Goal: Task Accomplishment & Management: Use online tool/utility

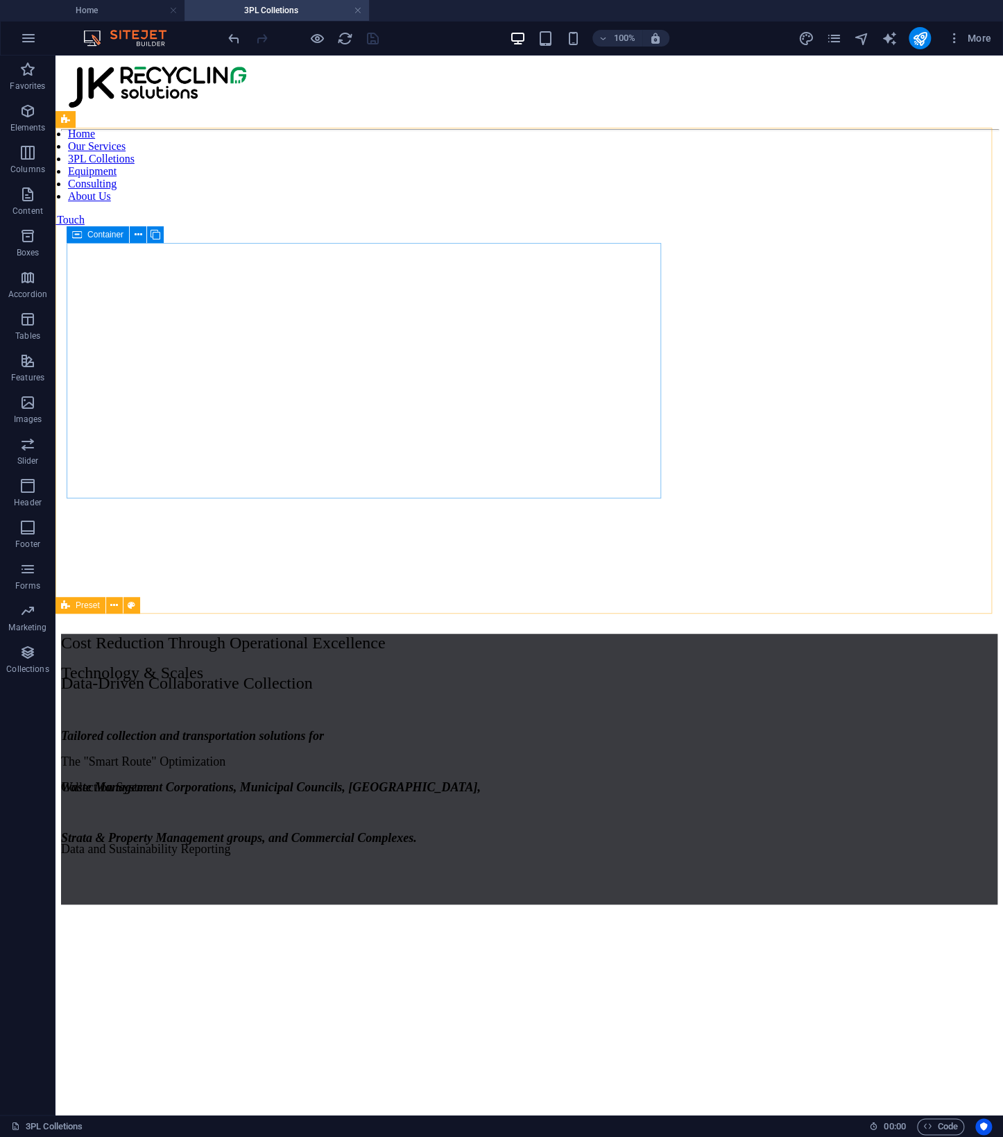
drag, startPoint x: 34, startPoint y: 189, endPoint x: 88, endPoint y: 238, distance: 73.2
click at [88, 238] on span "Container" at bounding box center [105, 234] width 36 height 8
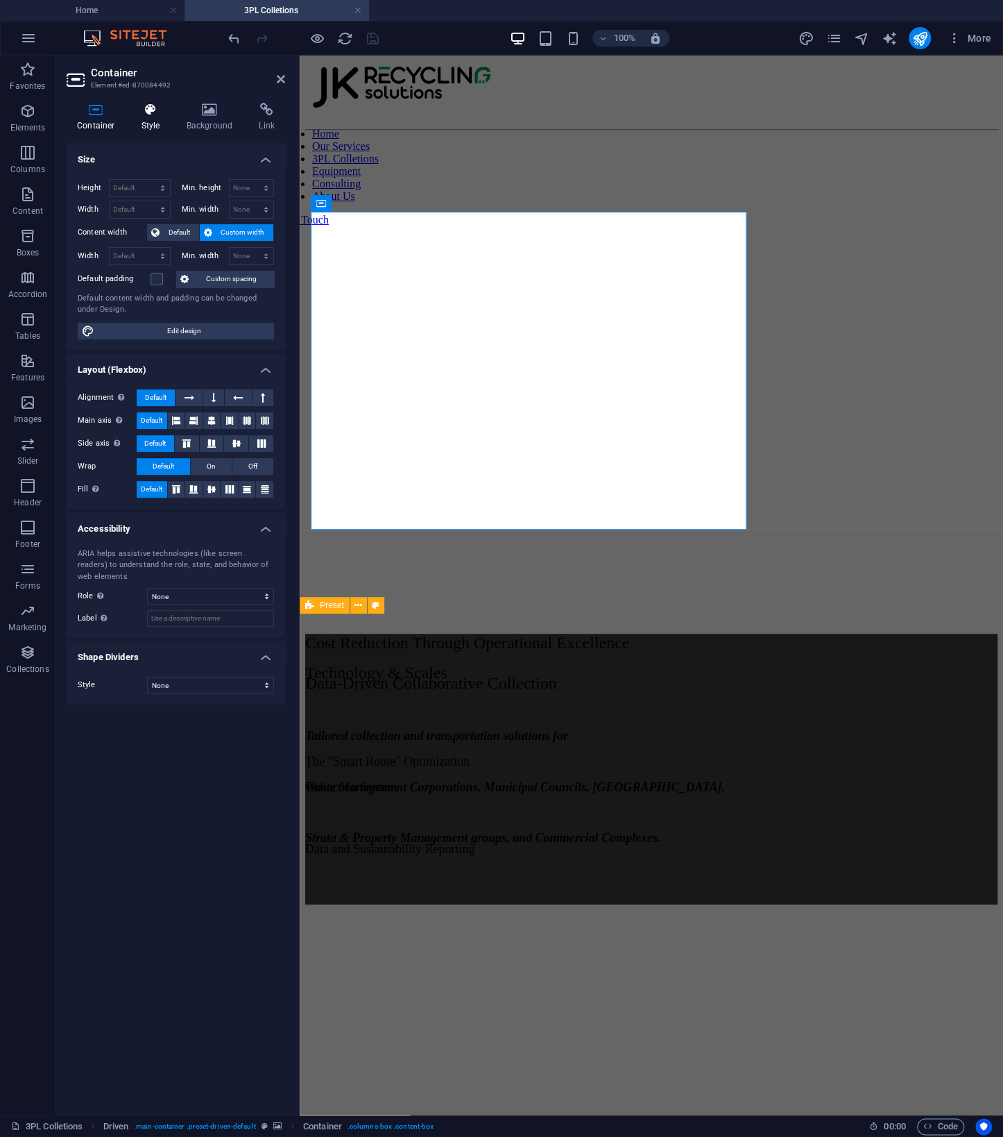
click at [146, 108] on icon at bounding box center [151, 110] width 40 height 14
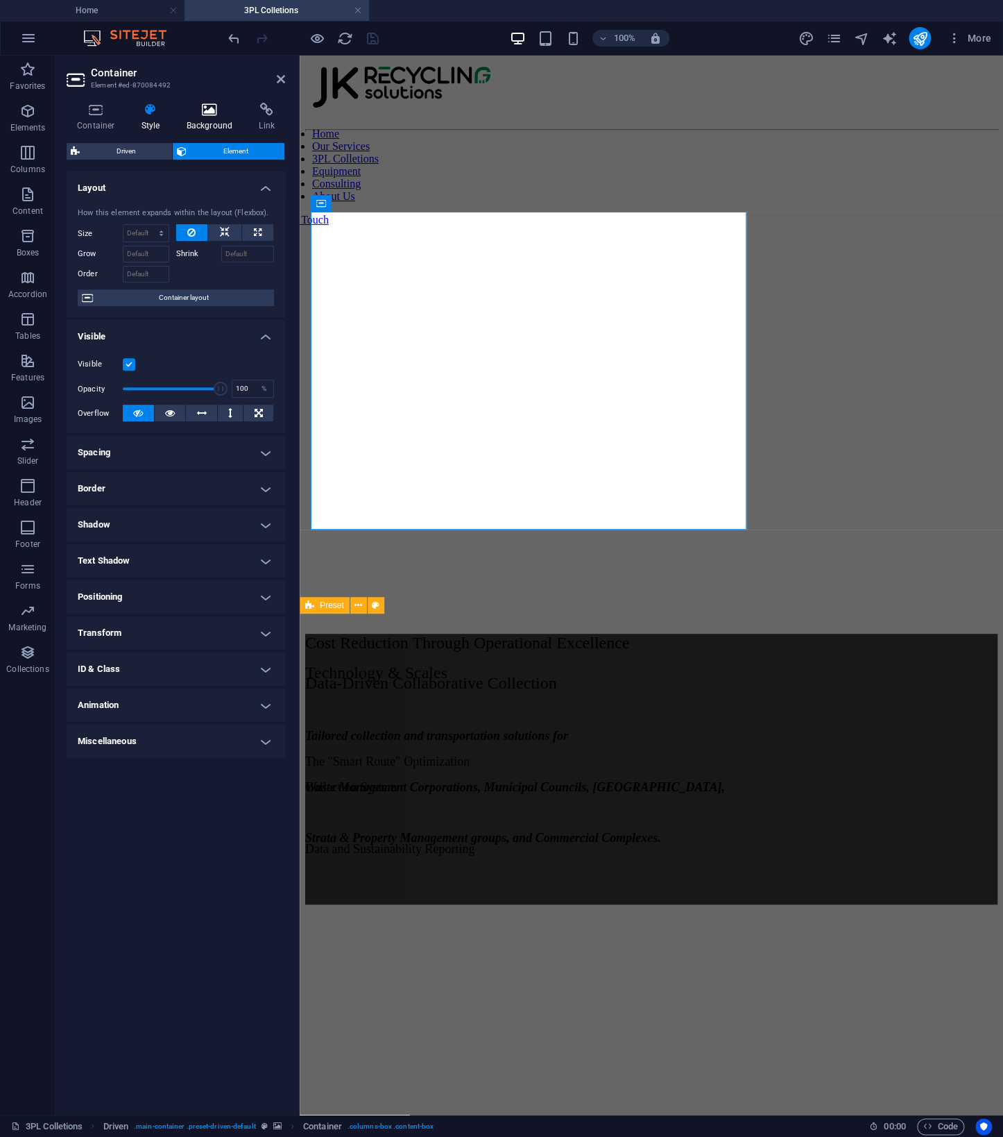
click at [219, 103] on icon at bounding box center [209, 110] width 67 height 14
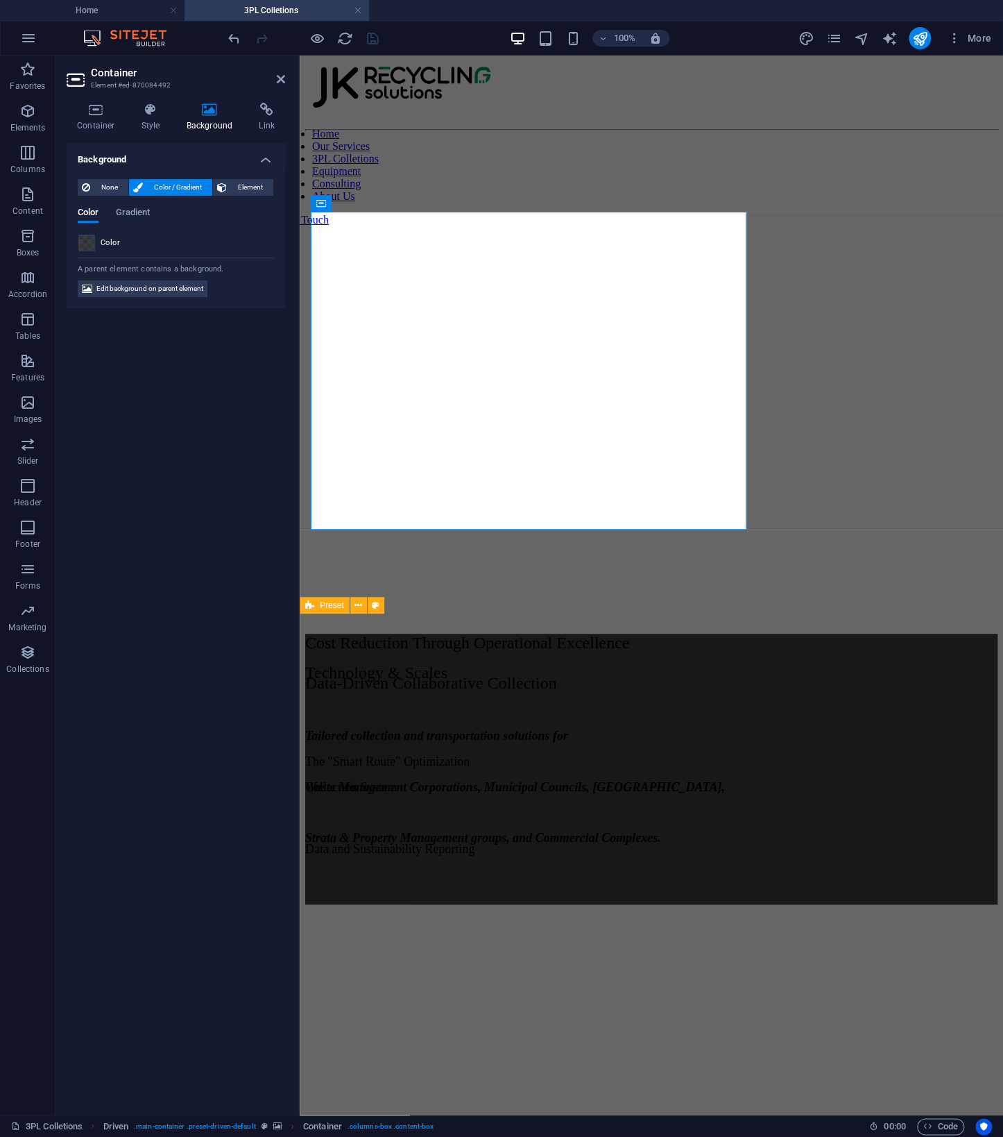
click at [86, 245] on span at bounding box center [86, 242] width 15 height 15
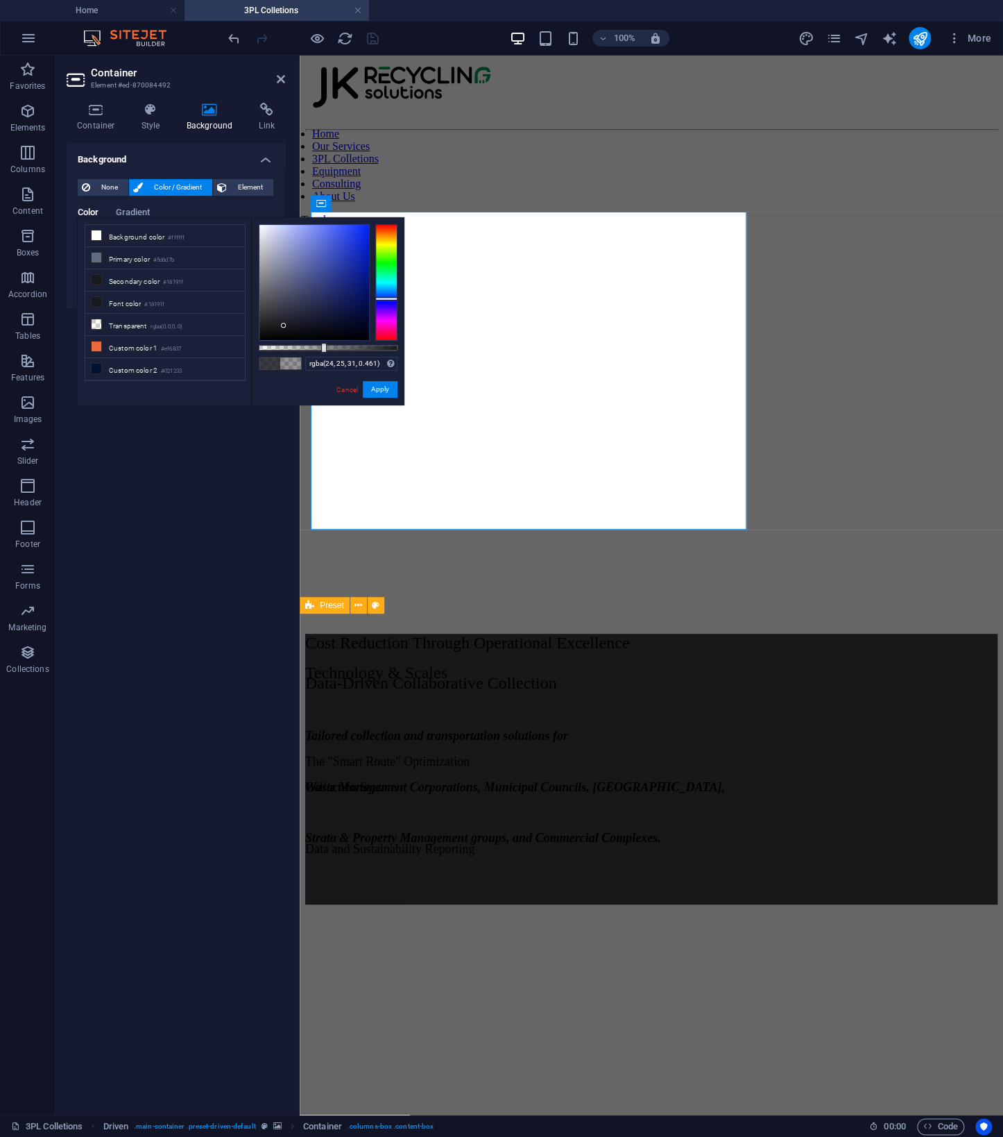
click at [323, 345] on div at bounding box center [328, 348] width 139 height 6
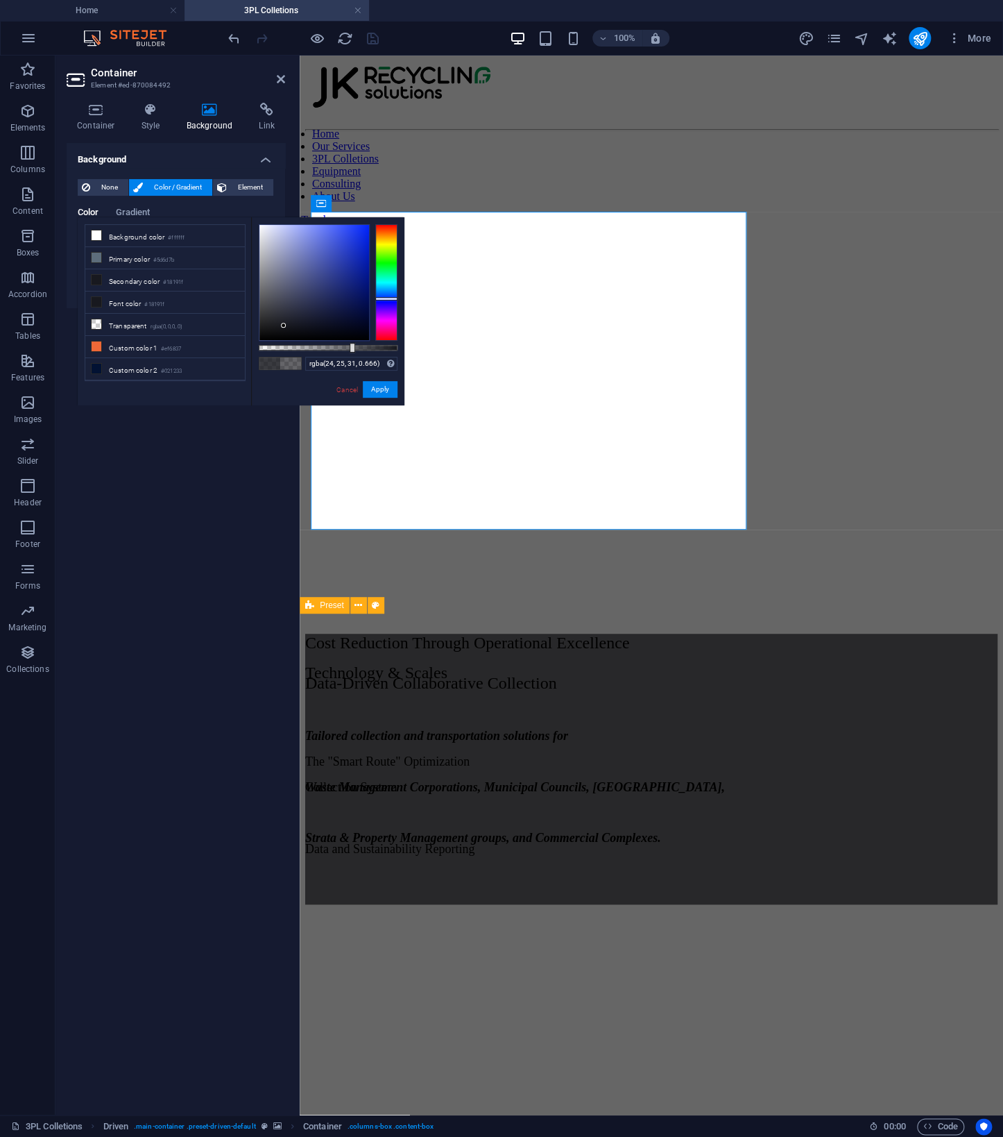
drag, startPoint x: 325, startPoint y: 350, endPoint x: 355, endPoint y: 350, distance: 30.5
click at [353, 355] on div "rgba(24, 25, 31, 0.666) Supported formats #0852ed rgb(8, 82, 237) rgba(8, 82, 2…" at bounding box center [327, 411] width 153 height 389
type input "rgba(24, 25, 31, 0.611)"
drag, startPoint x: 353, startPoint y: 349, endPoint x: 343, endPoint y: 349, distance: 9.0
click at [343, 349] on div at bounding box center [345, 348] width 6 height 10
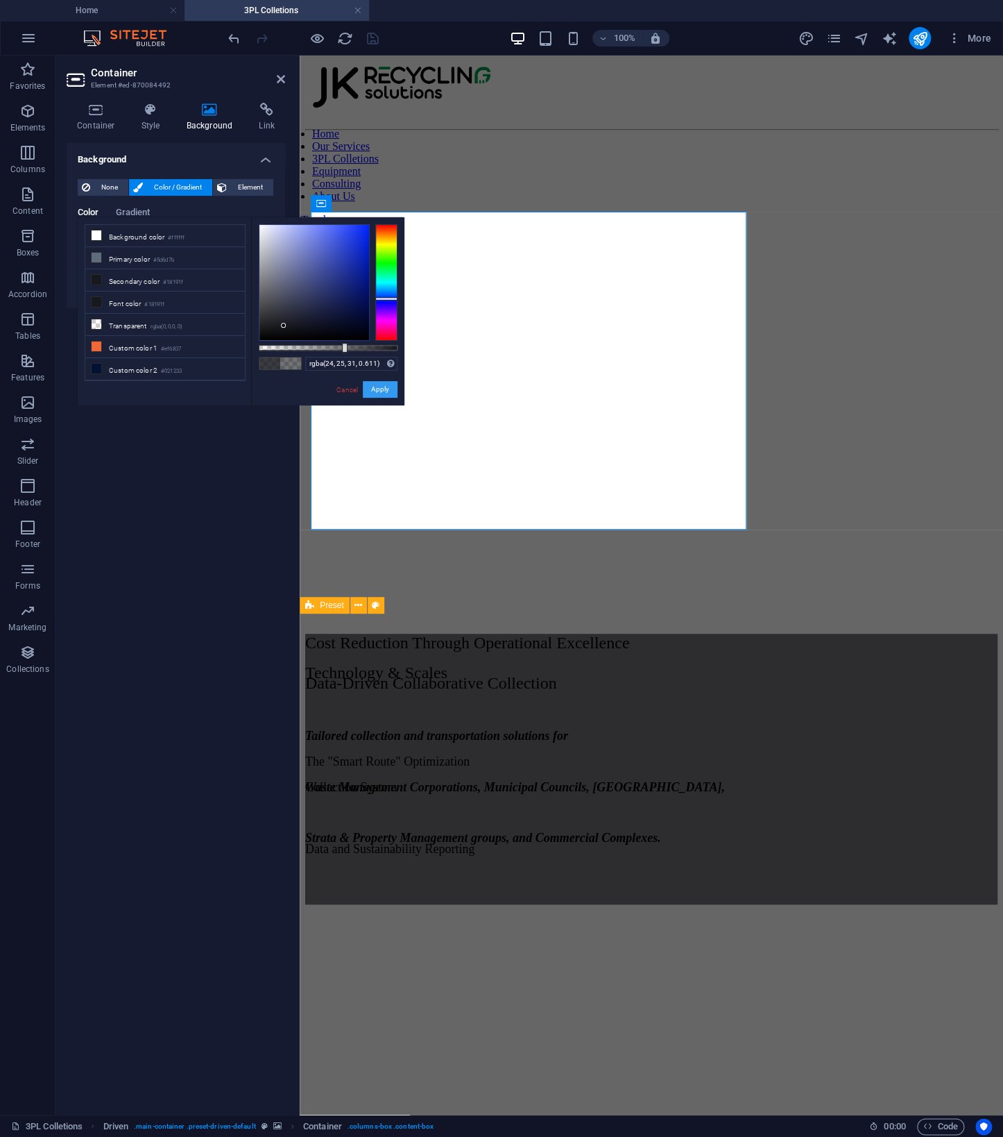
click at [387, 391] on button "Apply" at bounding box center [380, 389] width 35 height 17
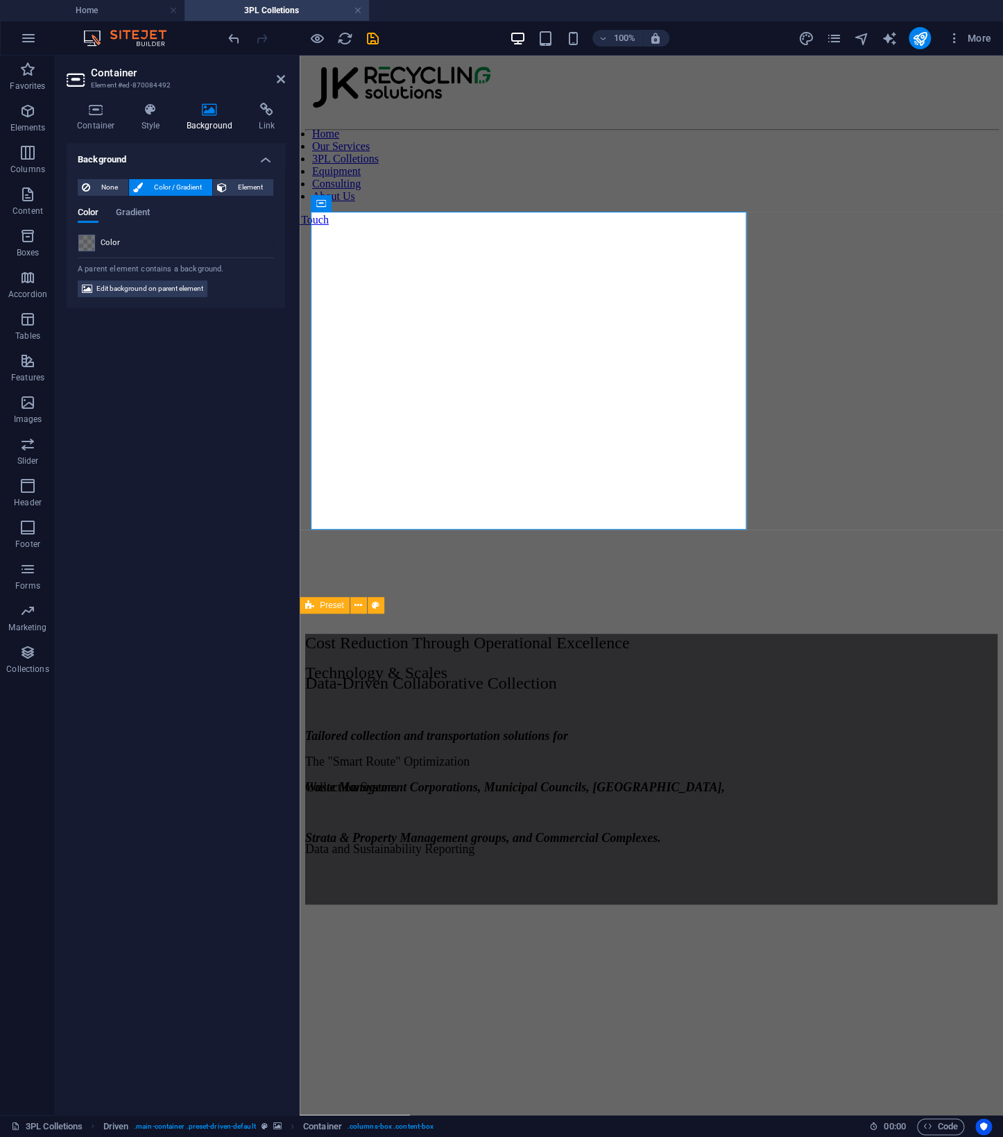
click at [951, 137] on figure at bounding box center [651, 137] width 693 height 0
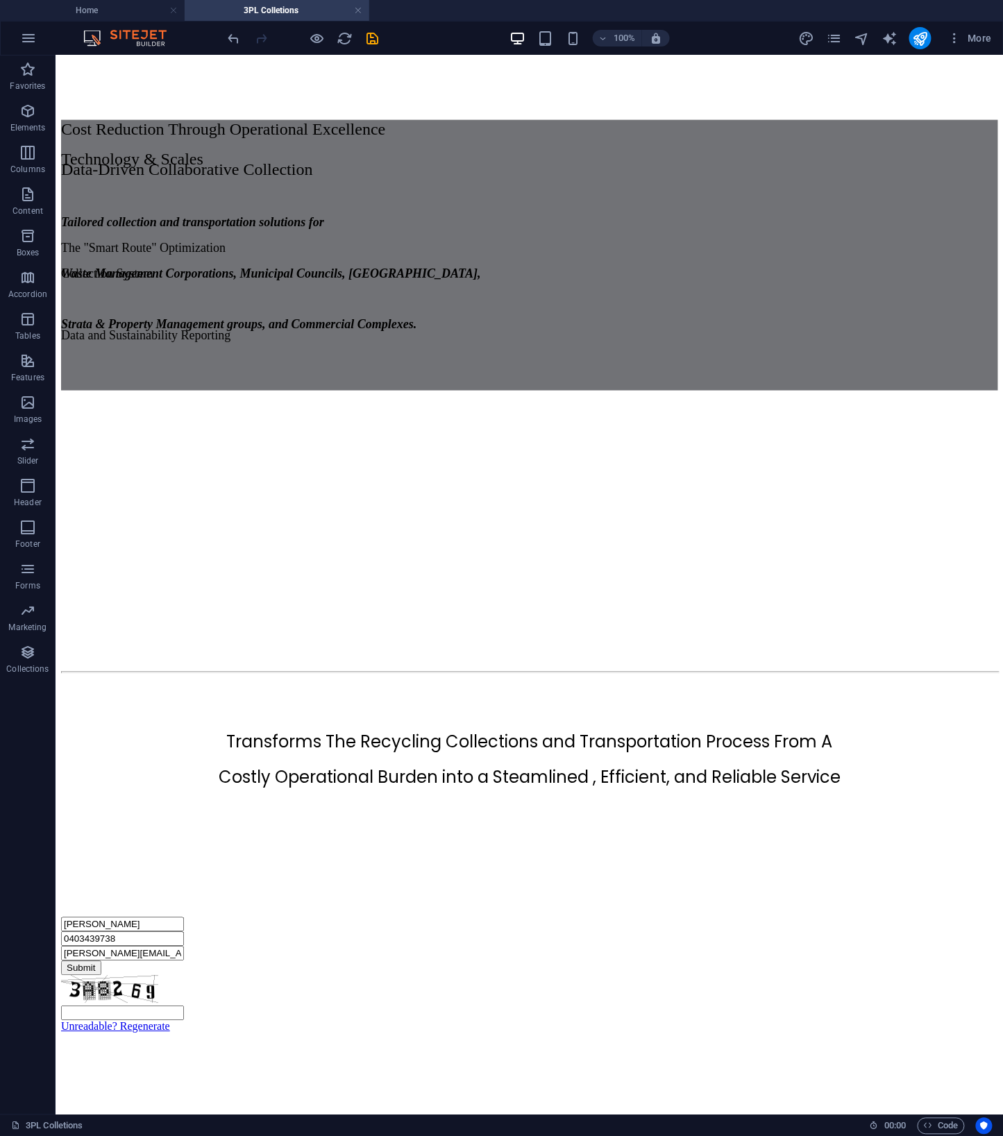
scroll to position [512, 0]
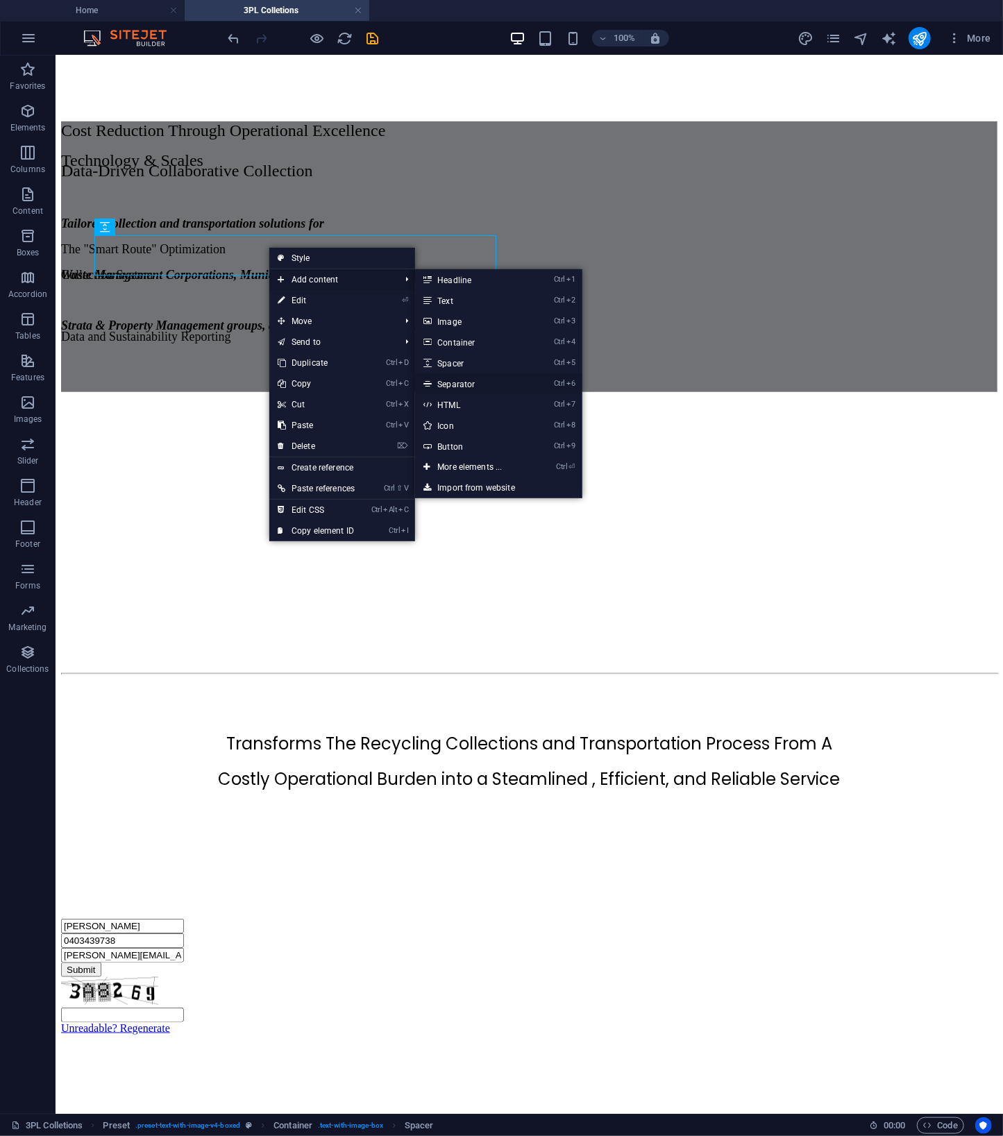
click at [473, 380] on link "Ctrl 6 Separator" at bounding box center [472, 383] width 114 height 21
select select "%"
select select "px"
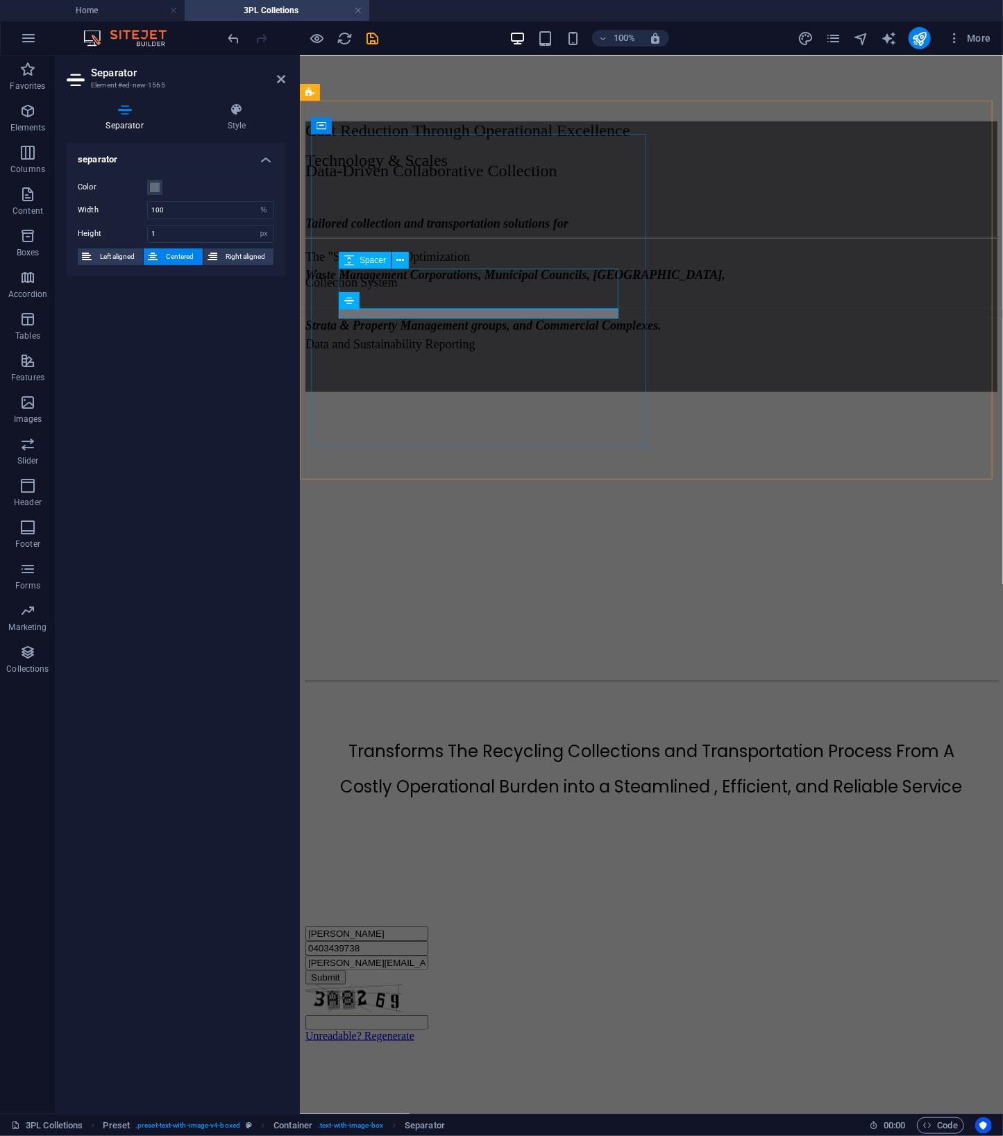
click at [449, 230] on div at bounding box center [651, 211] width 692 height 40
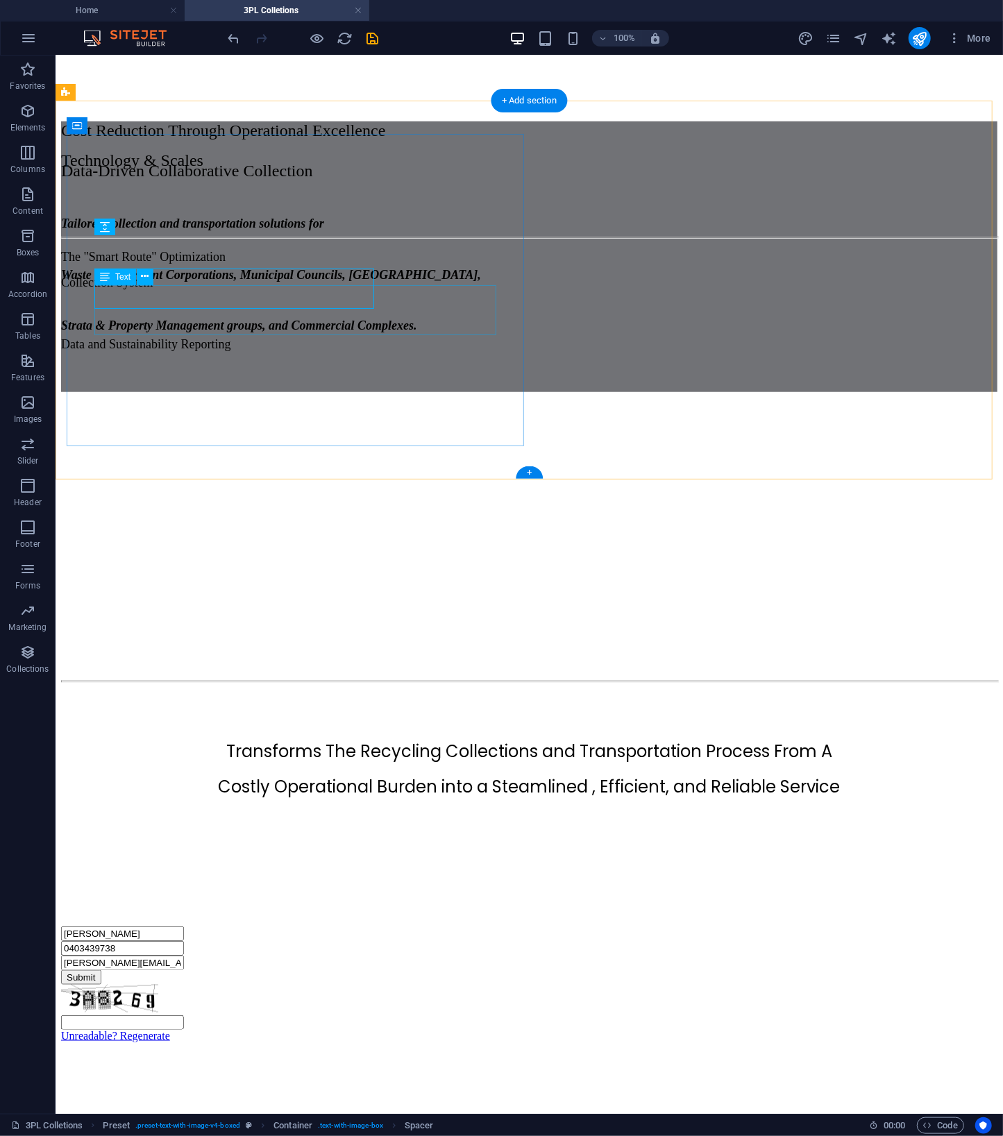
click at [449, 285] on div "Data-Driven Collaborative Collection The "Smart Route" Optimization Collection …" at bounding box center [528, 230] width 936 height 241
click at [256, 238] on div at bounding box center [528, 237] width 936 height 2
select select "%"
select select "px"
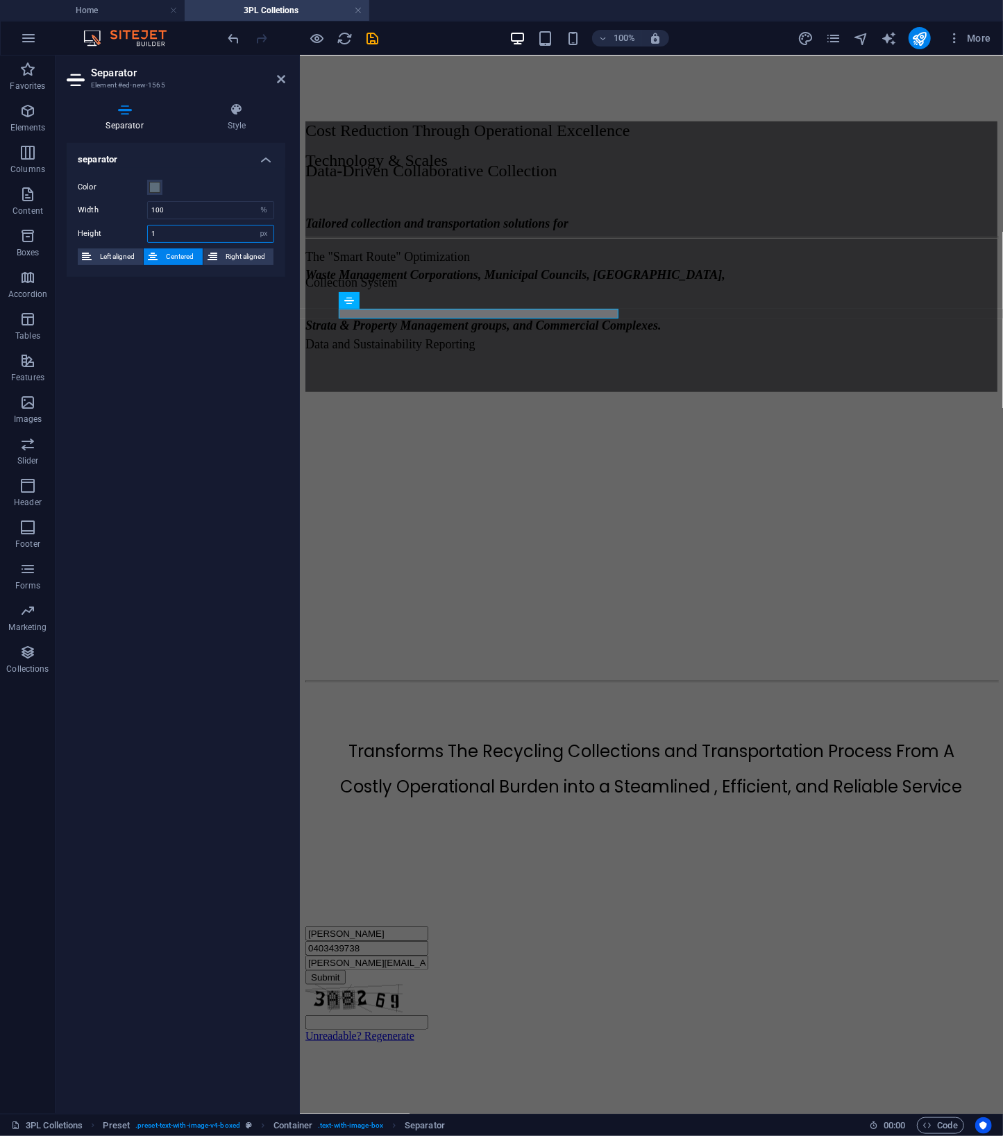
drag, startPoint x: 186, startPoint y: 237, endPoint x: 58, endPoint y: 228, distance: 128.0
click at [58, 228] on div "Separator Style separator Color Width 100 px rem % vh vw Height 1 px rem vh vw …" at bounding box center [176, 603] width 241 height 1022
type input "3"
click at [155, 184] on span at bounding box center [154, 187] width 11 height 11
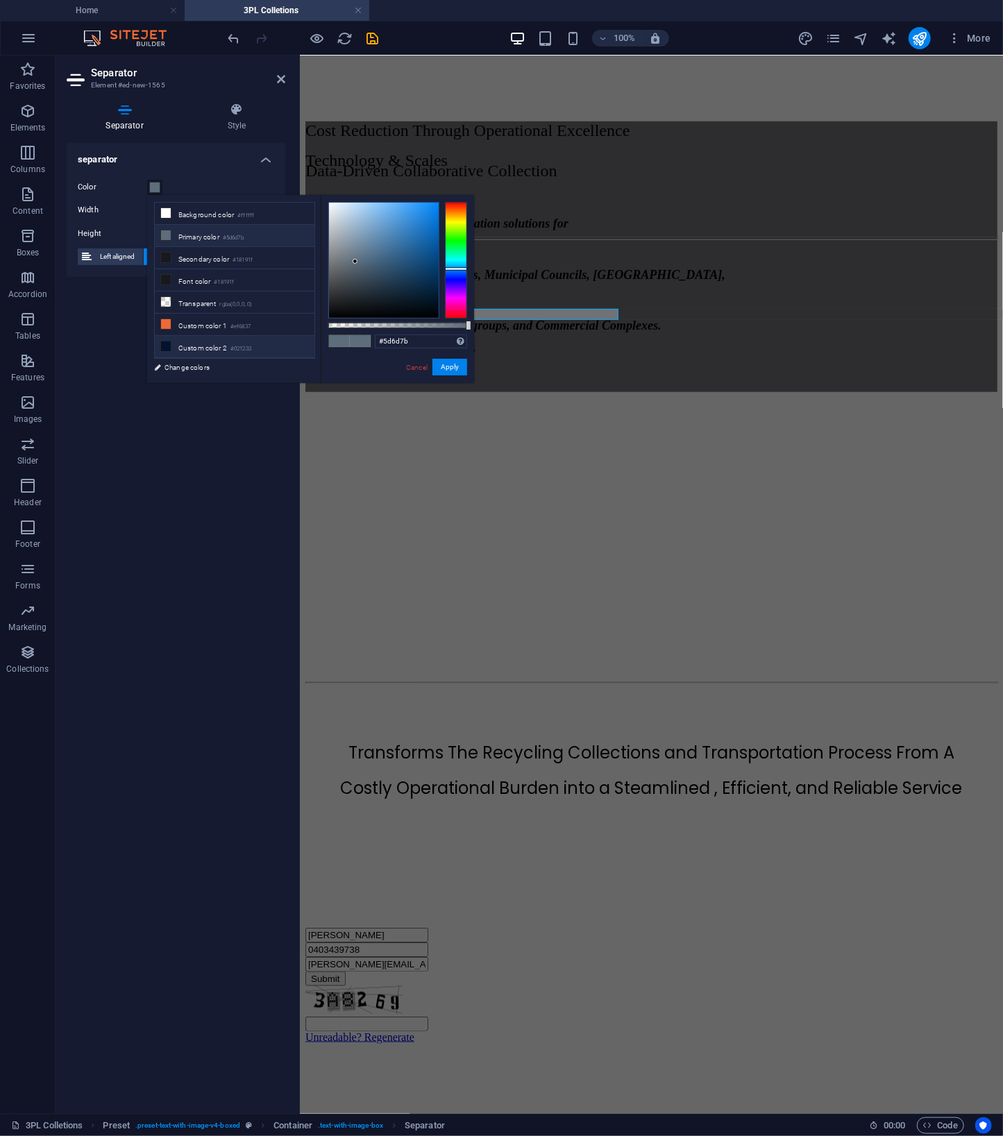
click at [162, 341] on icon at bounding box center [166, 346] width 10 height 10
type input "#021233"
click at [445, 368] on button "Apply" at bounding box center [449, 367] width 35 height 17
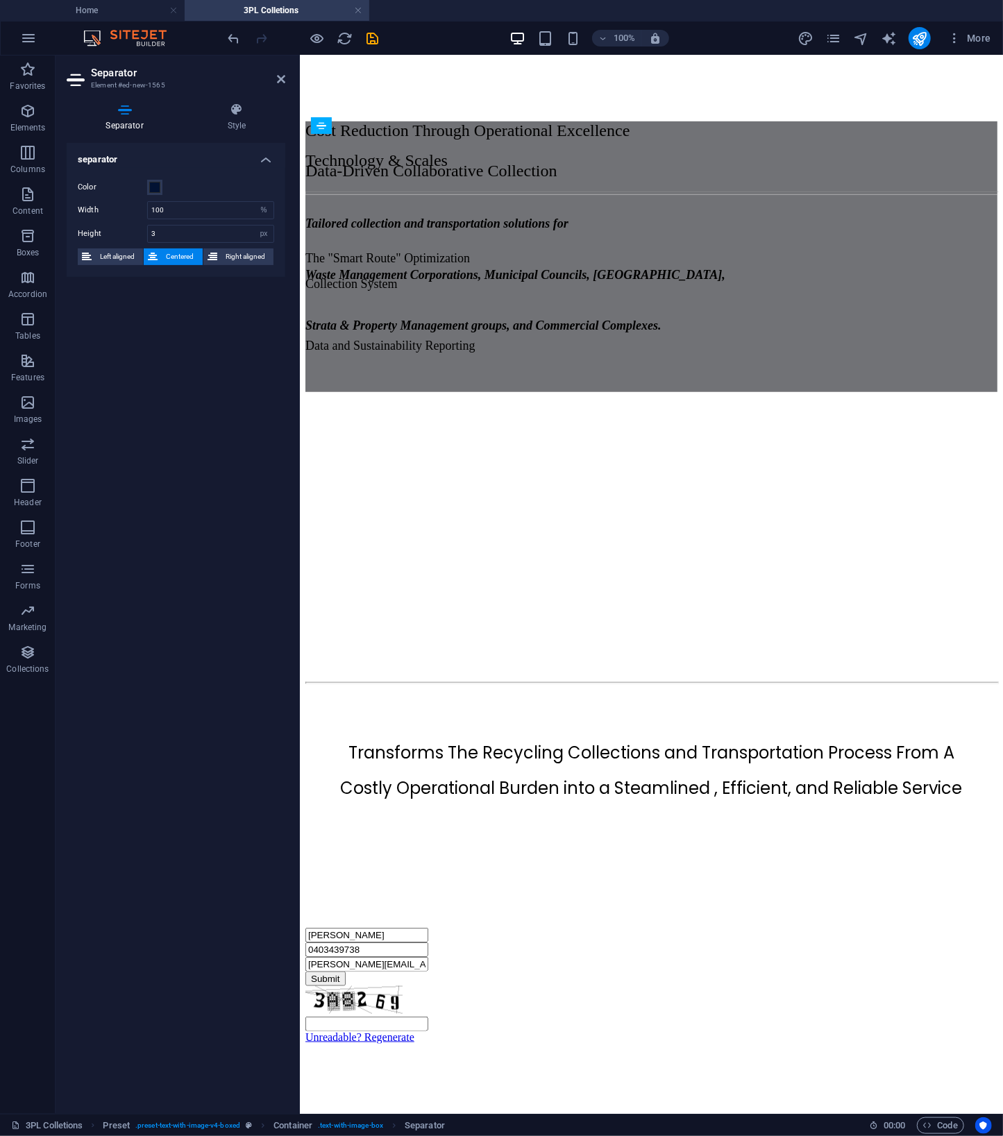
drag, startPoint x: 484, startPoint y: 314, endPoint x: 485, endPoint y: 291, distance: 22.9
click at [777, 689] on div at bounding box center [651, 709] width 692 height 40
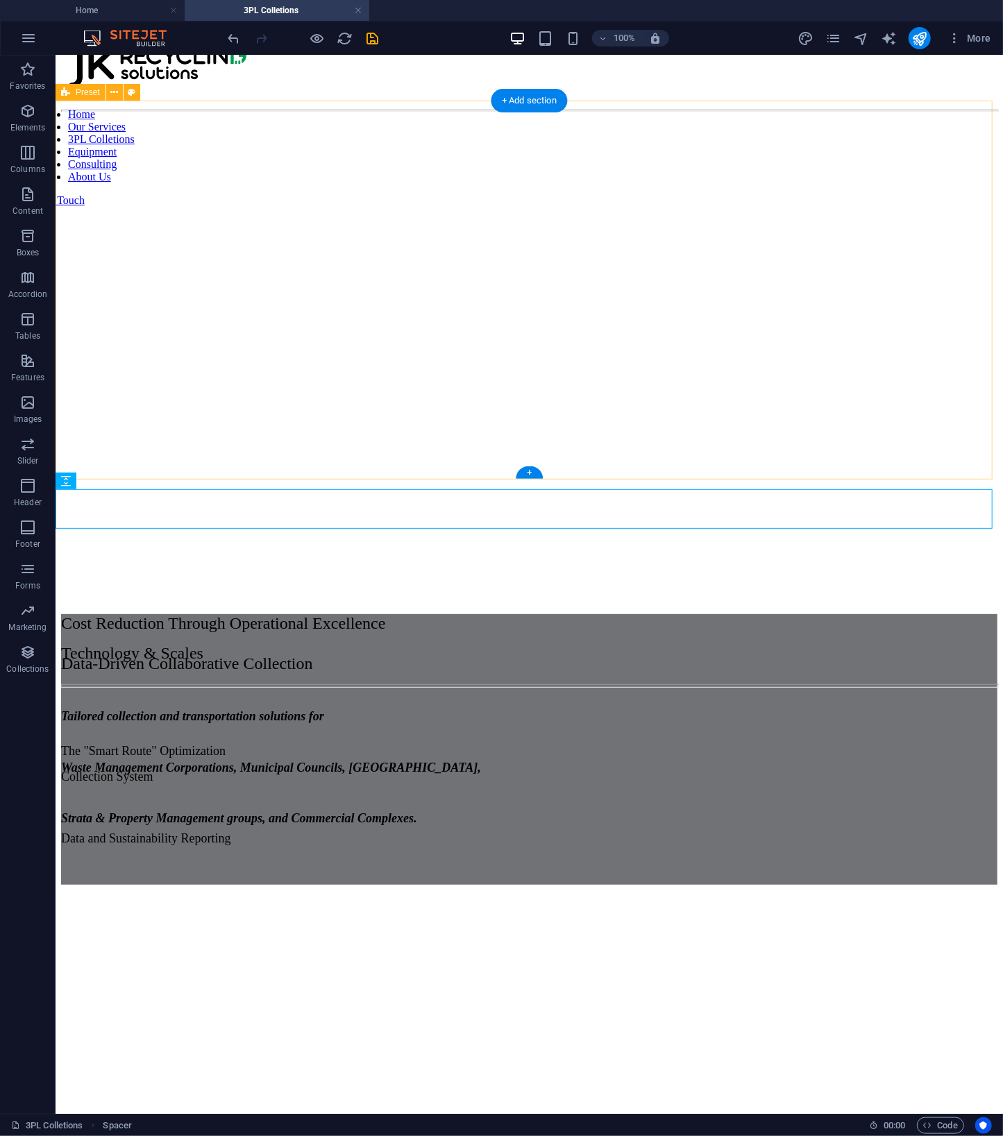
scroll to position [0, 0]
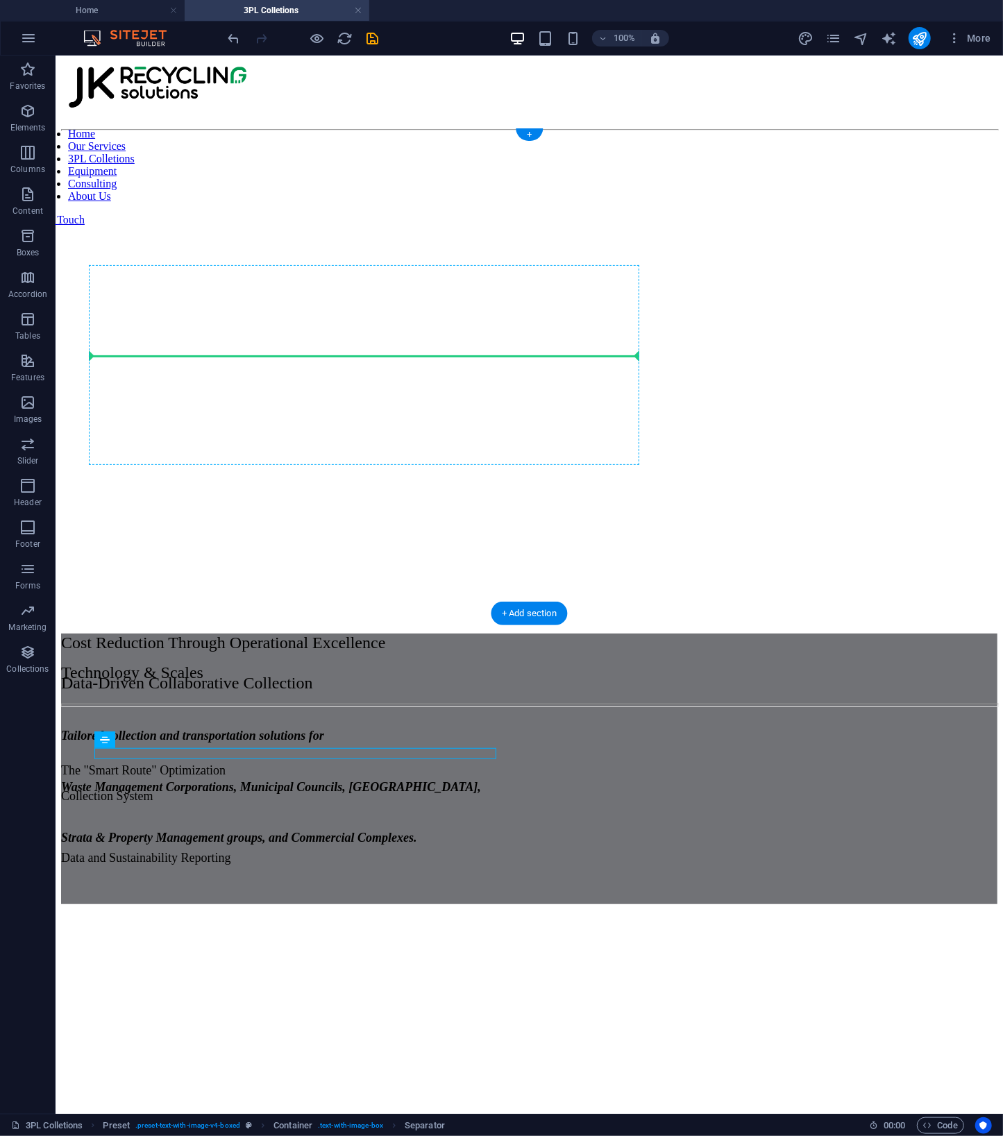
drag, startPoint x: 295, startPoint y: 752, endPoint x: 306, endPoint y: 347, distance: 405.4
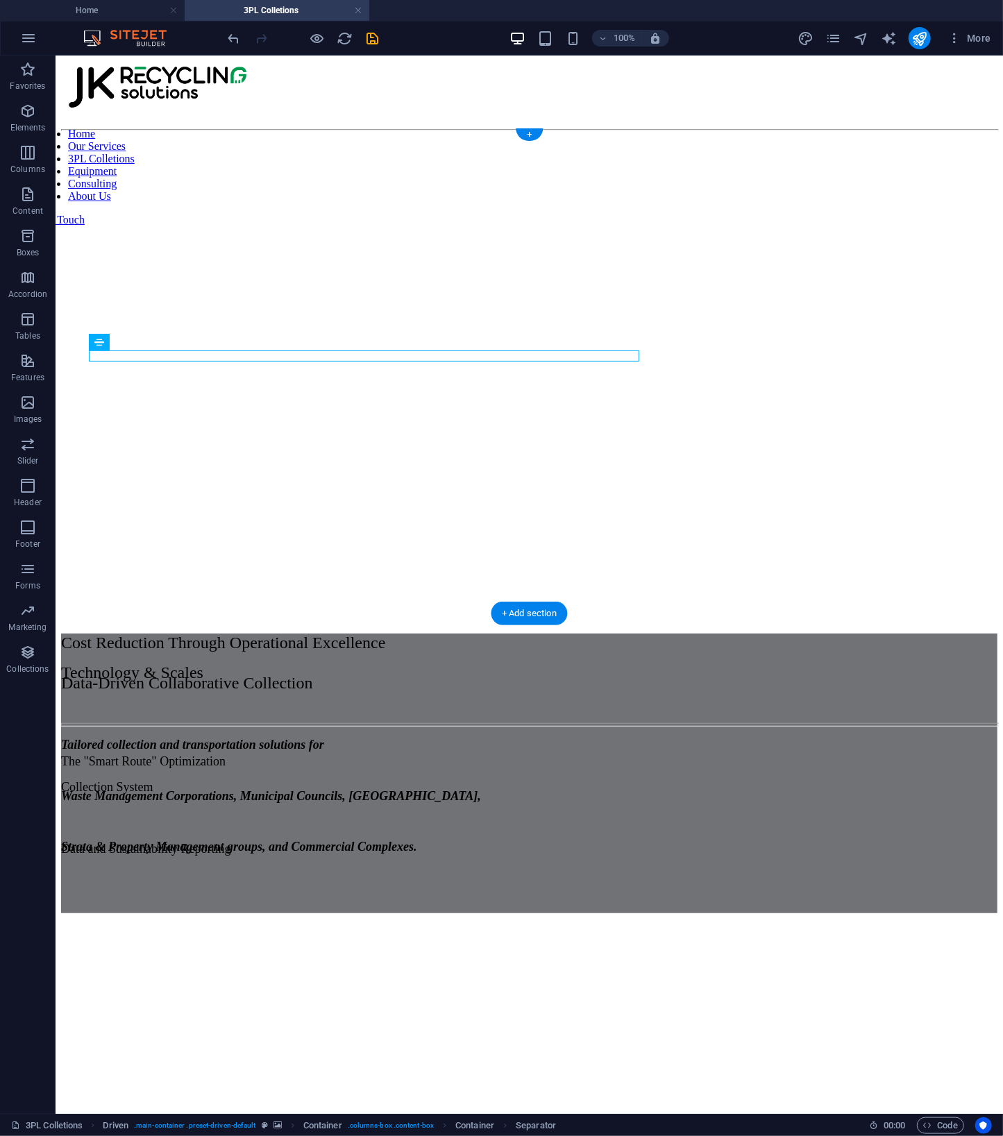
click at [867, 136] on figure at bounding box center [528, 136] width 936 height 0
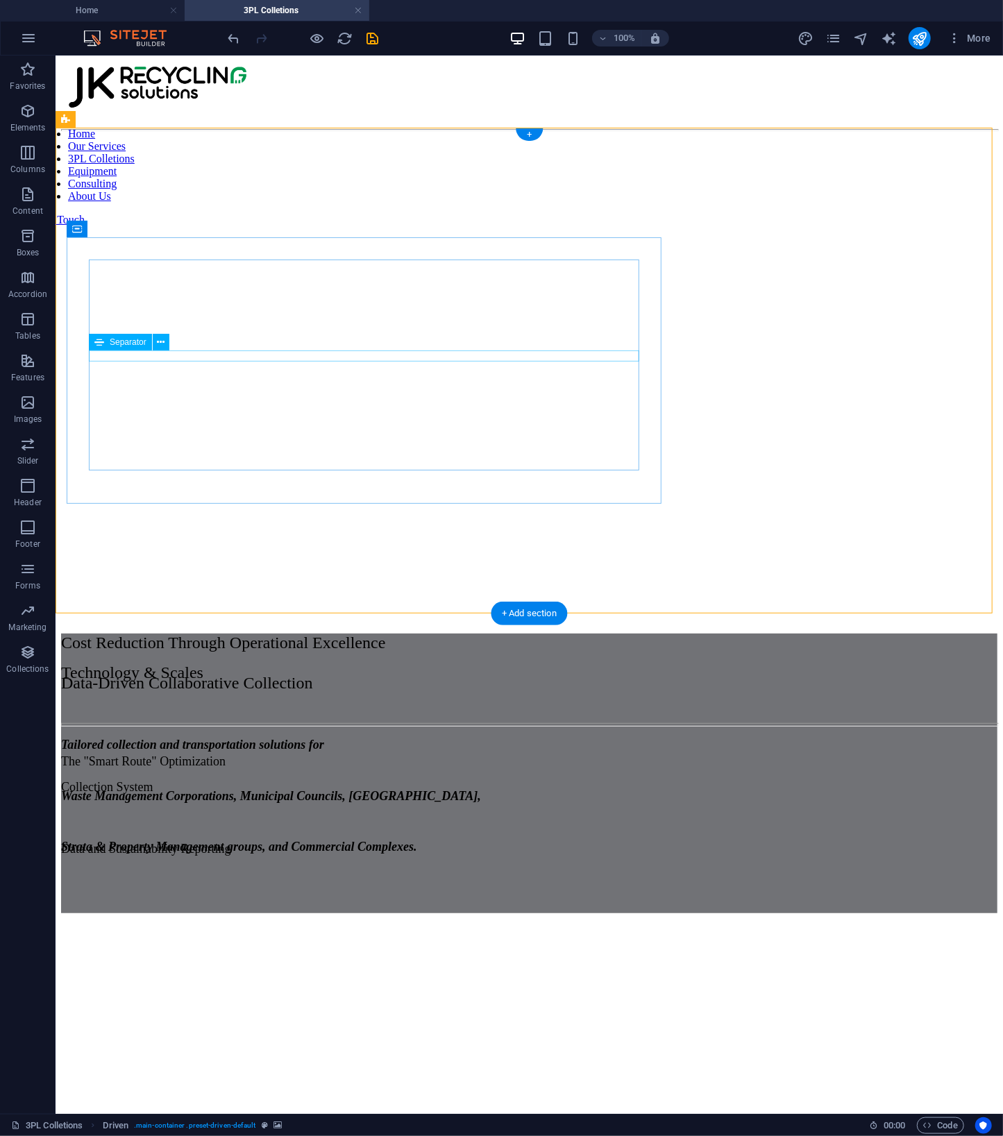
click at [500, 722] on div at bounding box center [528, 723] width 936 height 3
select select "%"
select select "px"
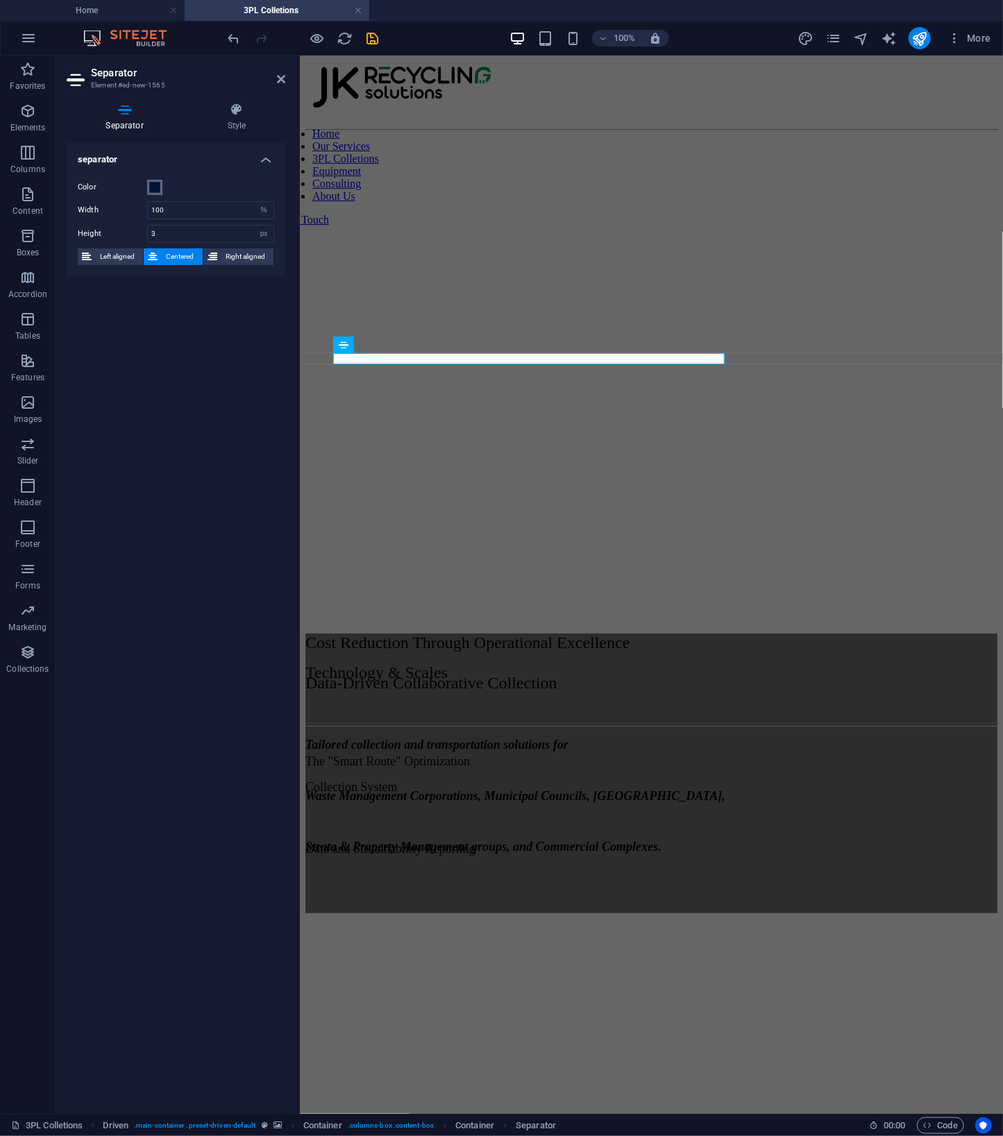
click at [157, 184] on span at bounding box center [154, 187] width 11 height 11
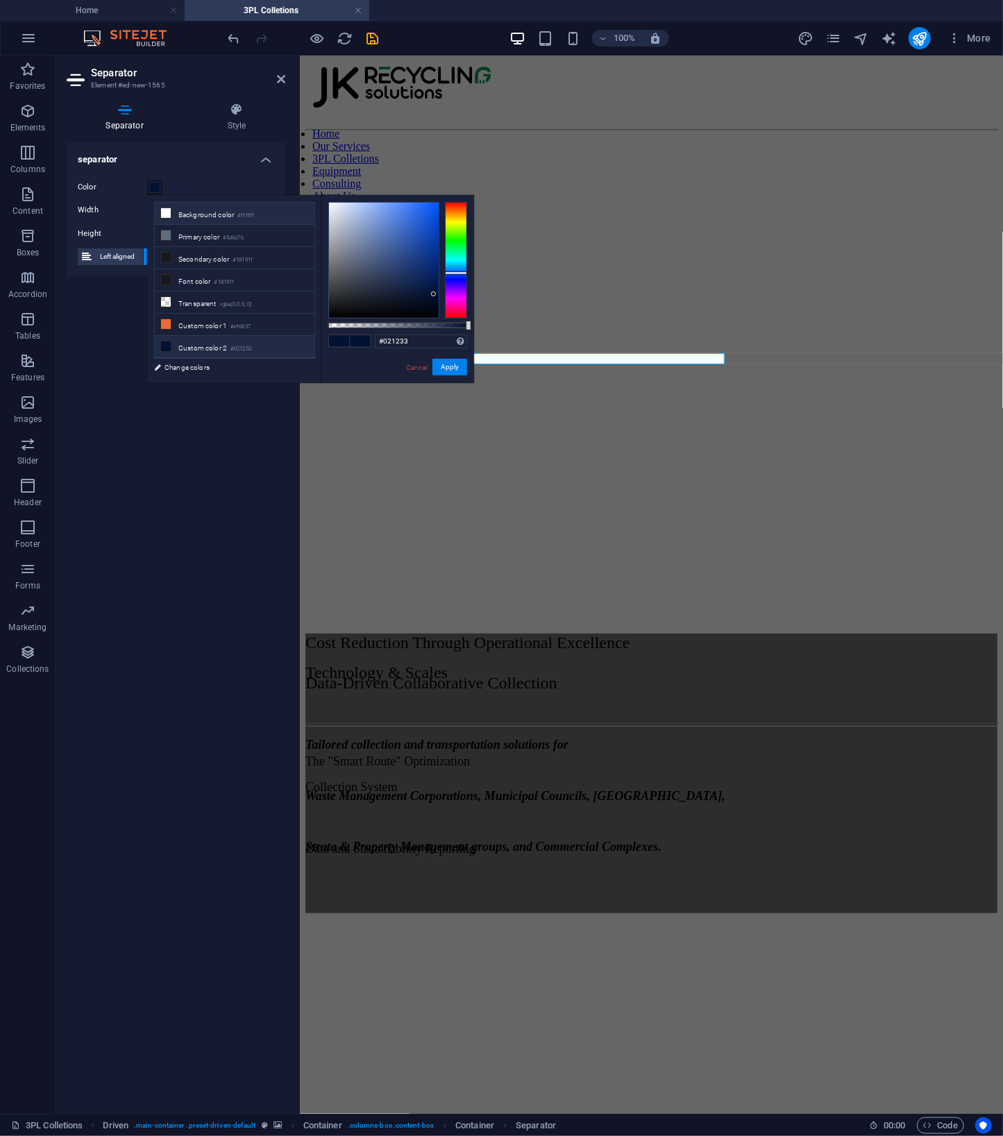
click at [161, 210] on icon at bounding box center [166, 213] width 10 height 10
type input "#ffffff"
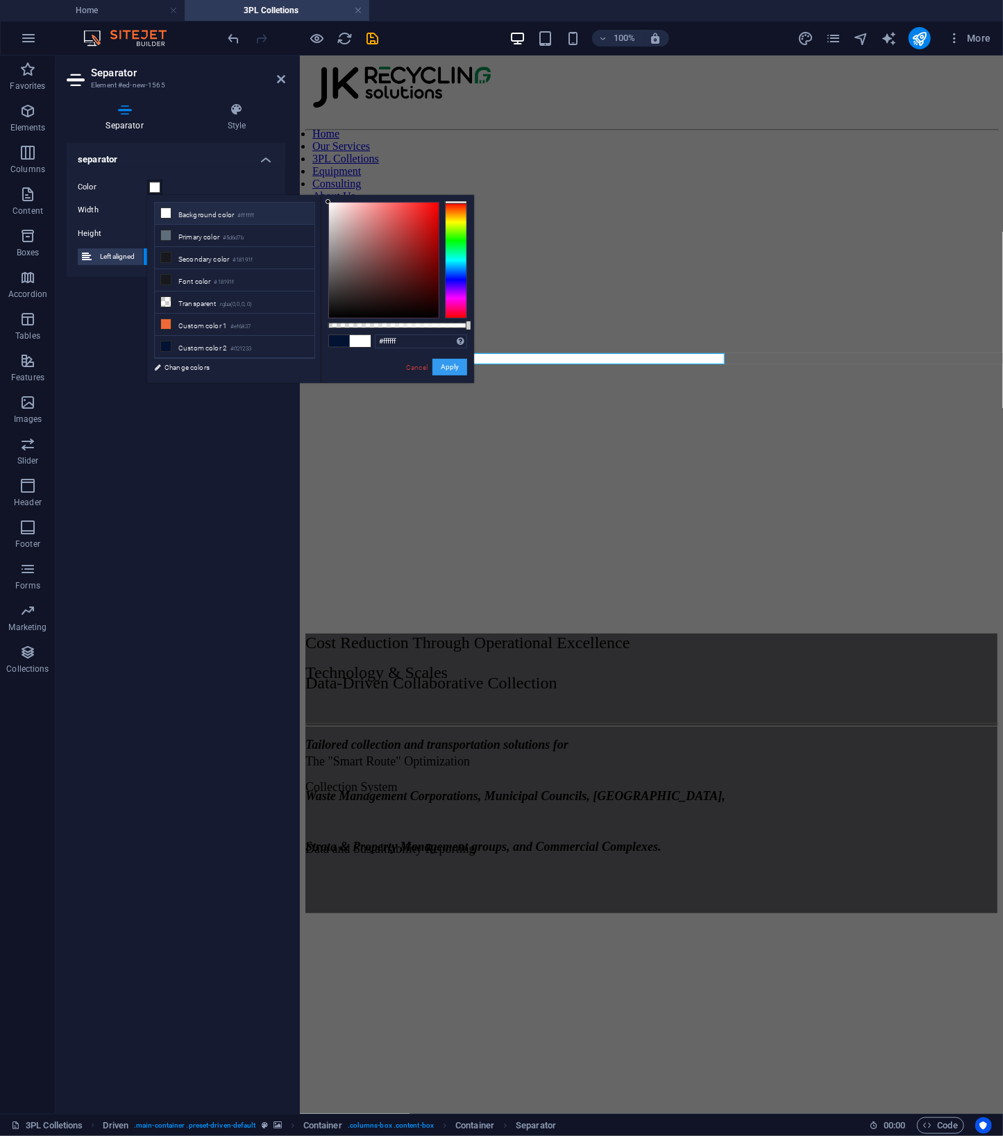
click at [450, 361] on button "Apply" at bounding box center [449, 367] width 35 height 17
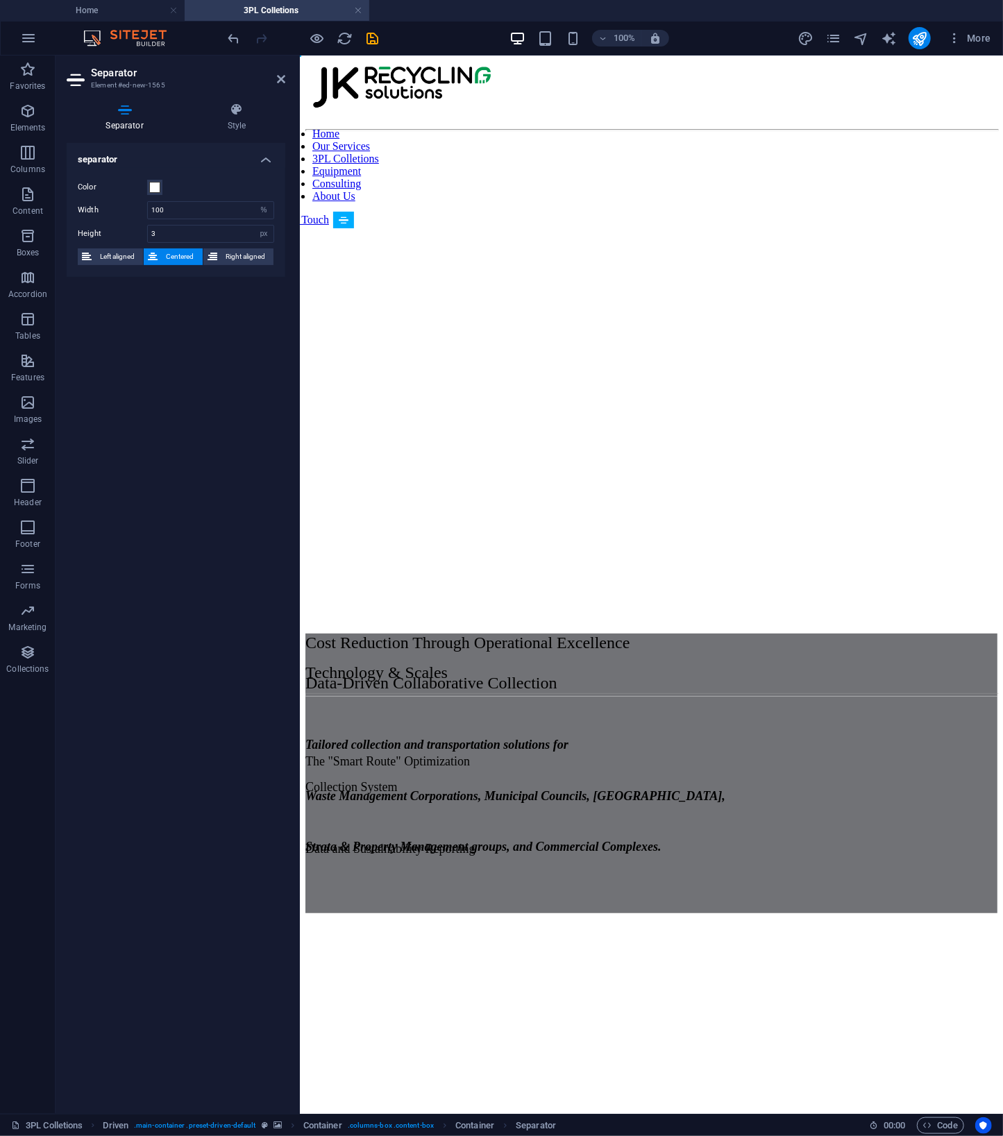
drag, startPoint x: 468, startPoint y: 357, endPoint x: 468, endPoint y: 339, distance: 18.0
click at [847, 136] on figure at bounding box center [651, 136] width 692 height 0
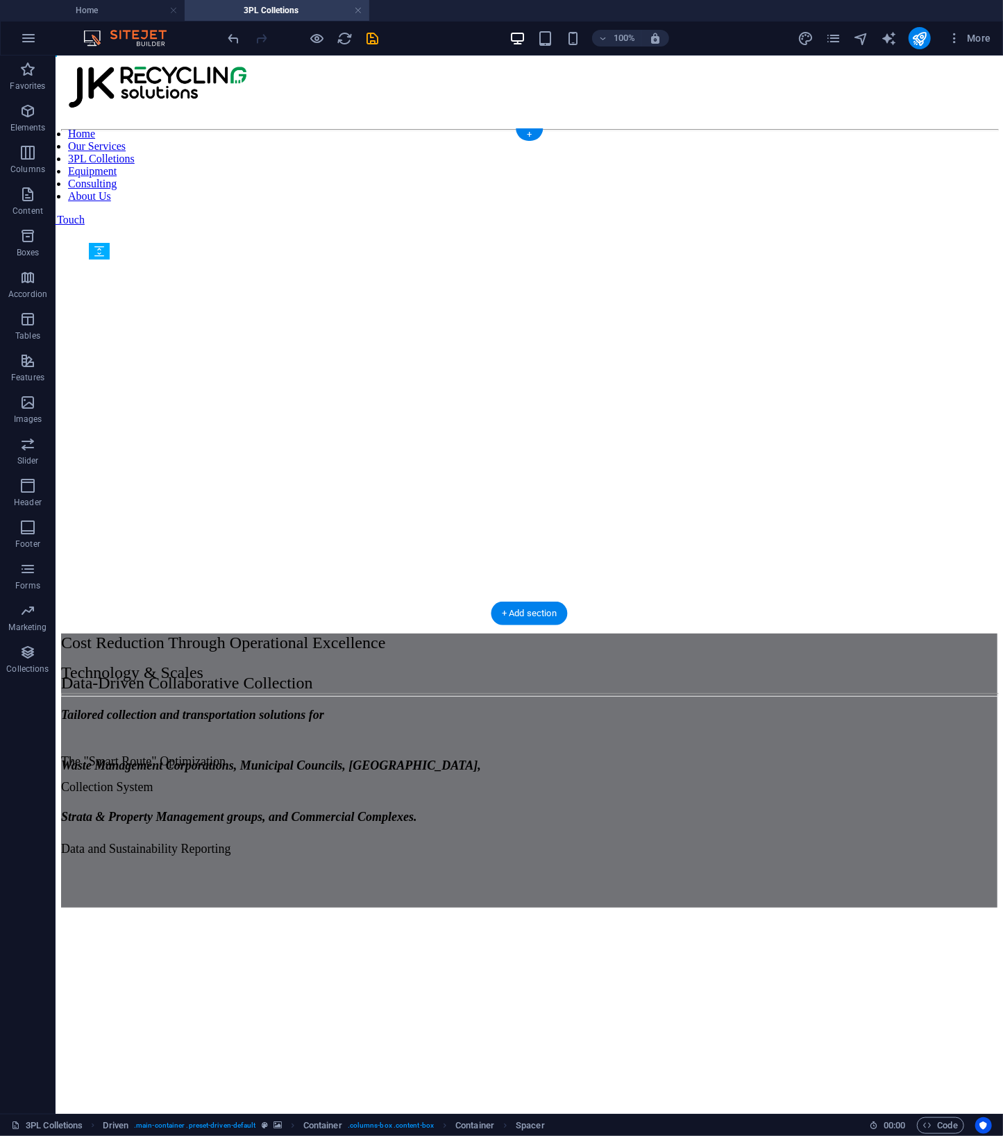
drag, startPoint x: 352, startPoint y: 345, endPoint x: 268, endPoint y: 334, distance: 84.7
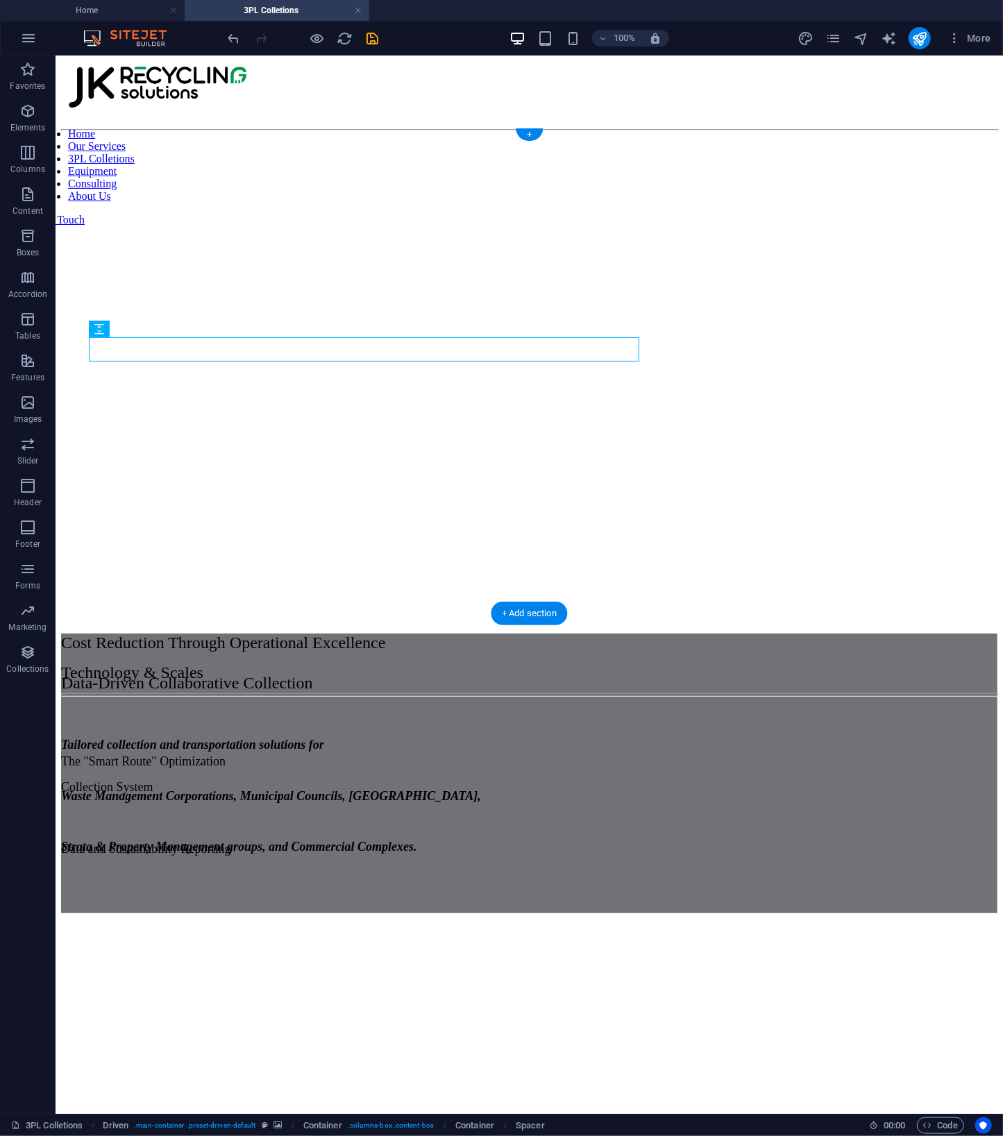
click at [832, 136] on figure at bounding box center [528, 136] width 936 height 0
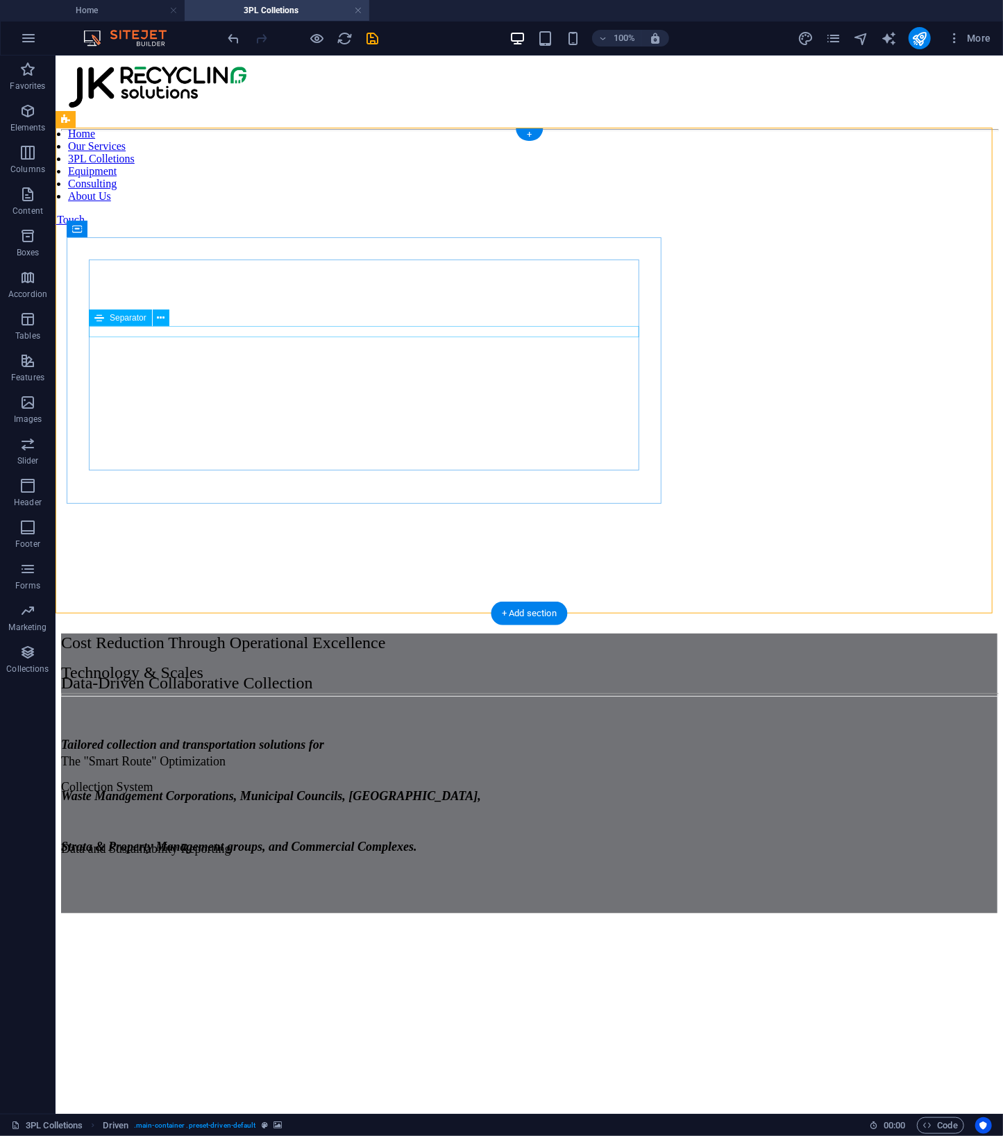
click at [476, 693] on div at bounding box center [528, 694] width 936 height 3
select select "%"
select select "px"
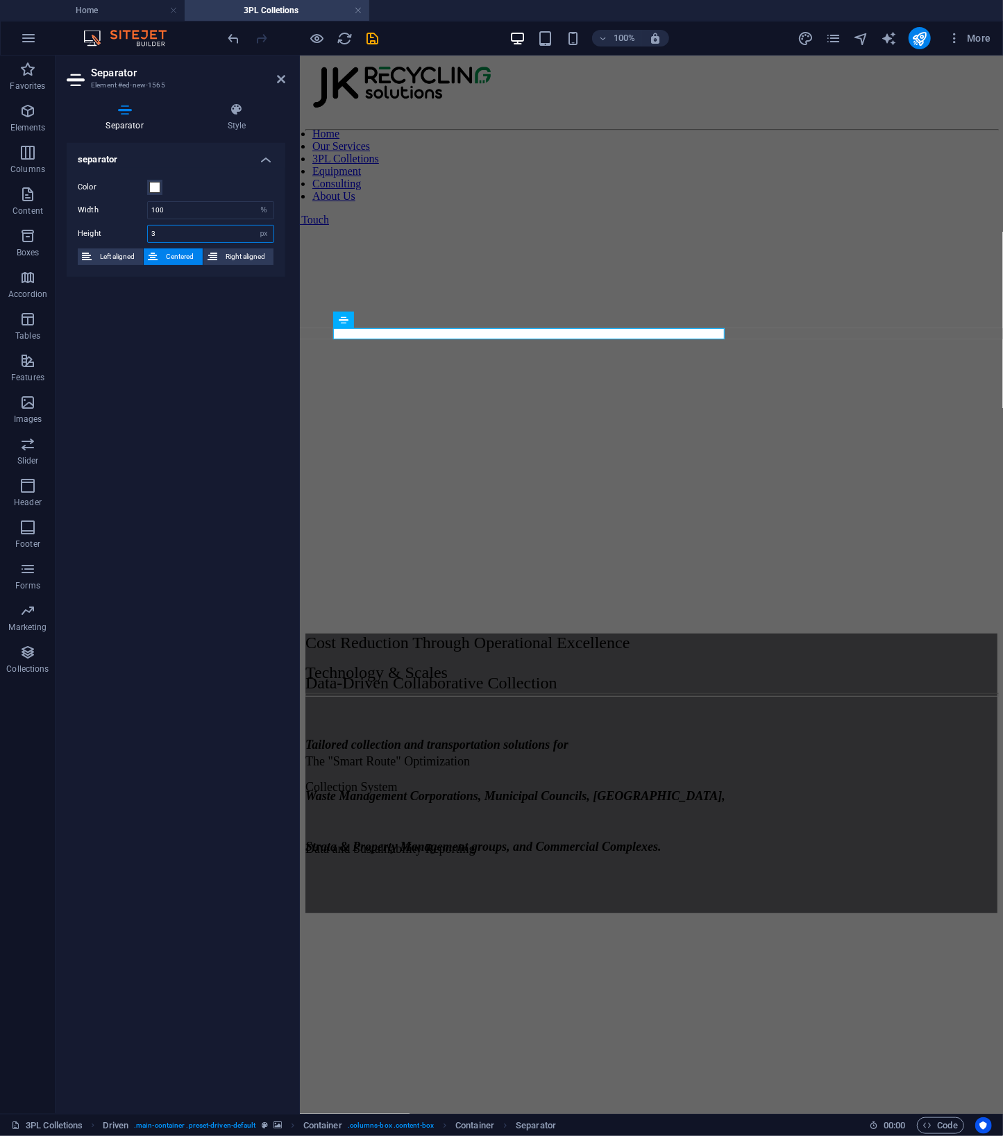
drag, startPoint x: 182, startPoint y: 232, endPoint x: -126, endPoint y: 10, distance: 379.2
click at [0, 10] on html "JK Recycling Solutions Pty Ltd Home 3PL Colletions Favorites Elements Columns C…" at bounding box center [501, 568] width 1003 height 1136
type input "2"
click at [258, 212] on select "px rem % vh vw" at bounding box center [263, 210] width 19 height 17
select select "px"
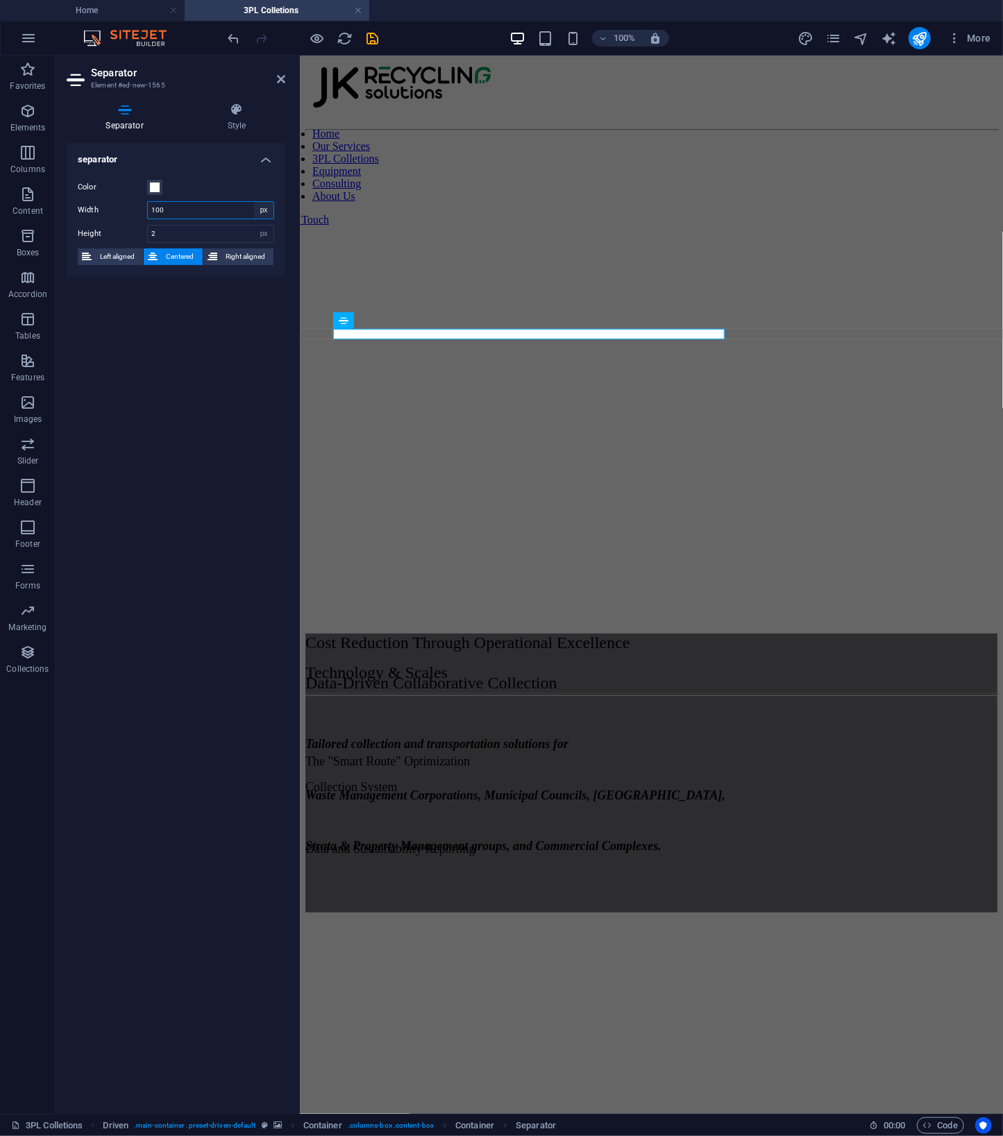
click at [254, 202] on select "px rem % vh vw" at bounding box center [263, 210] width 19 height 17
click at [178, 210] on input "100" at bounding box center [211, 210] width 126 height 17
click at [890, 136] on figure at bounding box center [651, 136] width 692 height 0
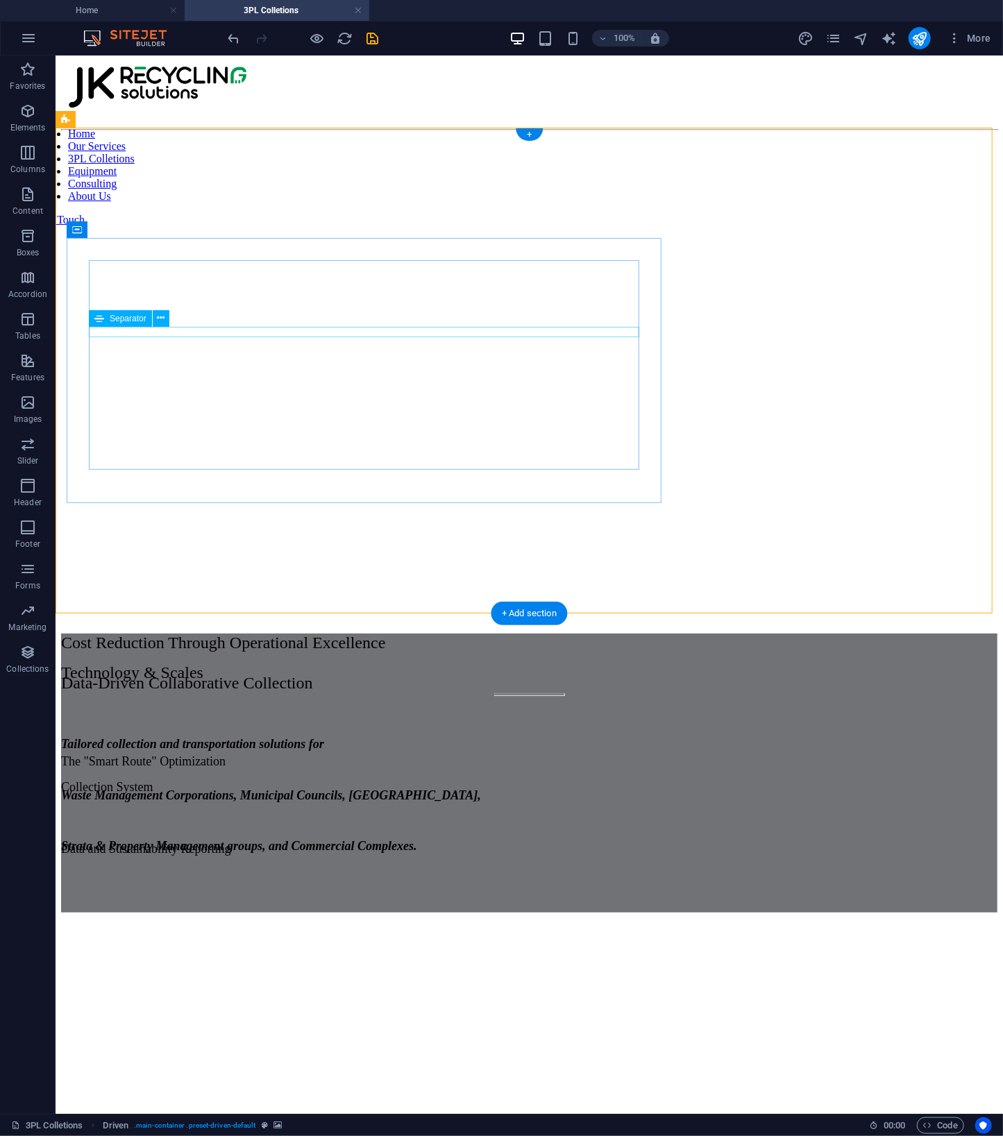
click at [352, 693] on div at bounding box center [528, 694] width 936 height 3
select select "px"
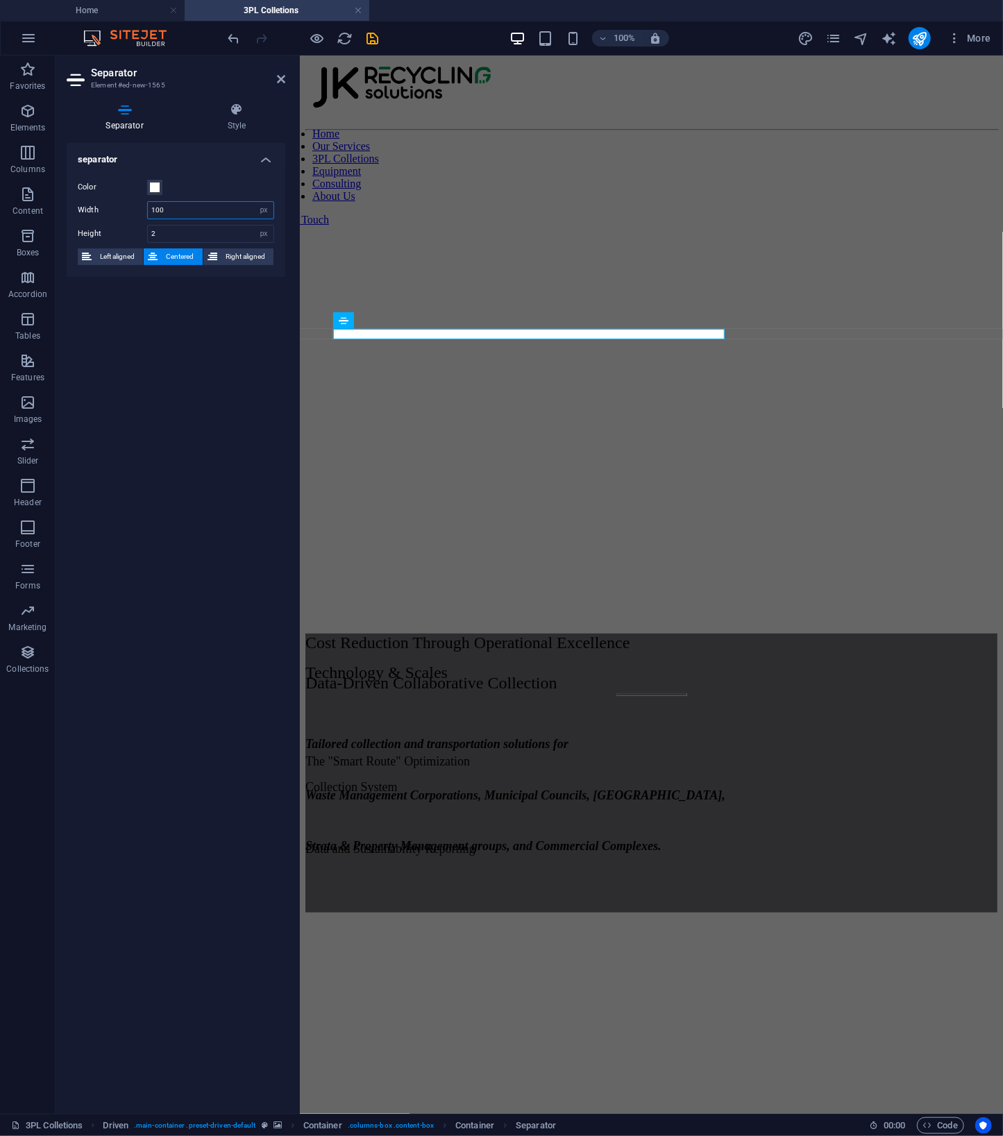
drag, startPoint x: 200, startPoint y: 207, endPoint x: -138, endPoint y: 13, distance: 389.5
click at [0, 13] on html "JK Recycling Solutions Pty Ltd Home 3PL Colletions Favorites Elements Columns C…" at bounding box center [501, 568] width 1003 height 1136
type input "300"
click at [112, 257] on span "Left aligned" at bounding box center [117, 256] width 43 height 17
click at [906, 136] on figure at bounding box center [651, 136] width 692 height 0
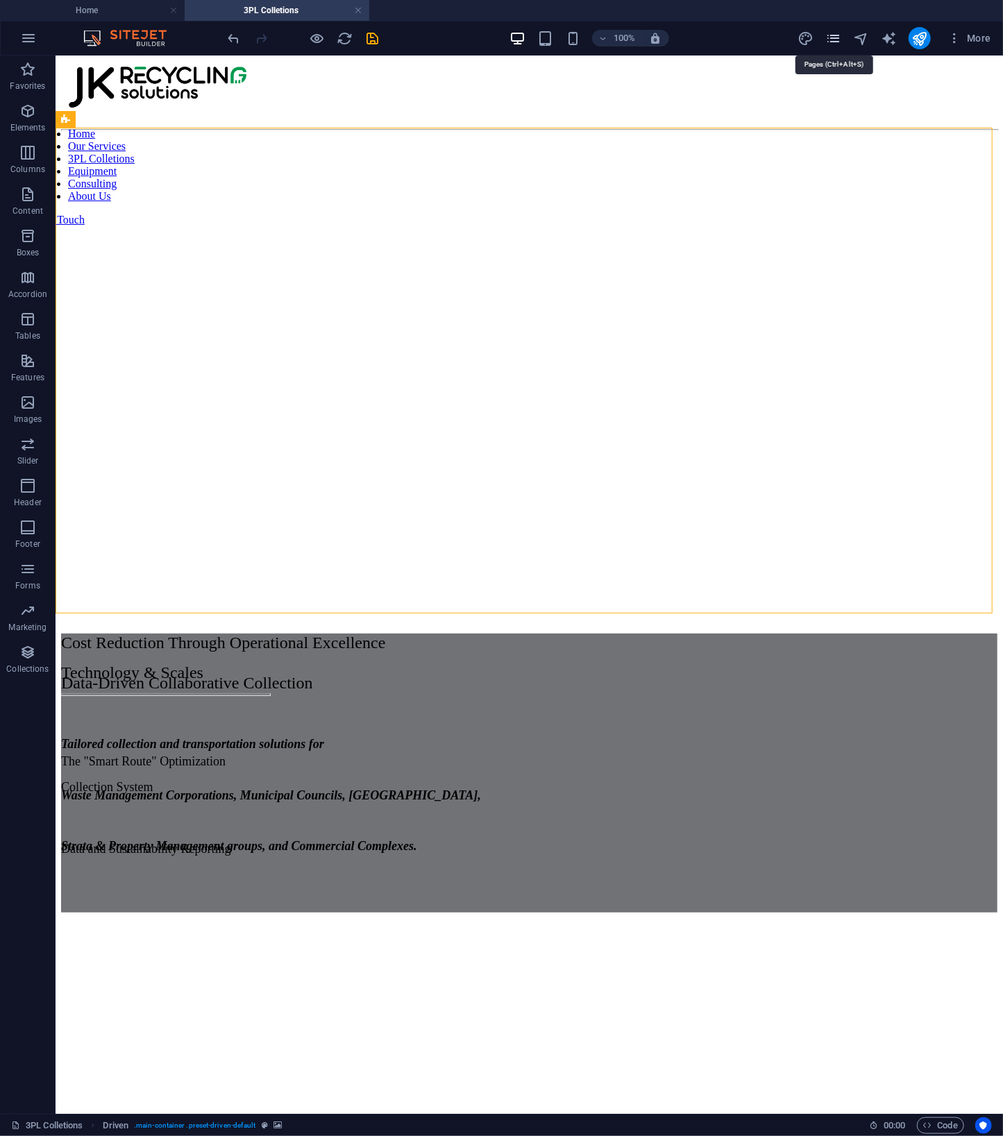
click at [831, 40] on icon "pages" at bounding box center [833, 39] width 16 height 16
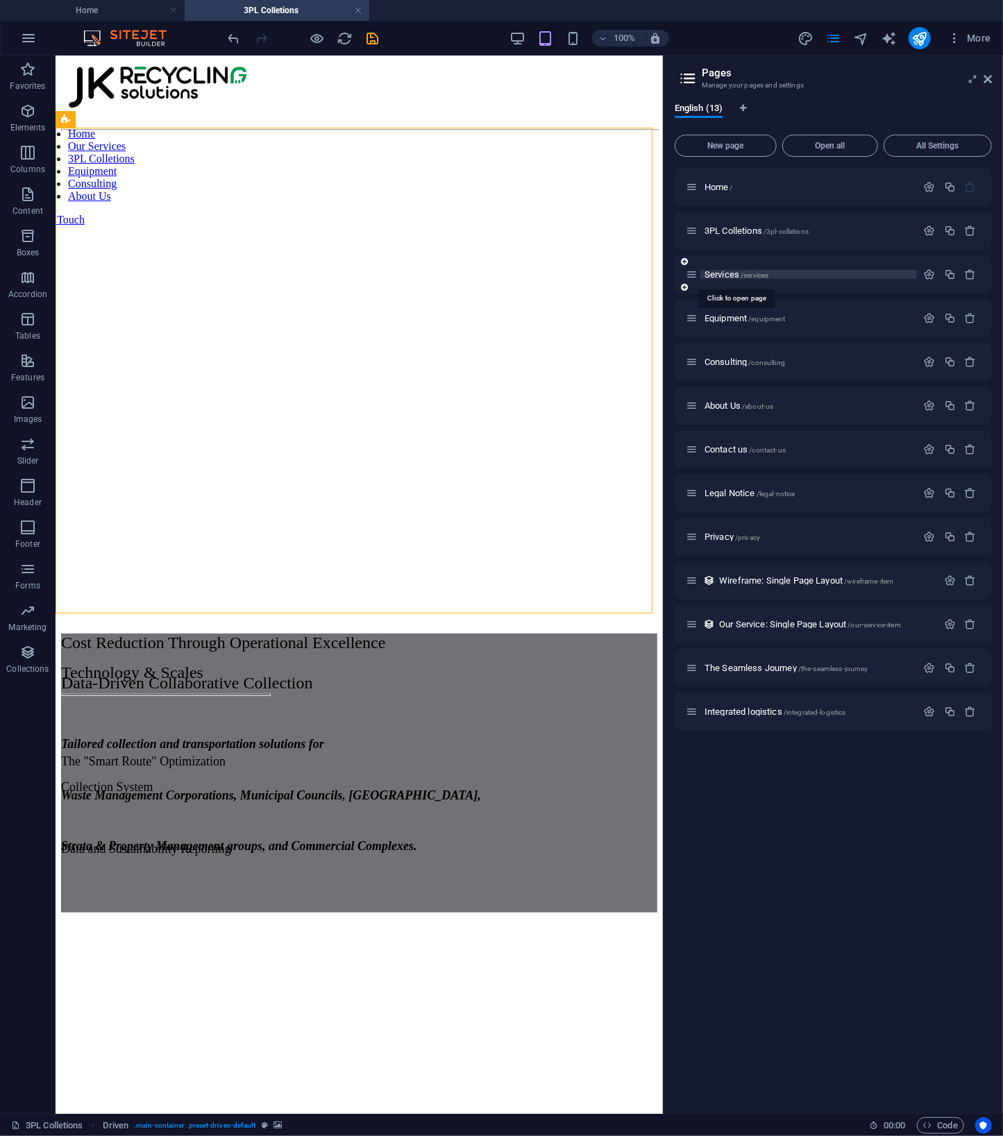
click at [723, 275] on span "Services /services" at bounding box center [736, 274] width 64 height 10
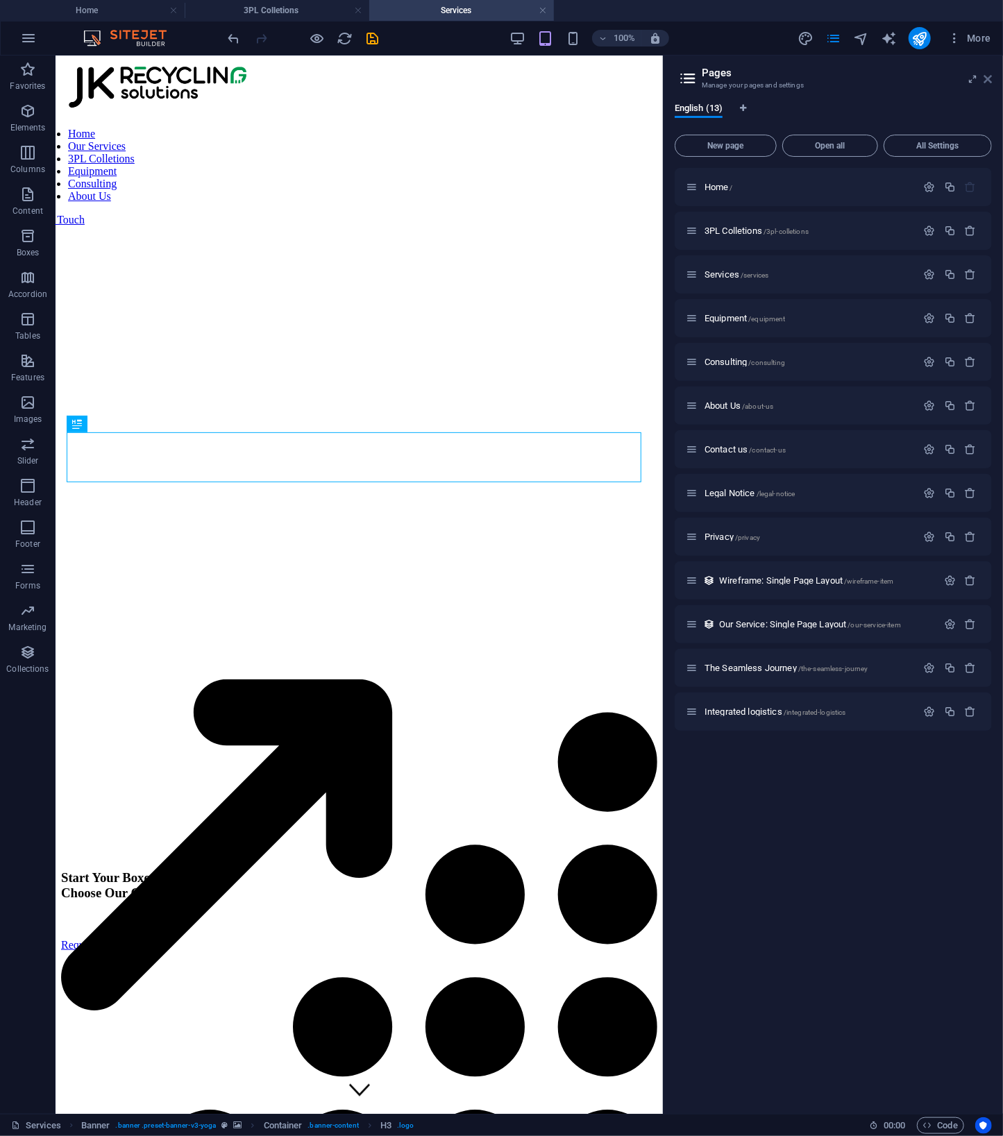
click at [985, 76] on icon at bounding box center [987, 79] width 8 height 11
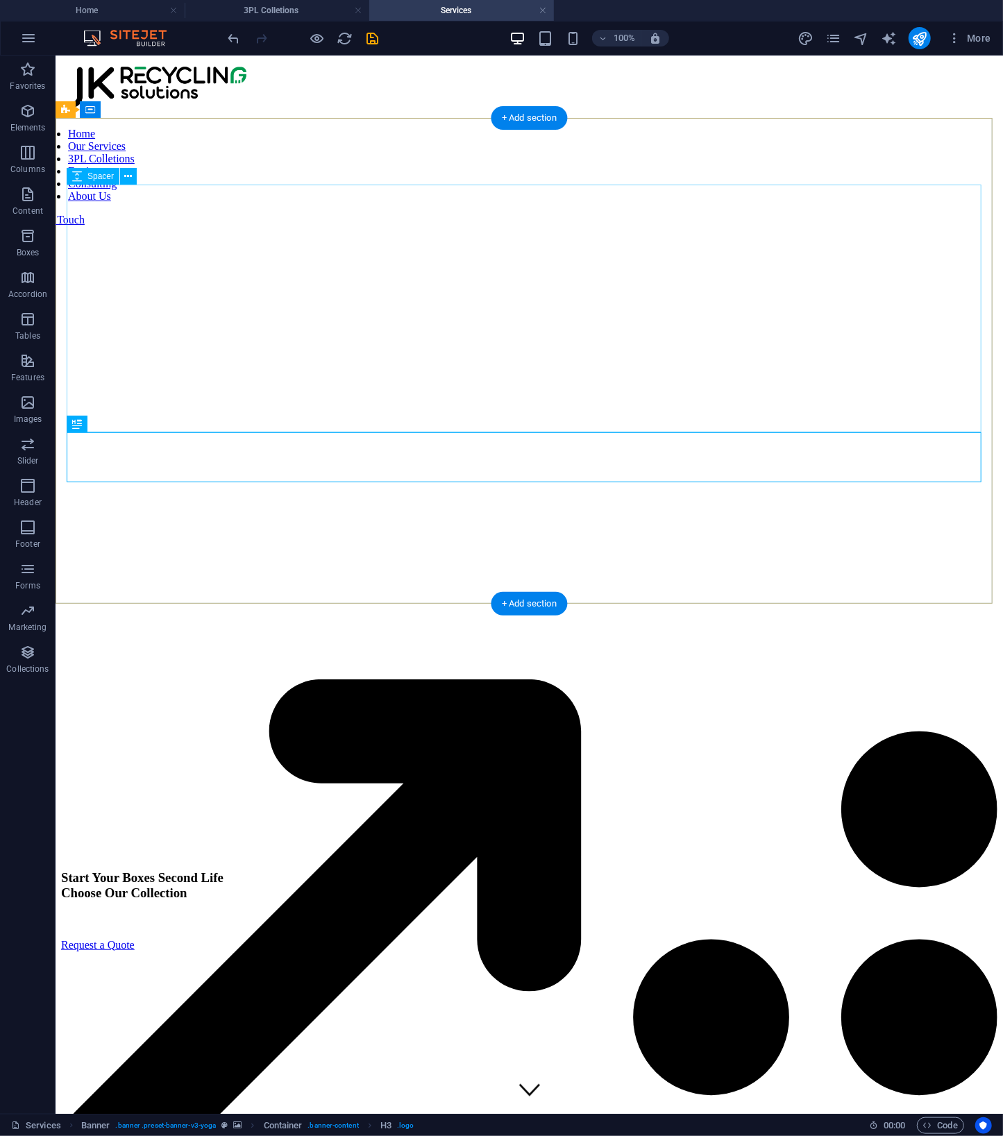
click at [838, 609] on div at bounding box center [528, 733] width 936 height 248
select select "px"
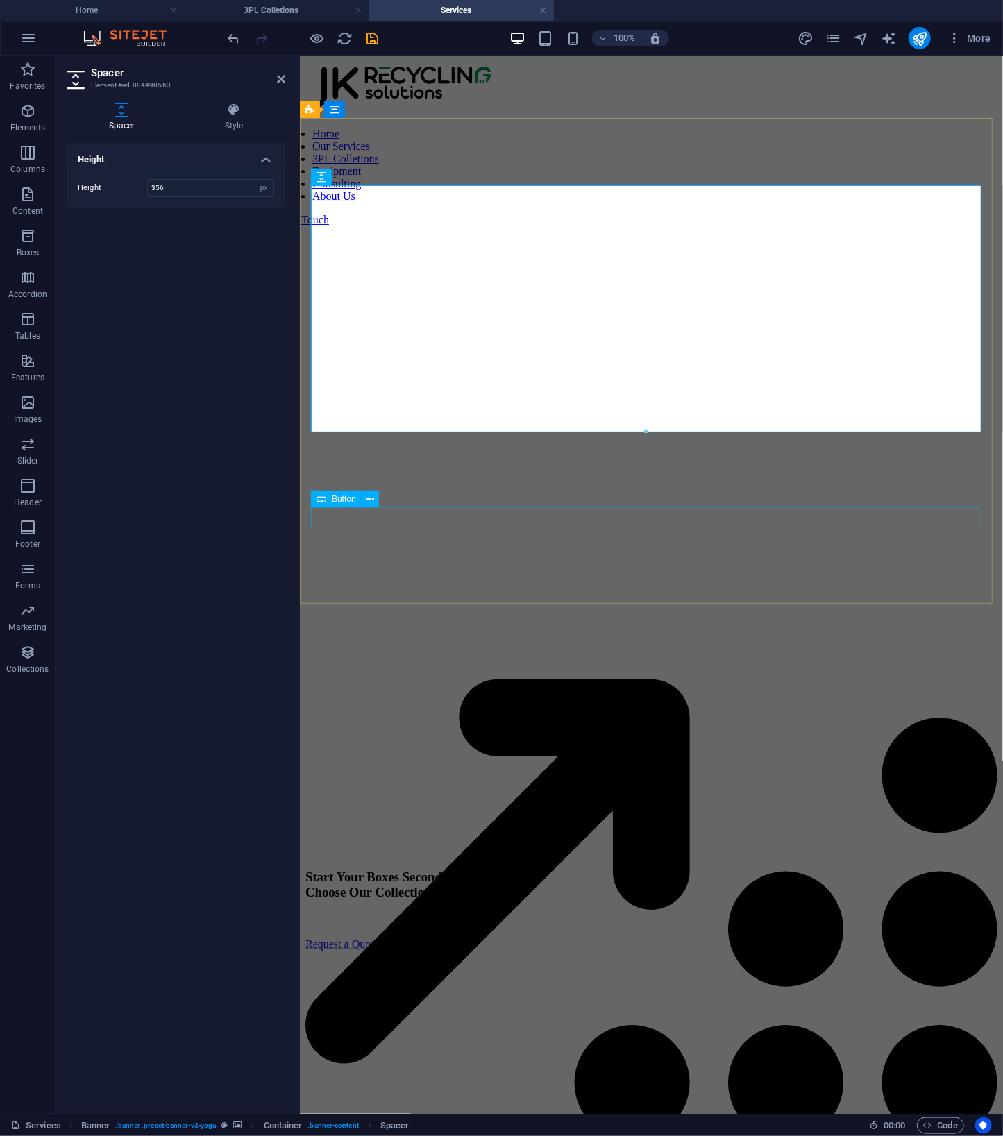
click at [382, 937] on div "Request a Quote" at bounding box center [651, 943] width 692 height 12
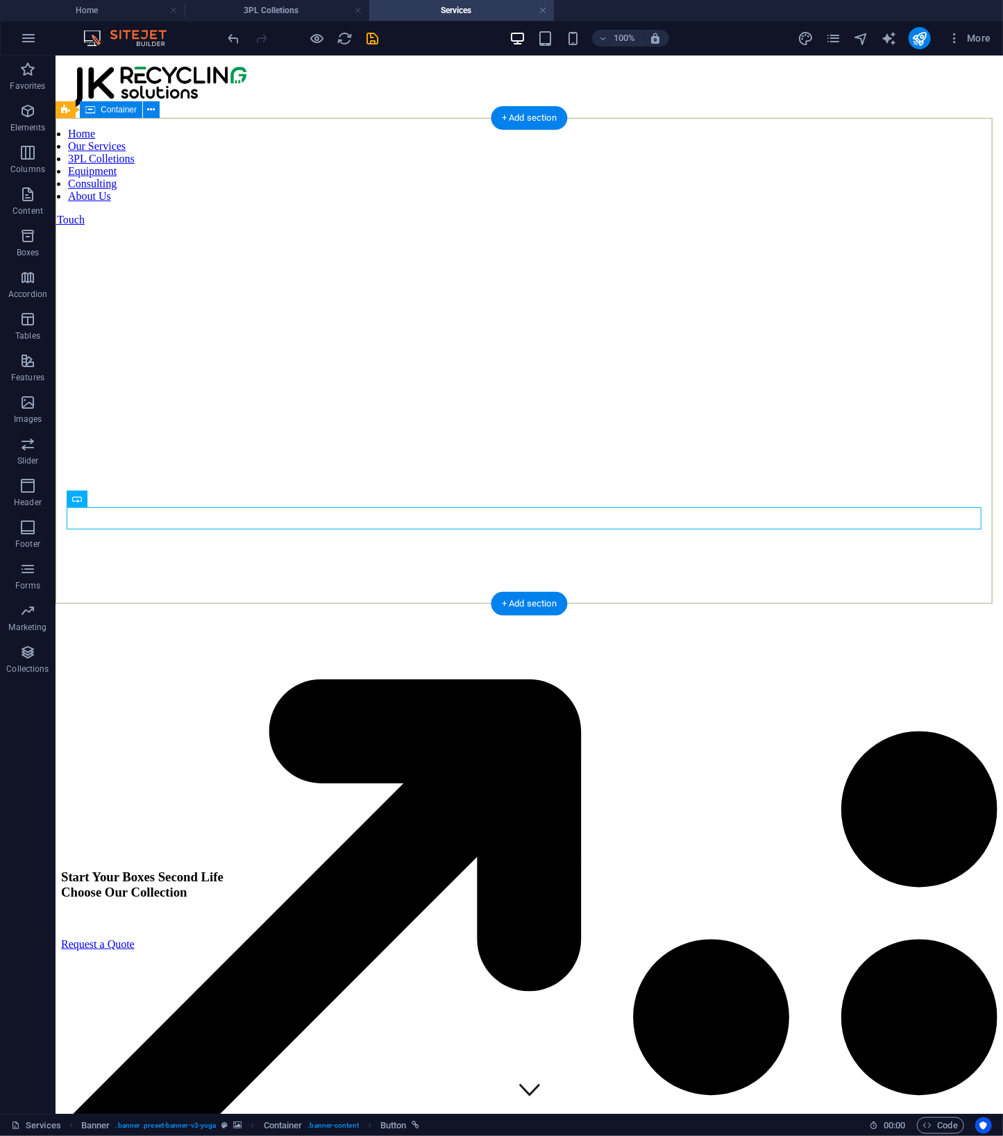
click at [92, 609] on div "Start Your Boxes Second Life Choose Our Collection Request a Quote" at bounding box center [528, 852] width 936 height 486
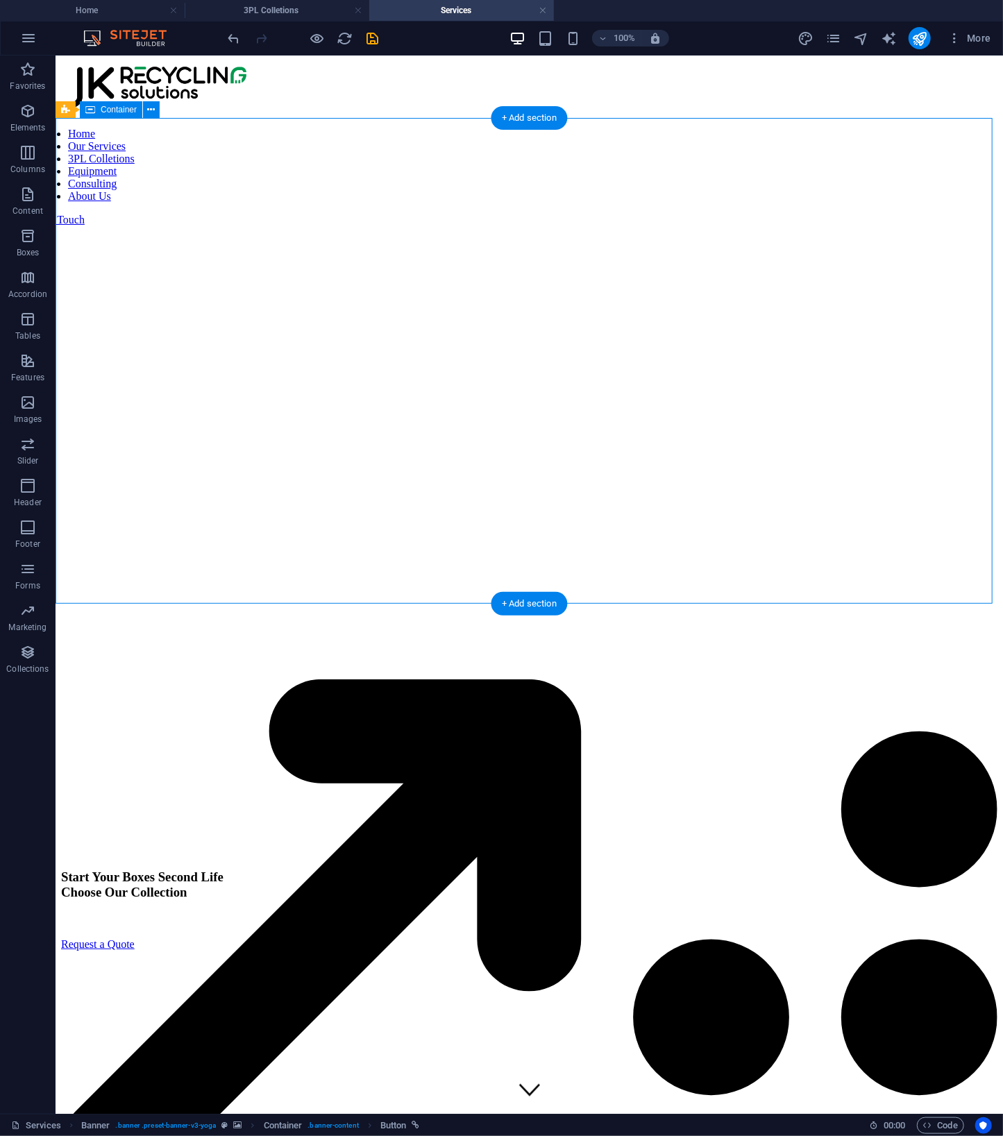
click at [92, 609] on div "Start Your Boxes Second Life Choose Our Collection Request a Quote" at bounding box center [528, 852] width 936 height 486
select select "px"
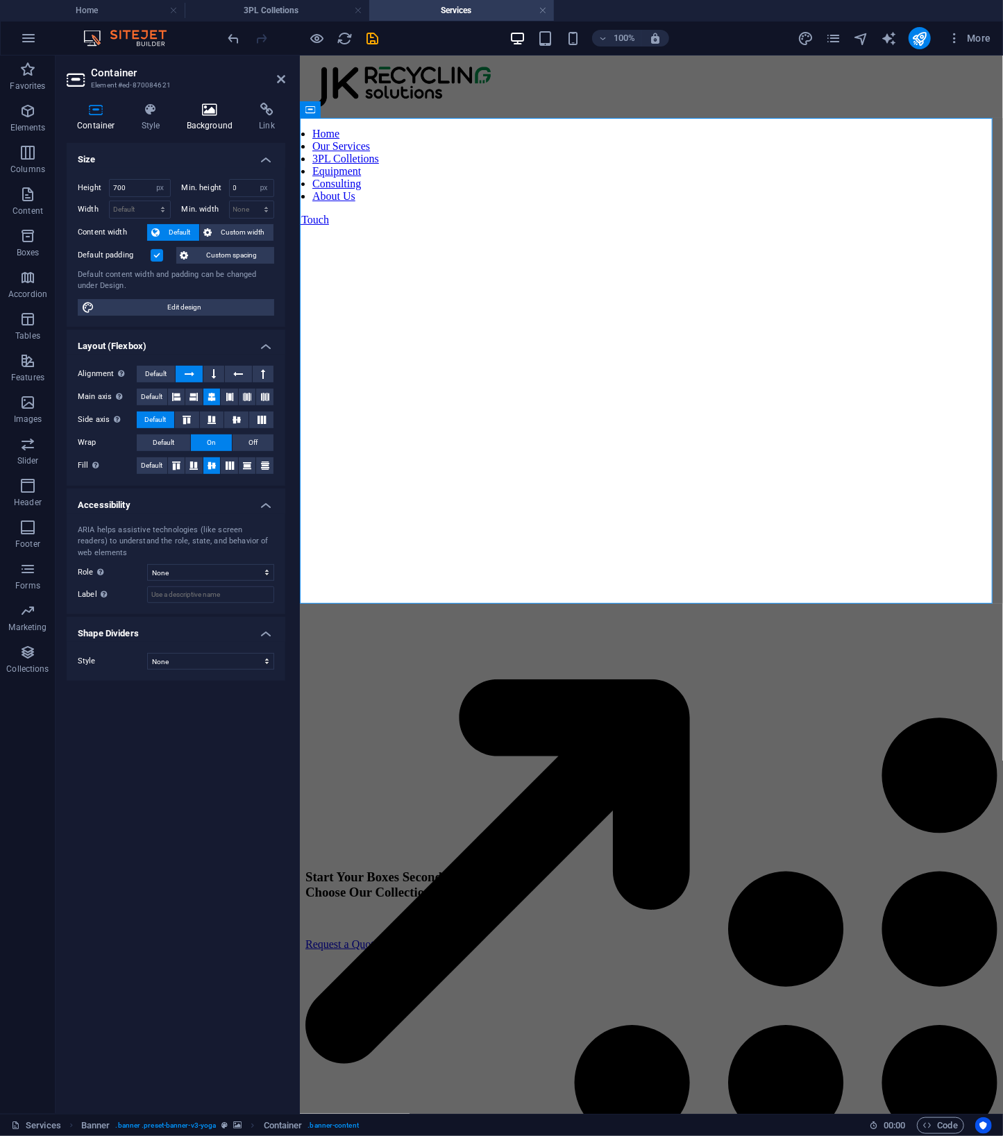
click at [206, 112] on icon at bounding box center [209, 110] width 67 height 14
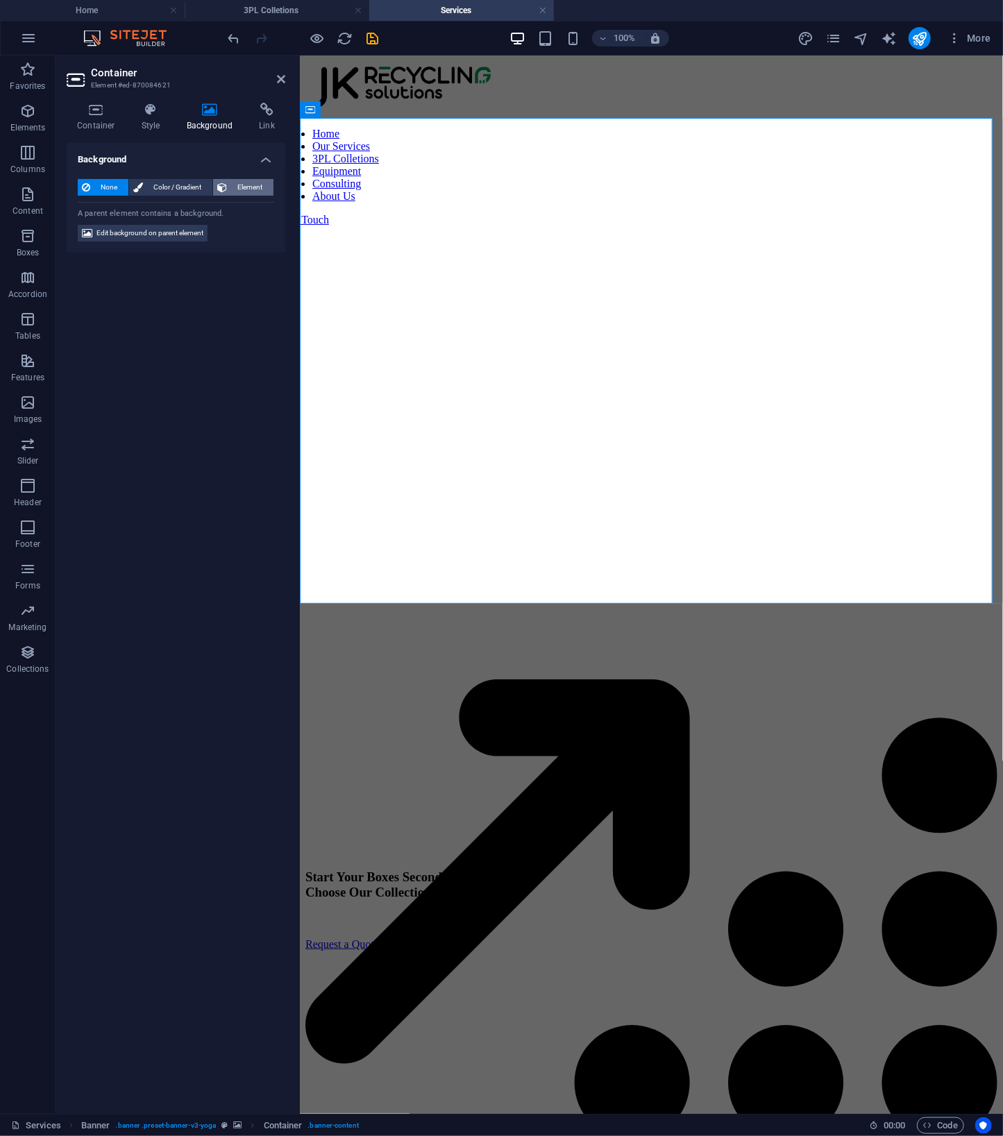
click at [240, 187] on span "Element" at bounding box center [250, 187] width 38 height 17
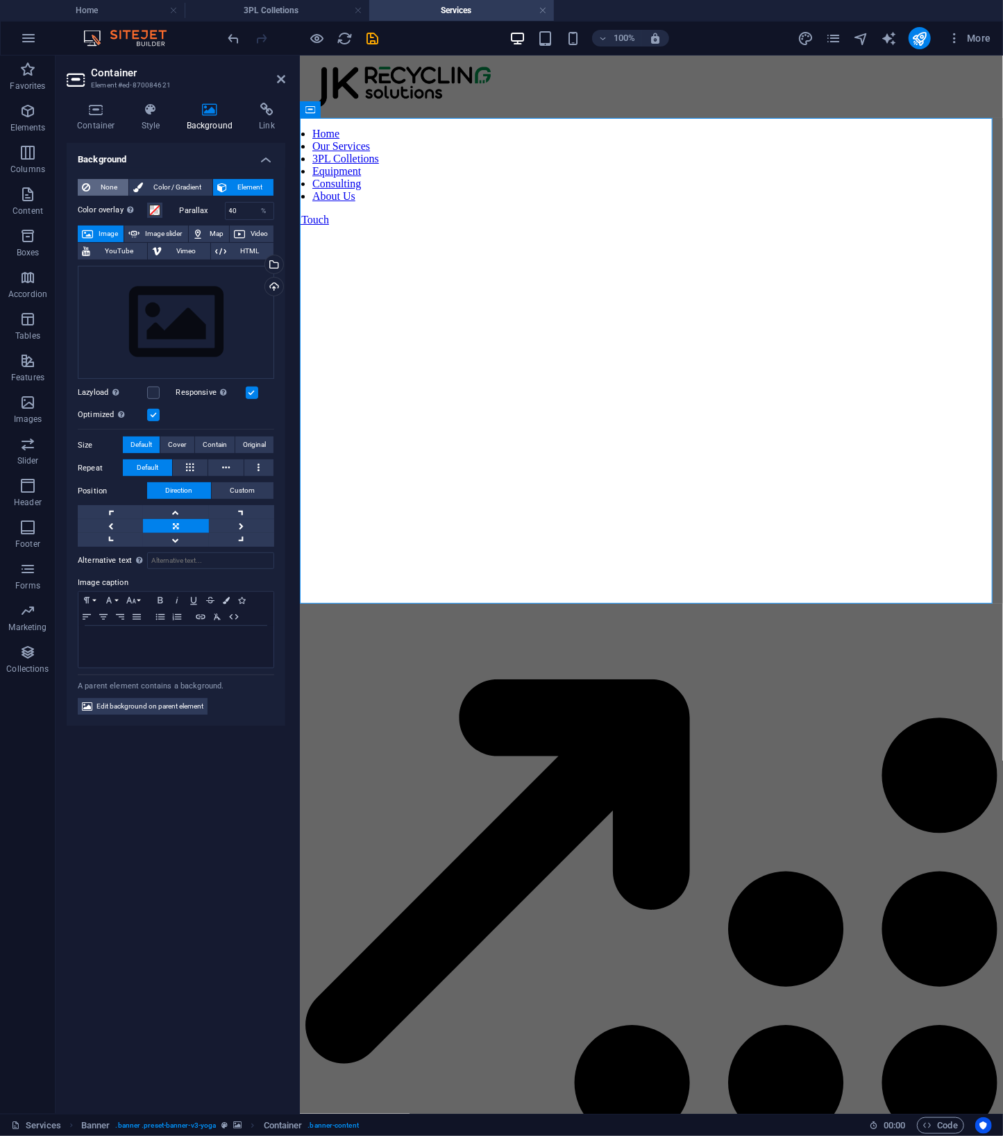
click at [112, 189] on span "None" at bounding box center [109, 187] width 30 height 17
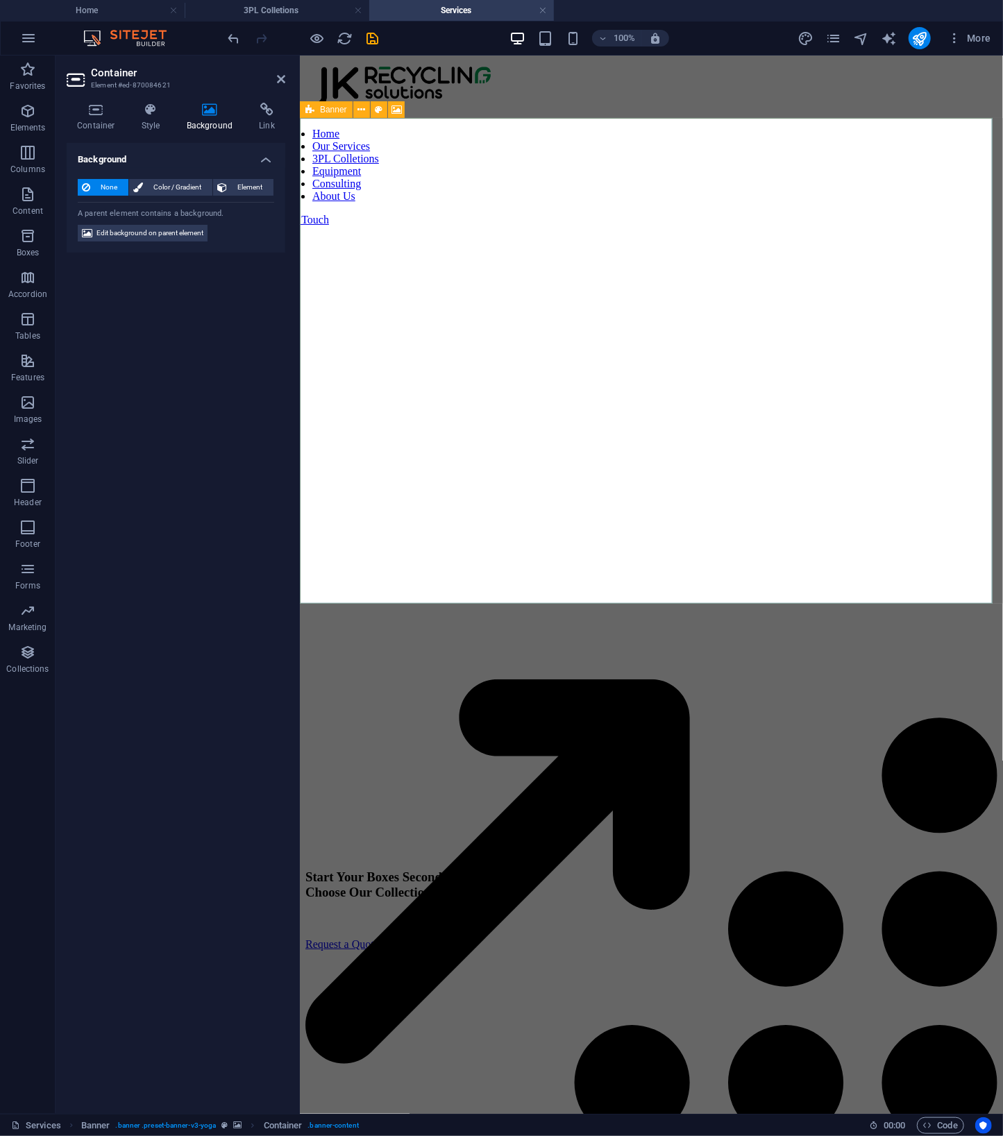
click at [319, 110] on div "Banner" at bounding box center [326, 109] width 53 height 17
select select "px"
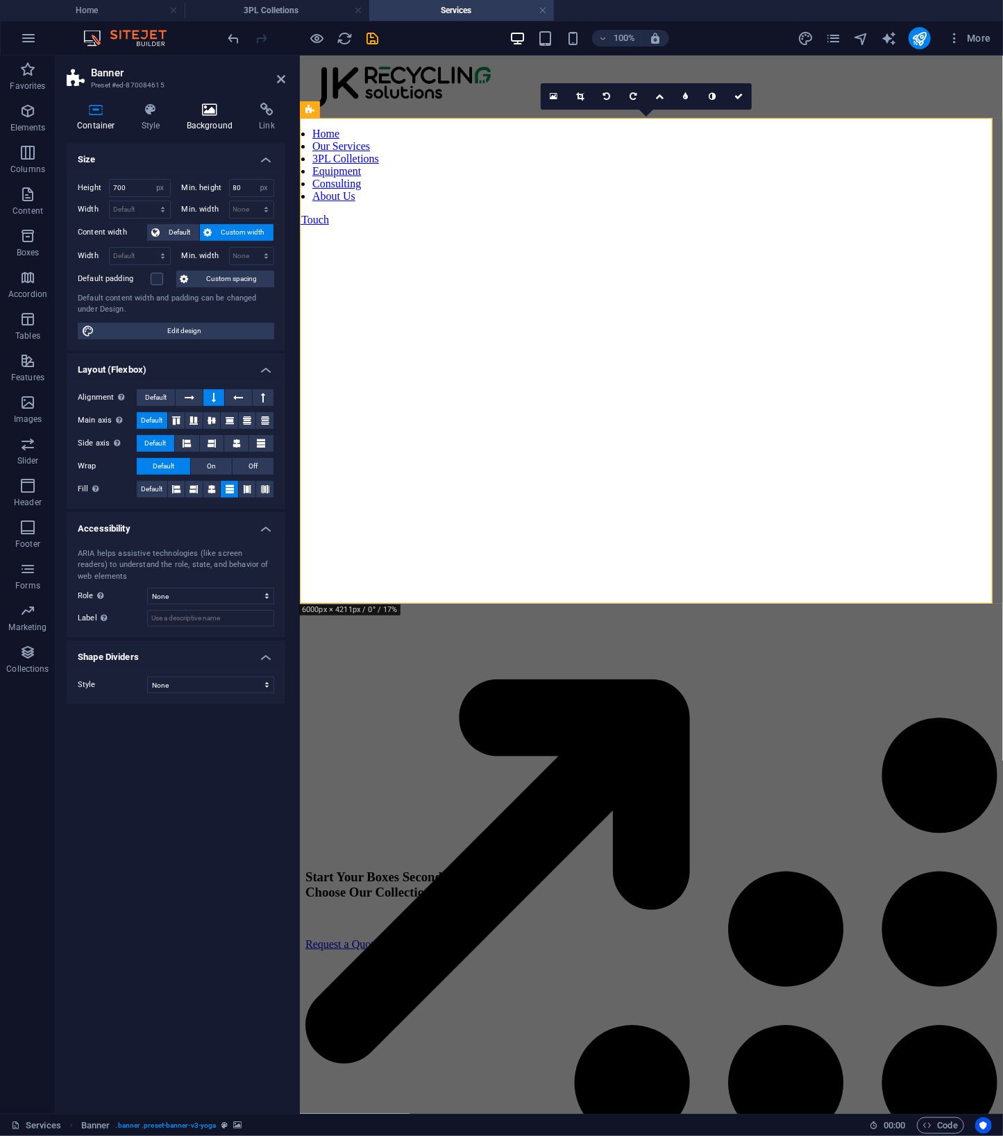
click at [204, 119] on h4 "Background" at bounding box center [212, 117] width 73 height 29
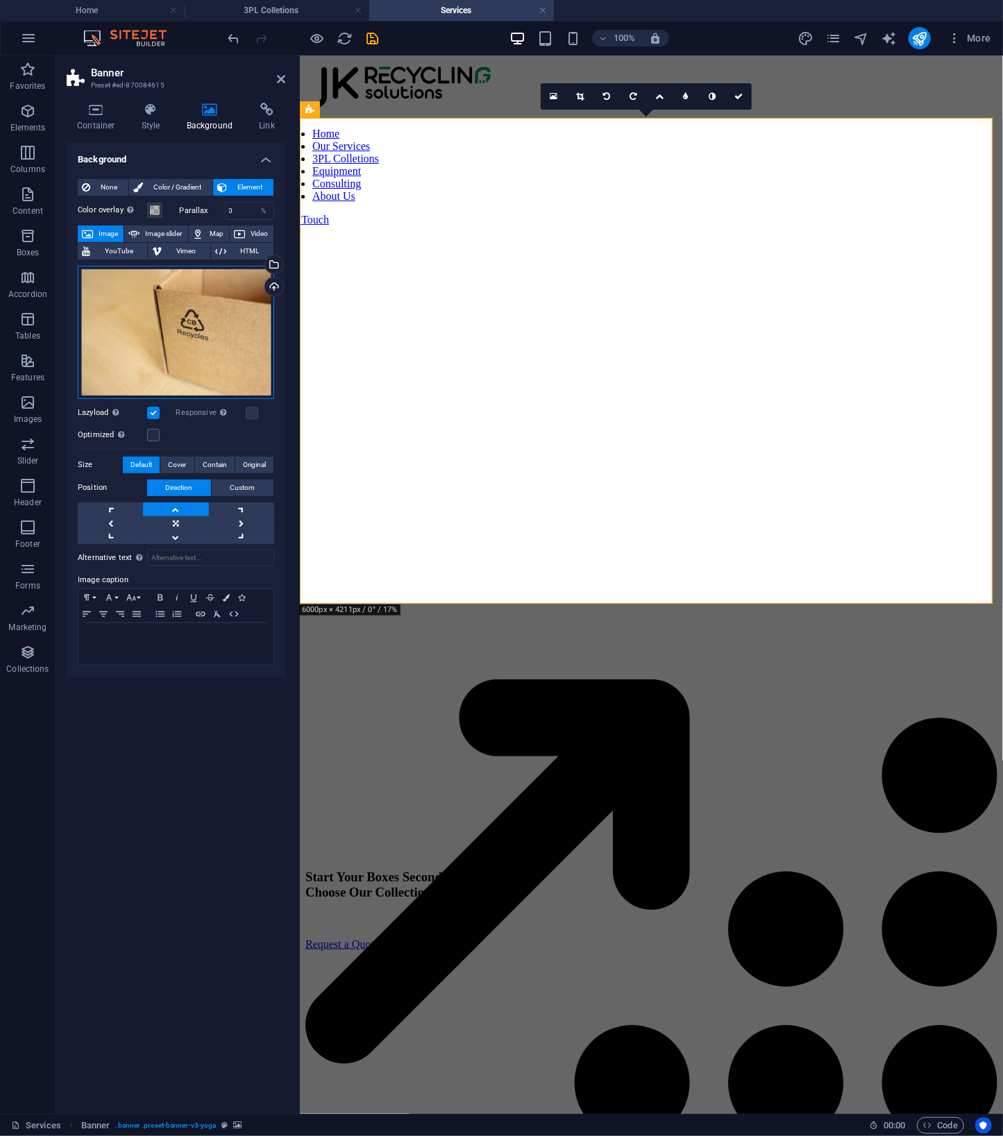
click at [180, 275] on div "Drag files here, click to choose files or select files from Files or our free s…" at bounding box center [176, 332] width 196 height 133
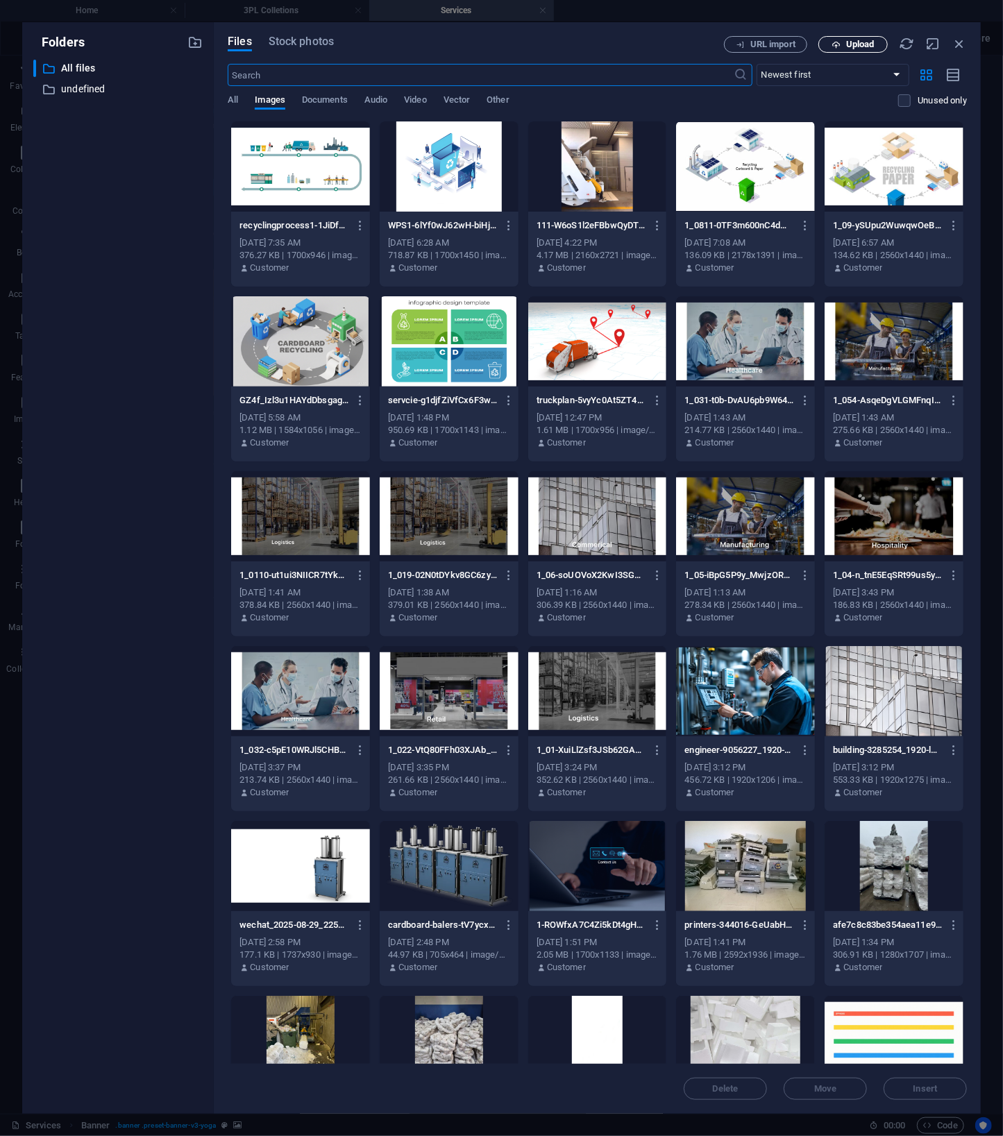
click at [878, 49] on span "Upload" at bounding box center [852, 44] width 57 height 9
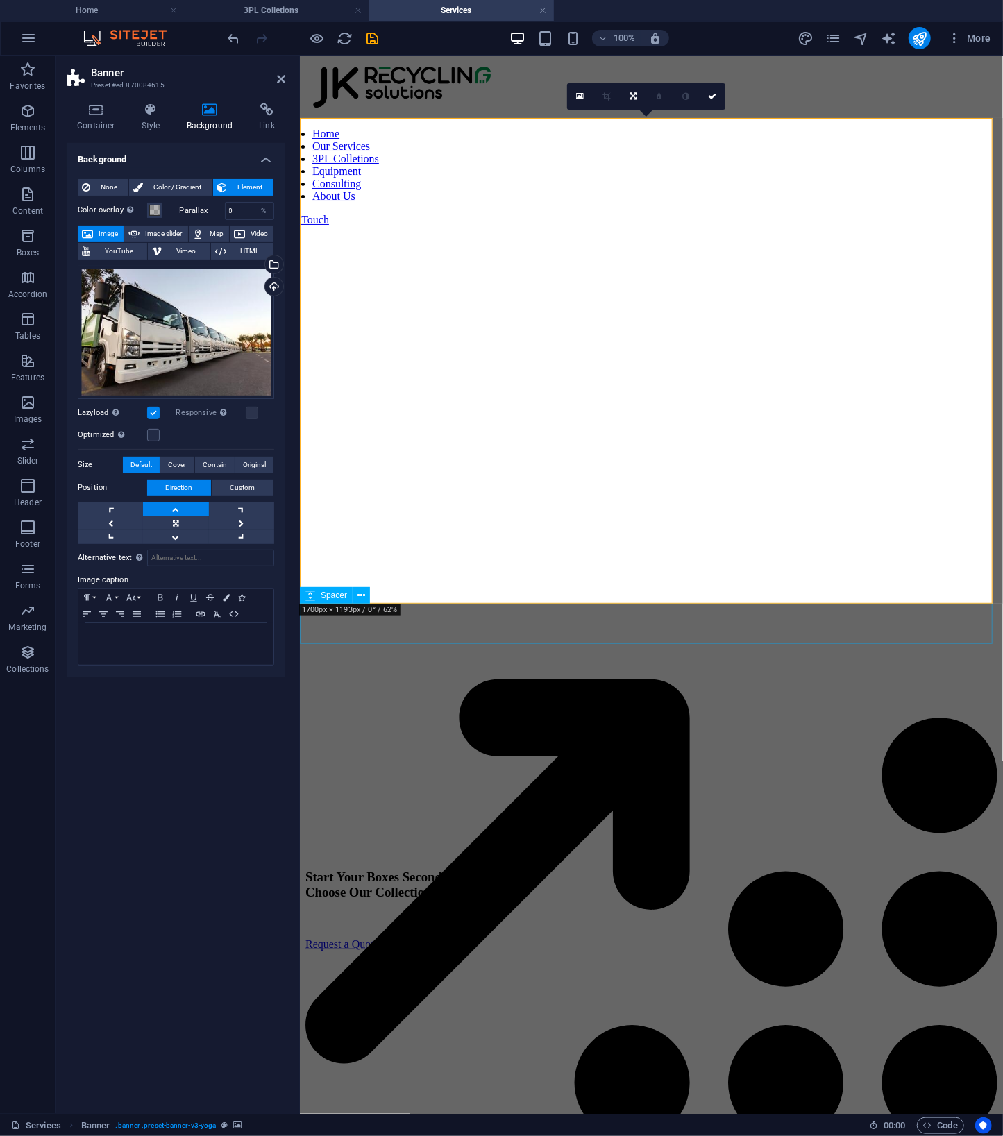
click at [752, 622] on div at bounding box center [651, 629] width 692 height 40
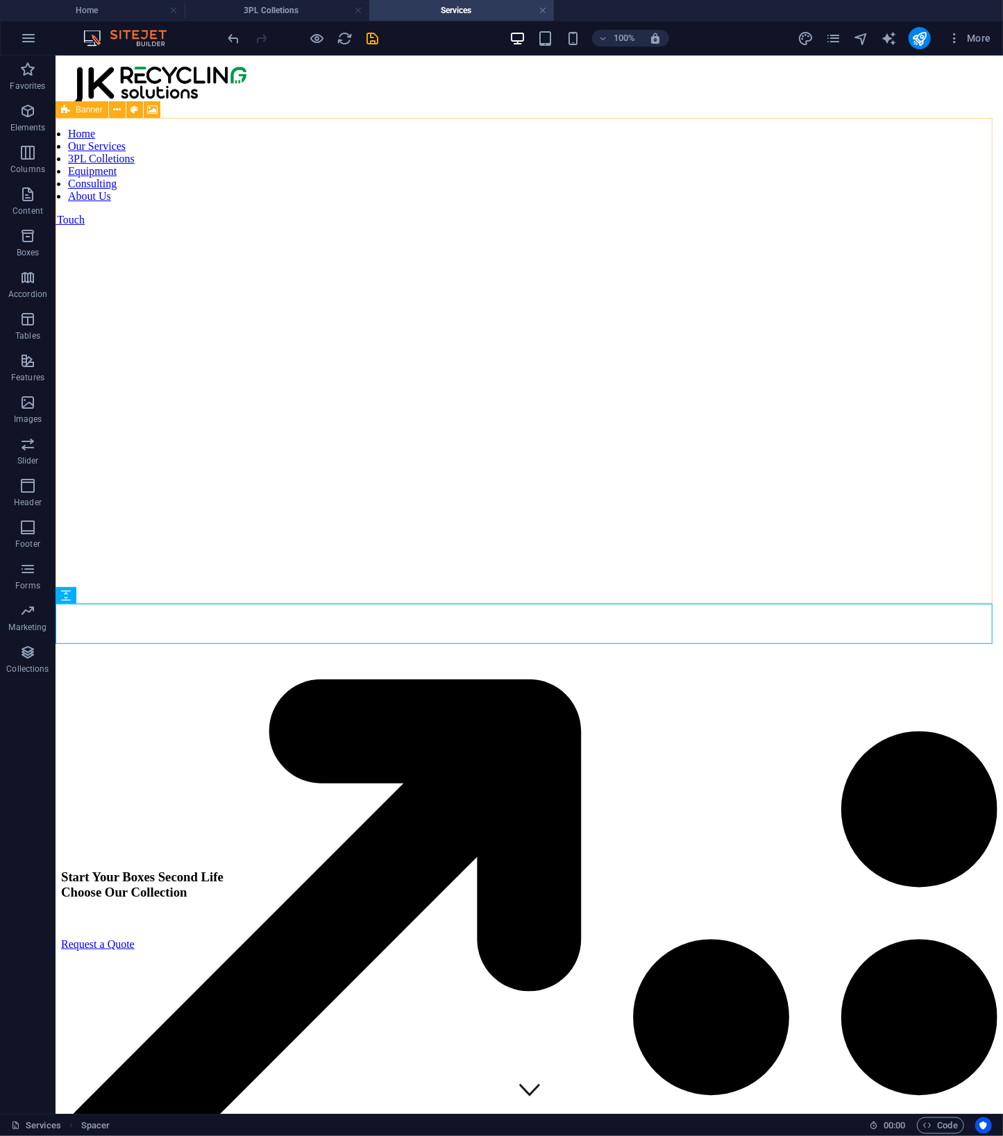
click at [65, 109] on icon at bounding box center [65, 109] width 9 height 17
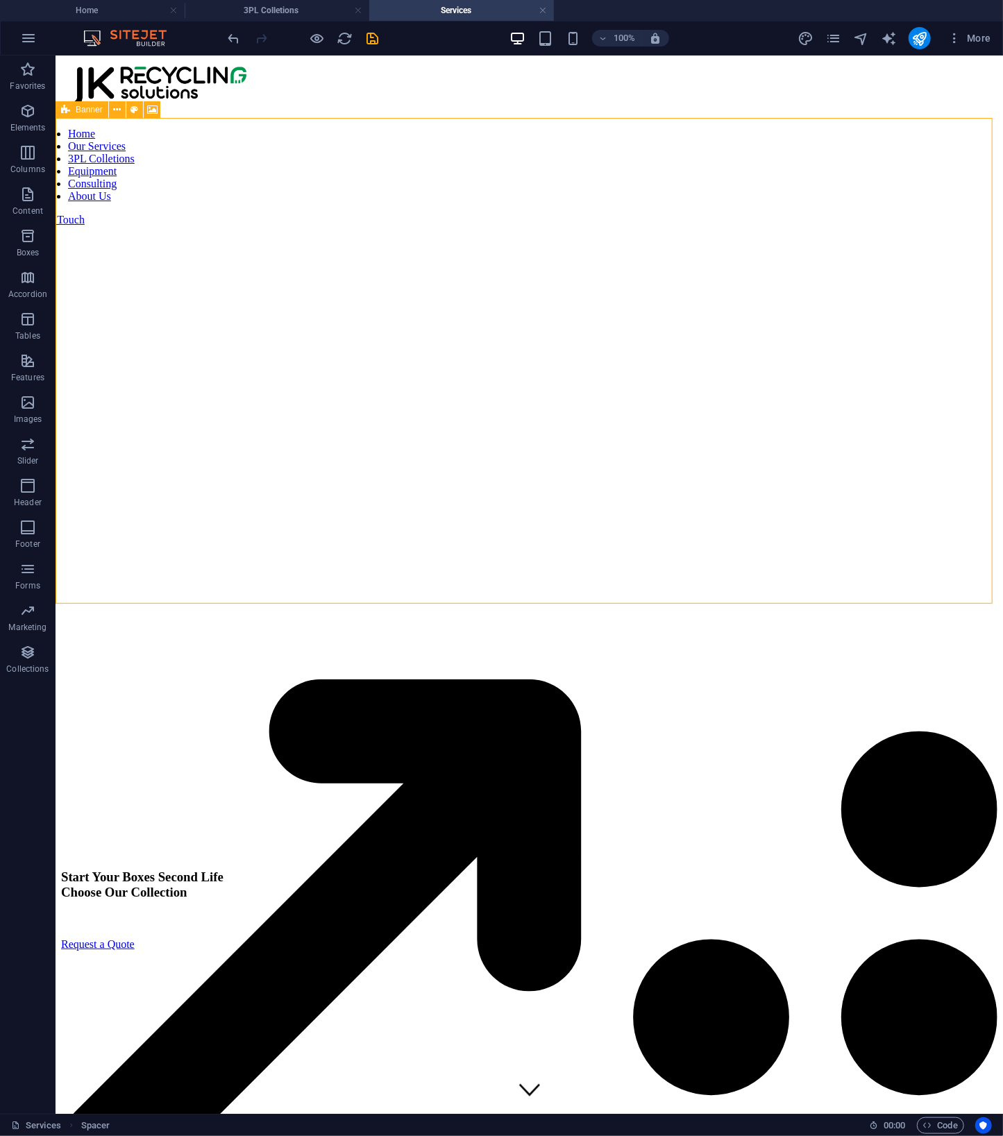
click at [65, 108] on icon at bounding box center [65, 109] width 9 height 17
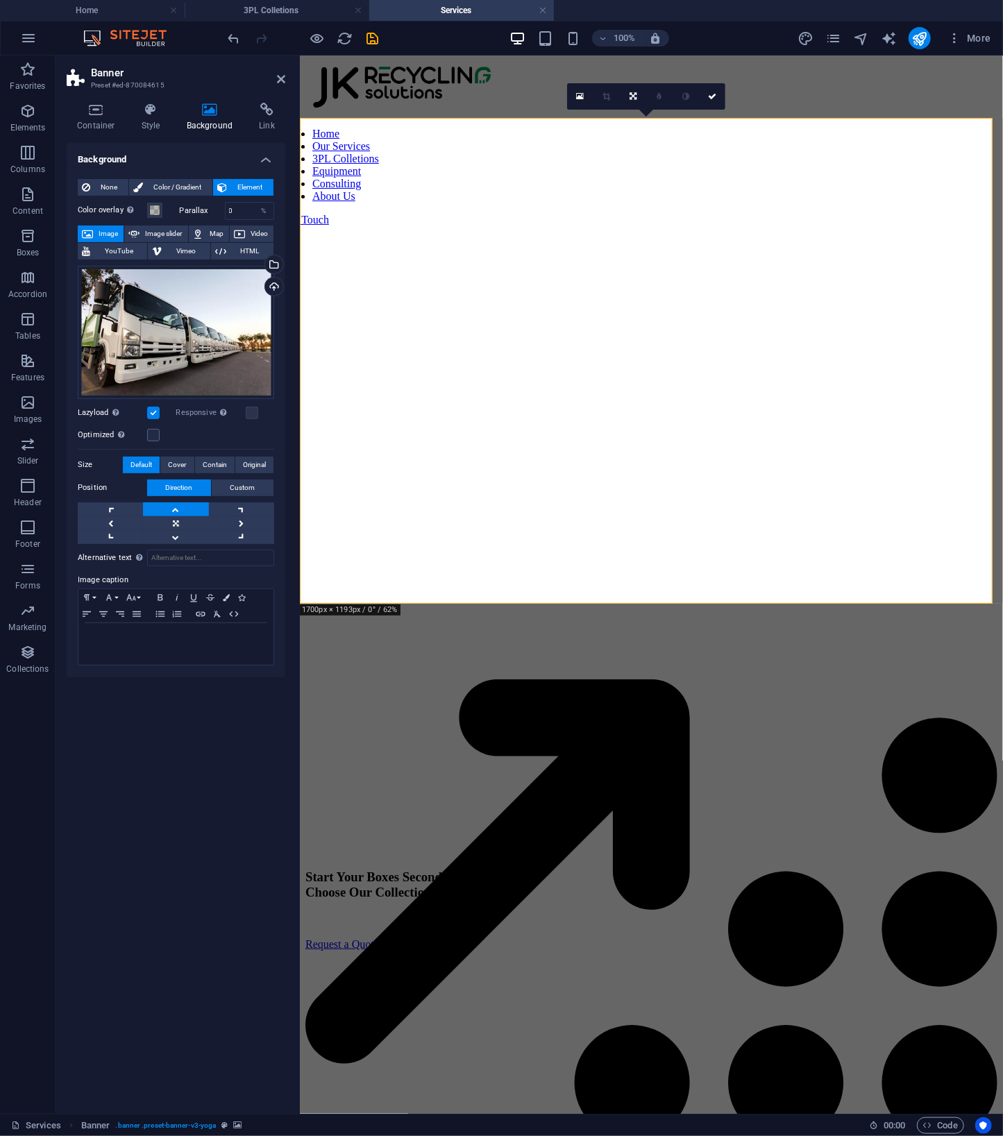
click at [176, 515] on link at bounding box center [175, 509] width 65 height 14
click at [180, 517] on link at bounding box center [175, 523] width 65 height 14
click at [156, 434] on label at bounding box center [153, 435] width 12 height 12
click at [0, 0] on input "Optimized Images are compressed to improve page speed." at bounding box center [0, 0] width 0 height 0
click at [733, 643] on div at bounding box center [651, 629] width 692 height 40
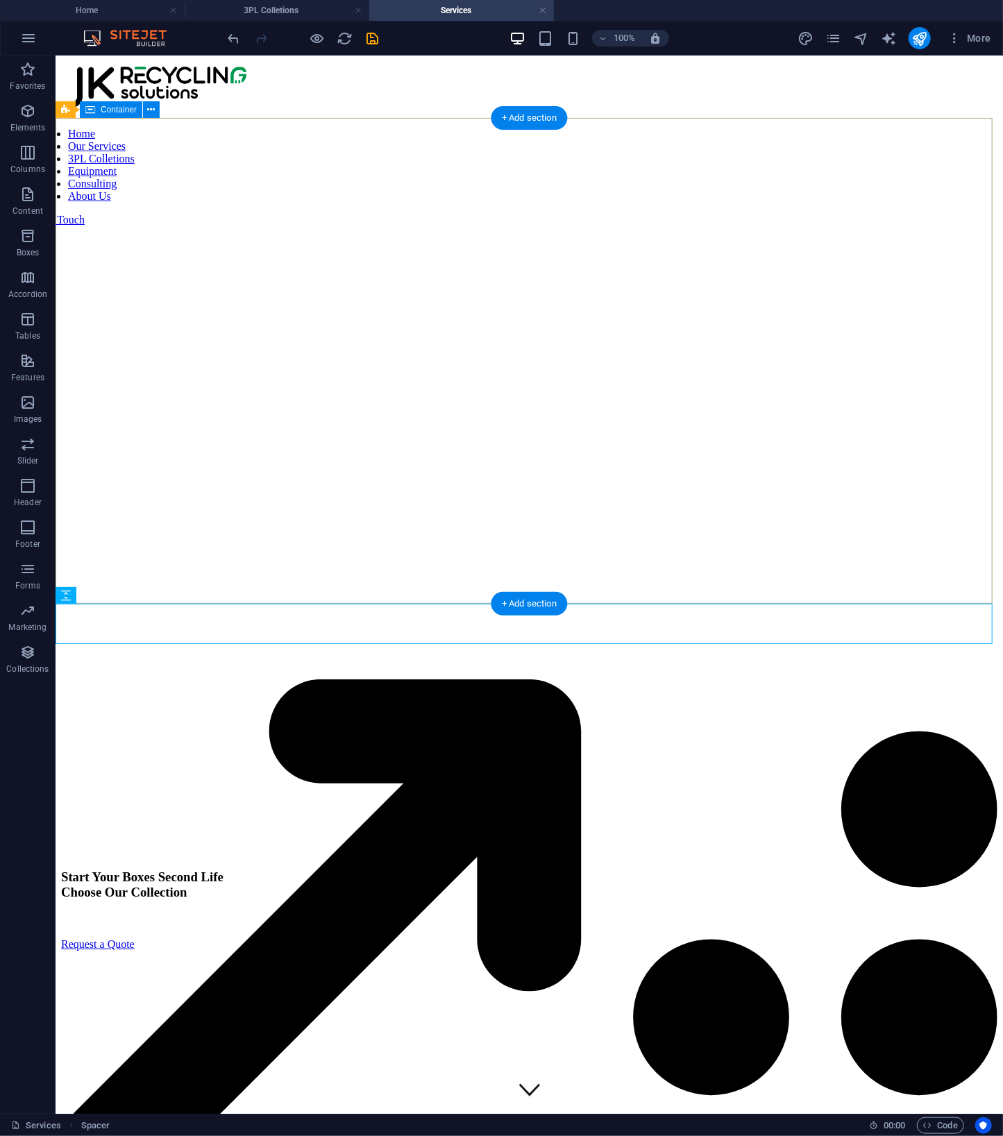
click at [68, 609] on div "Start Your Boxes Second Life Choose Our Collection Request a Quote" at bounding box center [528, 852] width 936 height 486
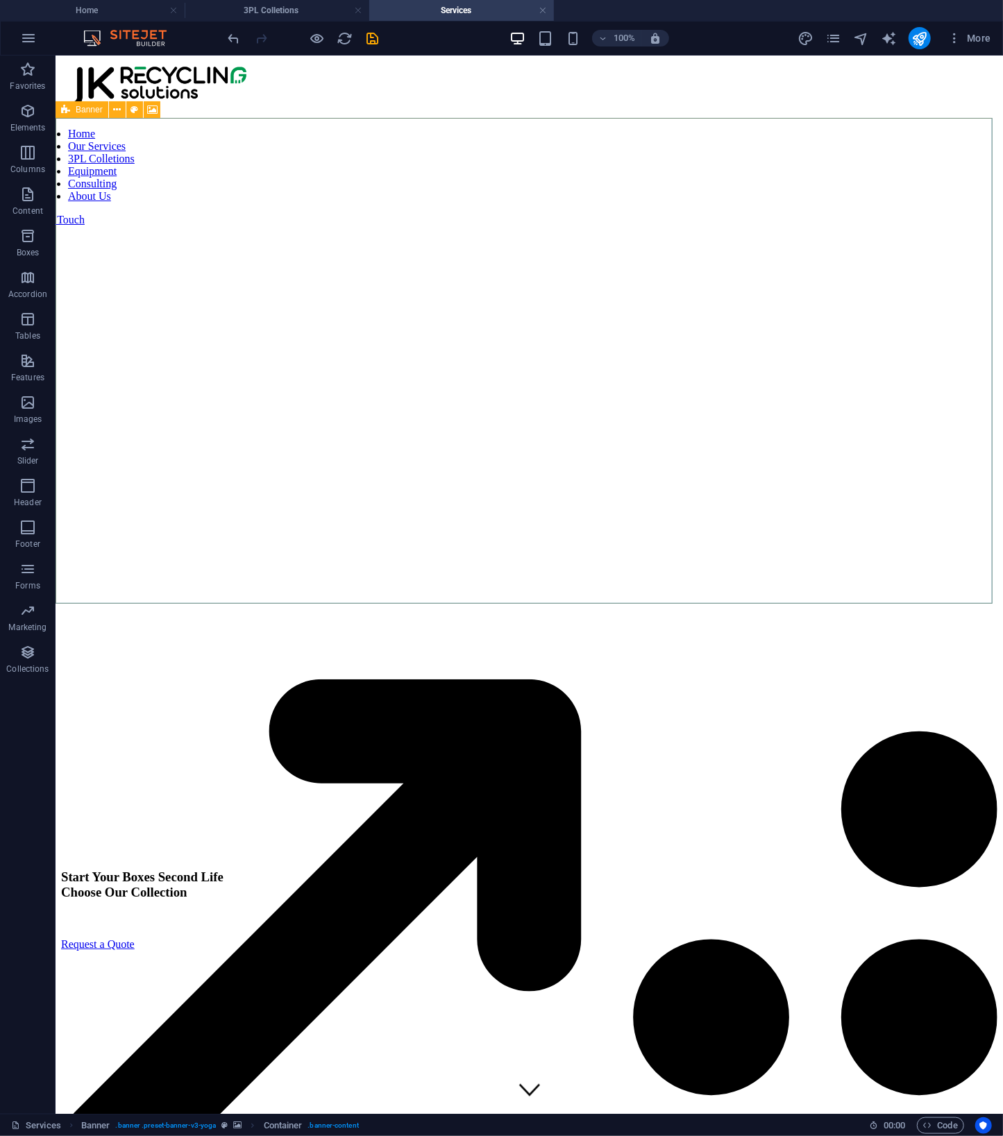
click at [70, 114] on div "Banner" at bounding box center [82, 109] width 53 height 17
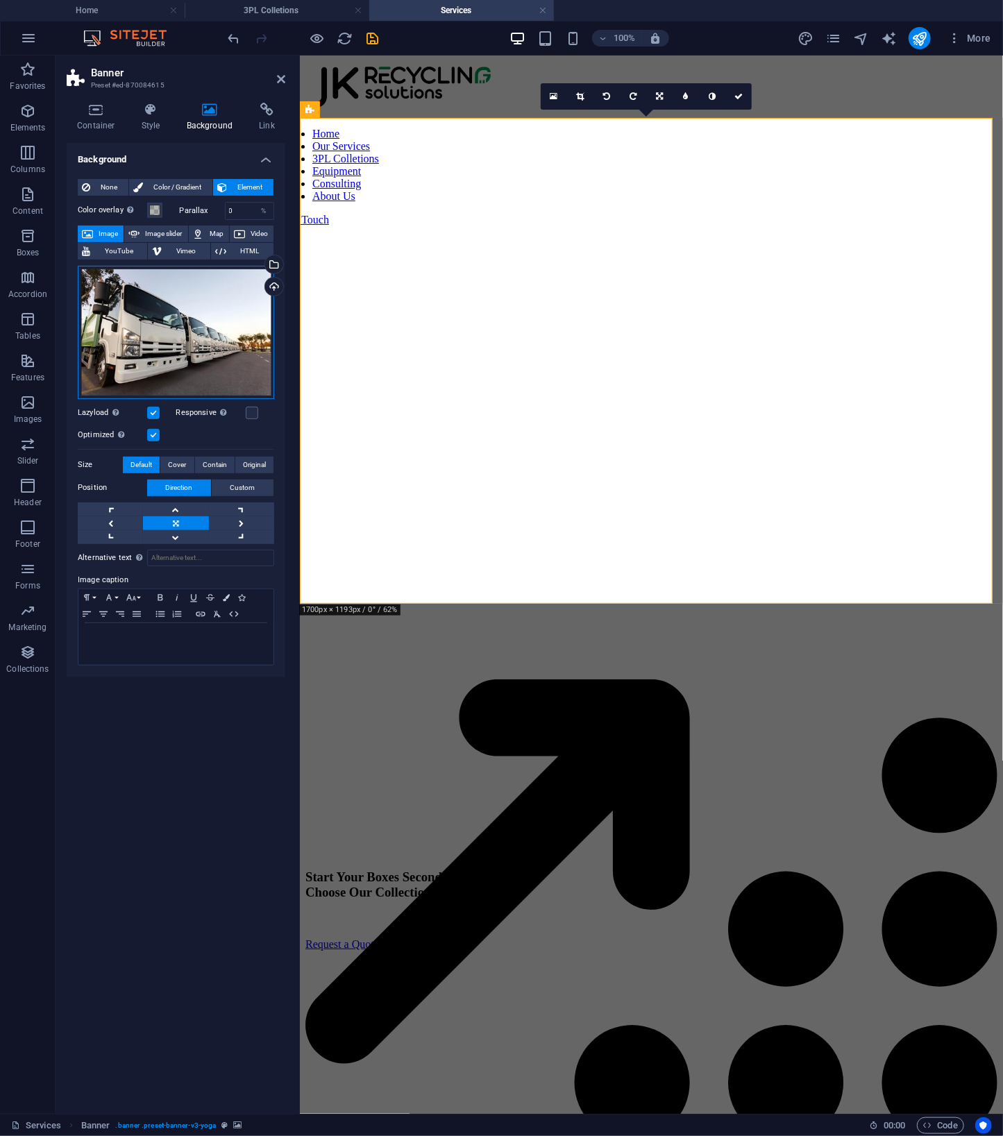
click at [190, 337] on div "Drag files here, click to choose files or select files from Files or our free s…" at bounding box center [176, 332] width 196 height 133
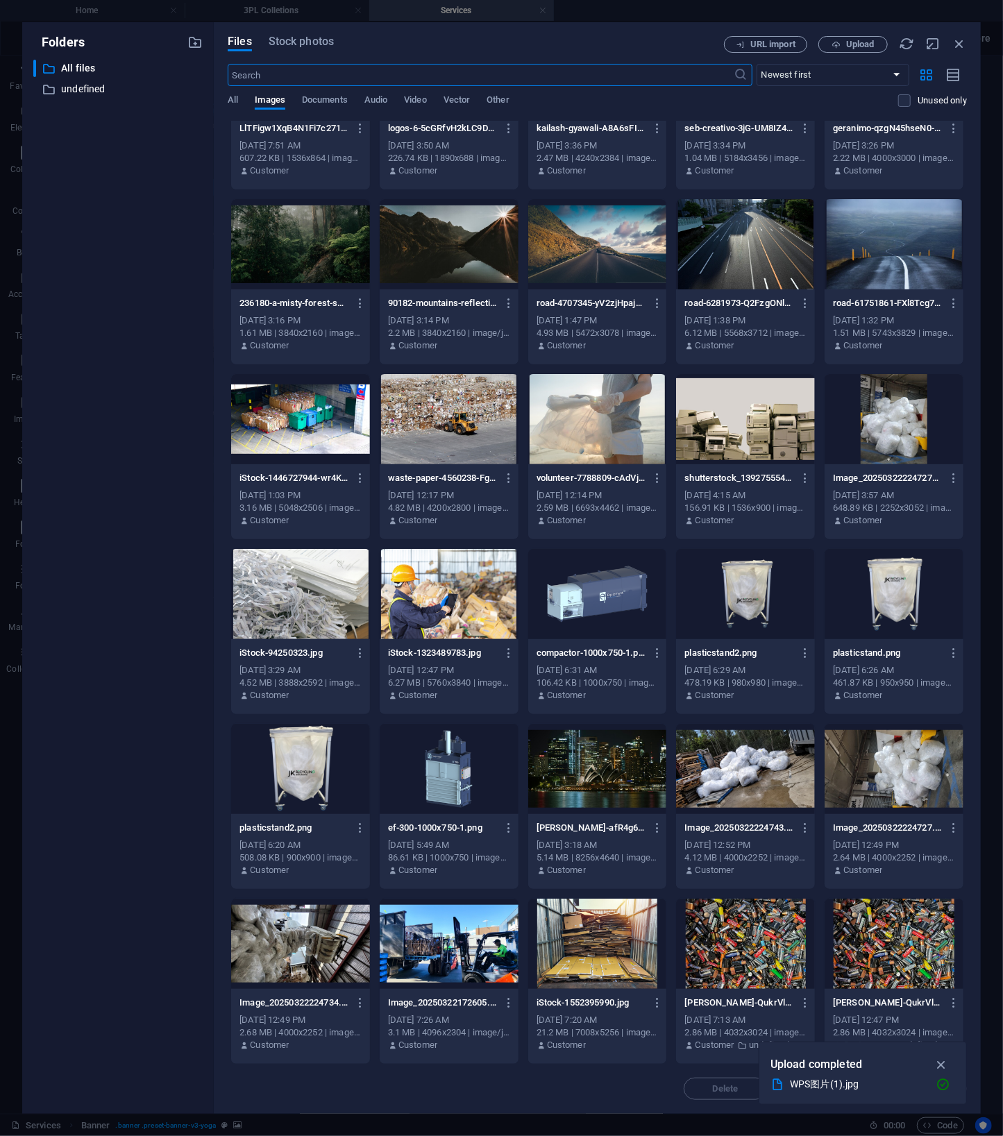
scroll to position [1864, 0]
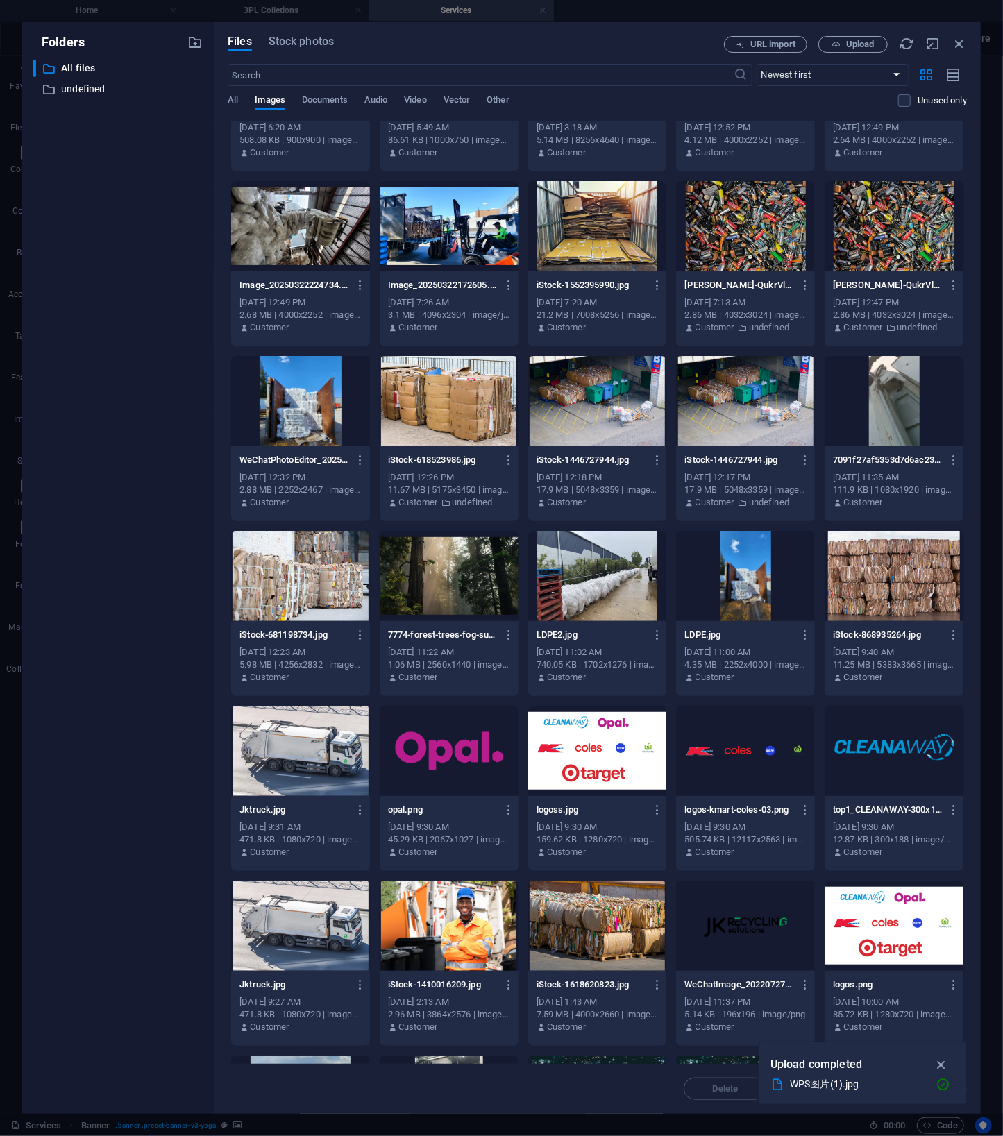
click at [289, 747] on div at bounding box center [300, 751] width 139 height 90
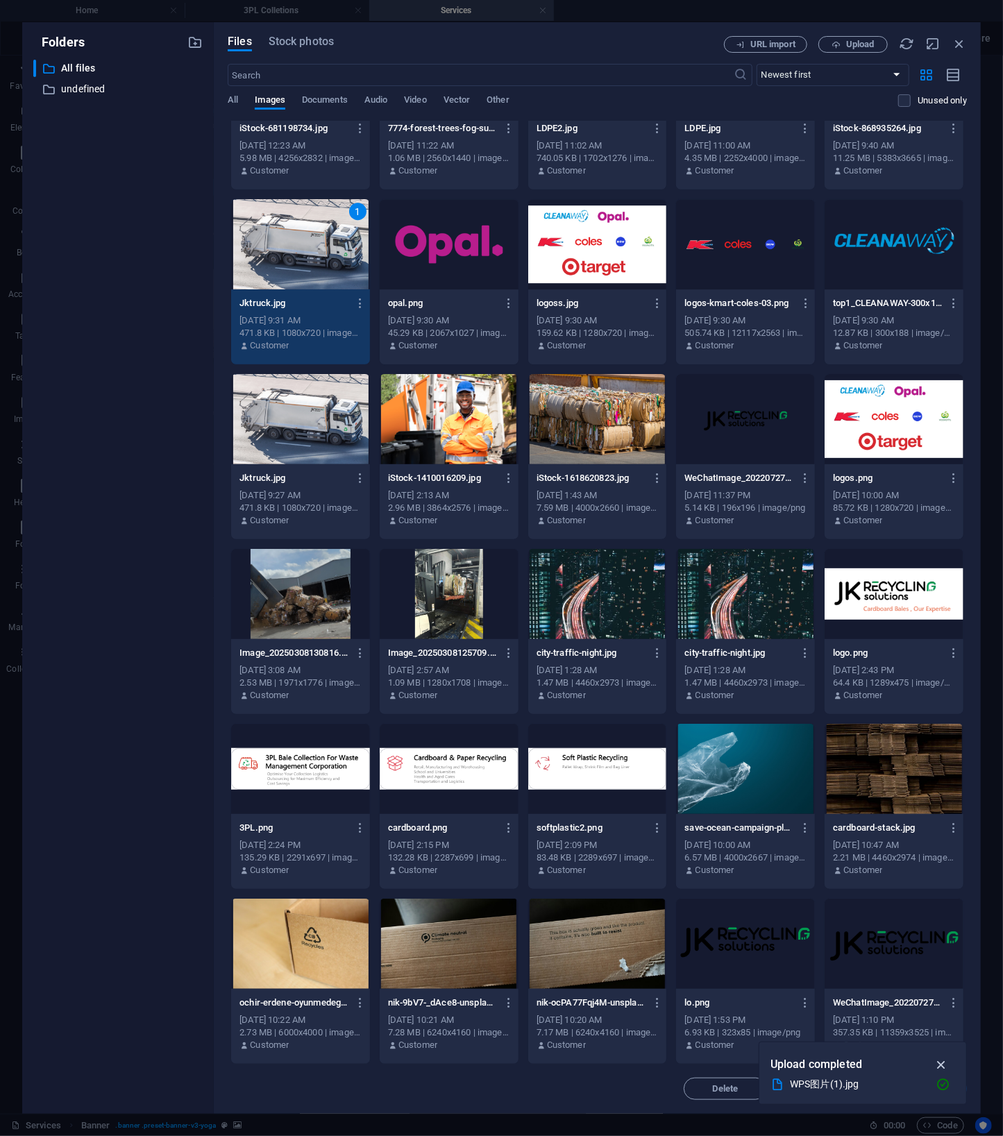
click at [941, 1065] on icon "button" at bounding box center [941, 1064] width 16 height 15
click at [915, 1087] on span "Insert" at bounding box center [925, 1089] width 24 height 8
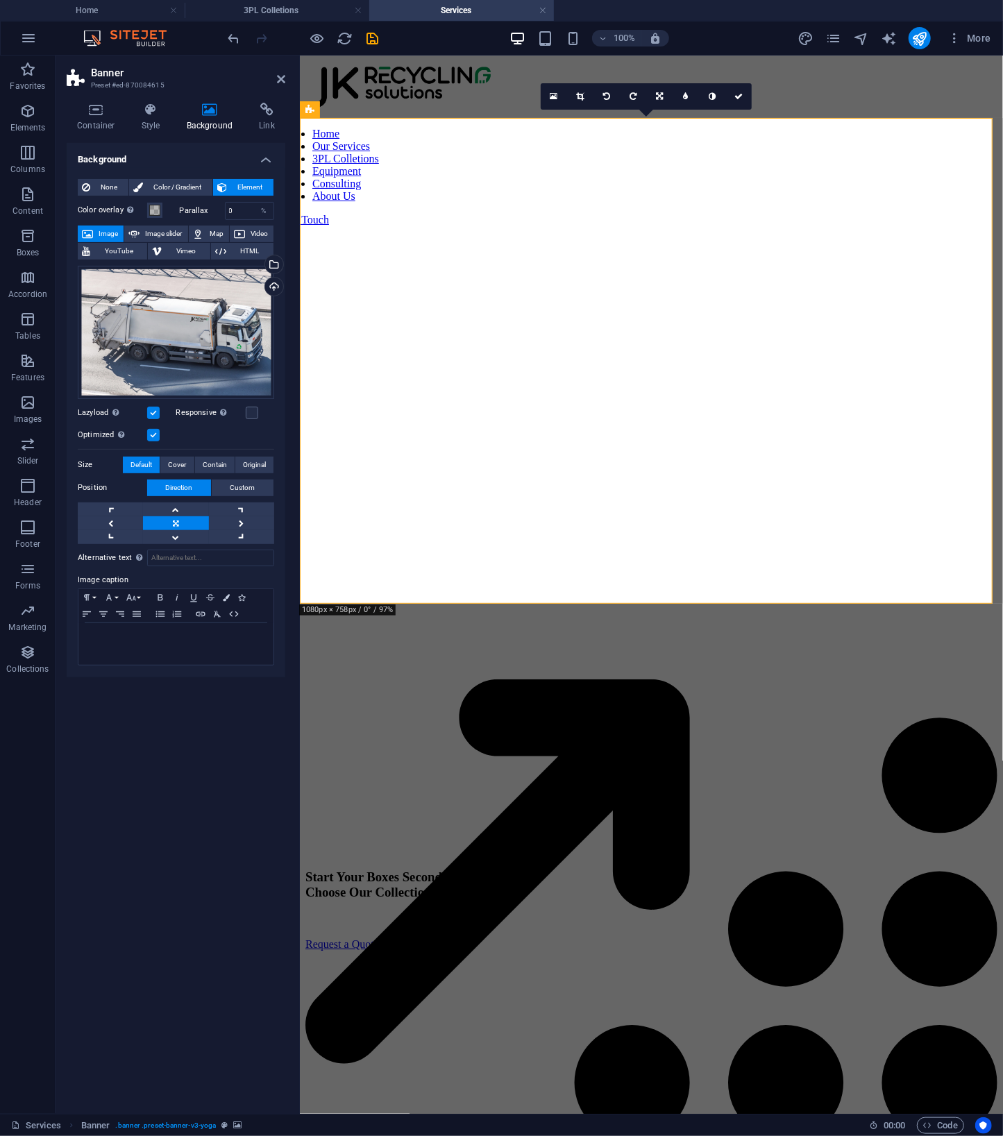
click at [153, 436] on label at bounding box center [153, 435] width 12 height 12
click at [0, 0] on input "Optimized Images are compressed to improve page speed." at bounding box center [0, 0] width 0 height 0
drag, startPoint x: 247, startPoint y: 207, endPoint x: 79, endPoint y: 202, distance: 168.0
click at [79, 202] on div "Color overlay Places an overlay over the background to colorize it Parallax 0 %" at bounding box center [176, 211] width 196 height 18
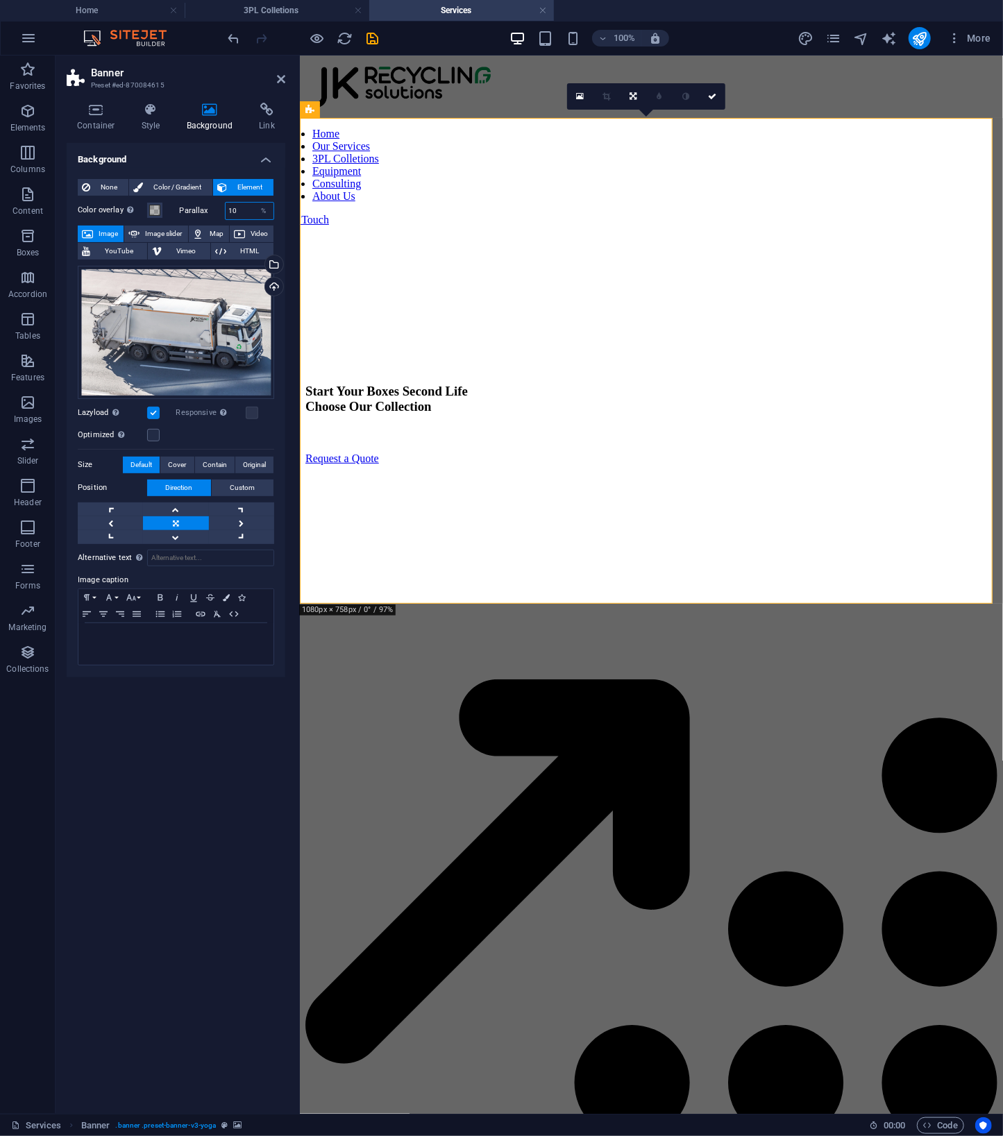
type input "1"
type input "0"
type input "2"
type input "0"
click at [734, 633] on div at bounding box center [651, 629] width 692 height 40
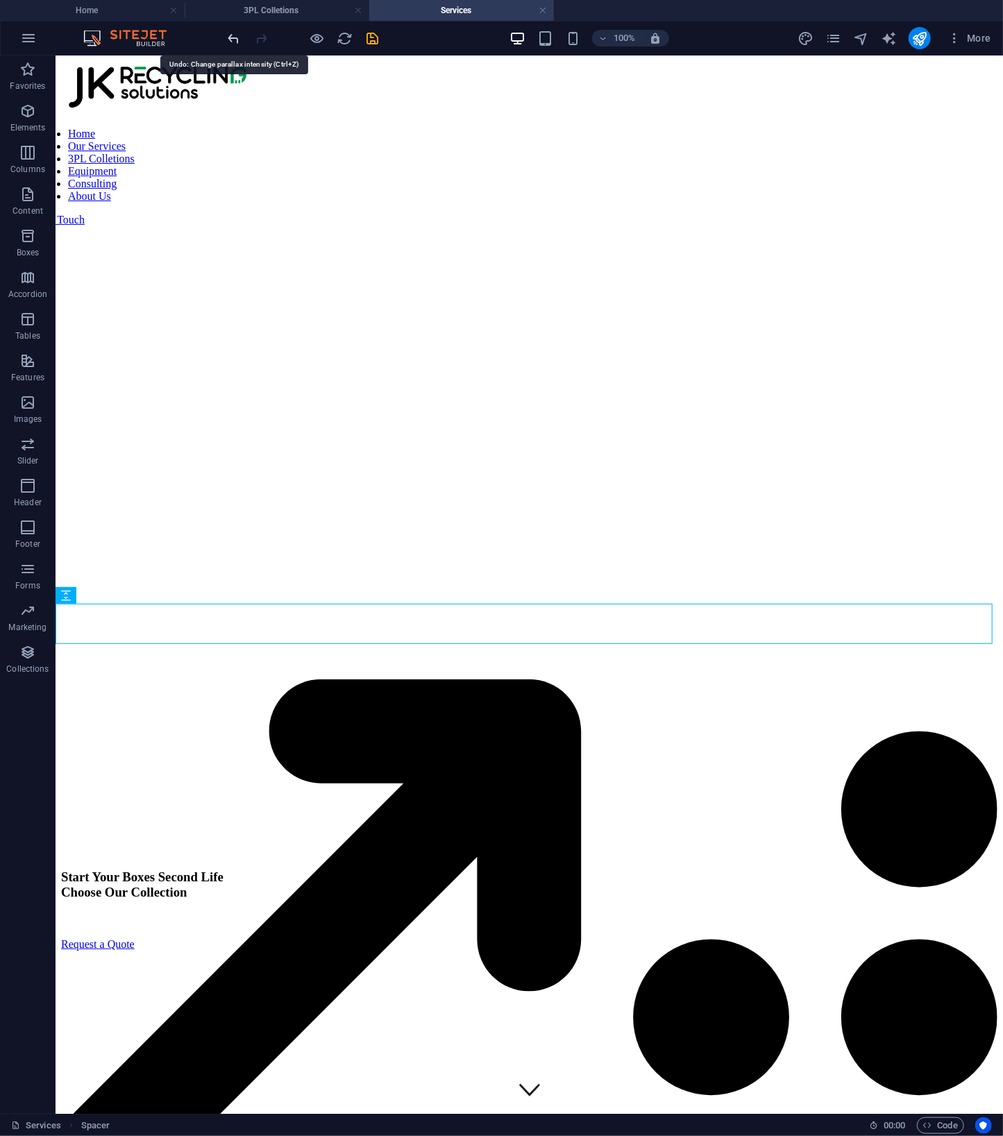
click at [237, 35] on icon "undo" at bounding box center [234, 39] width 16 height 16
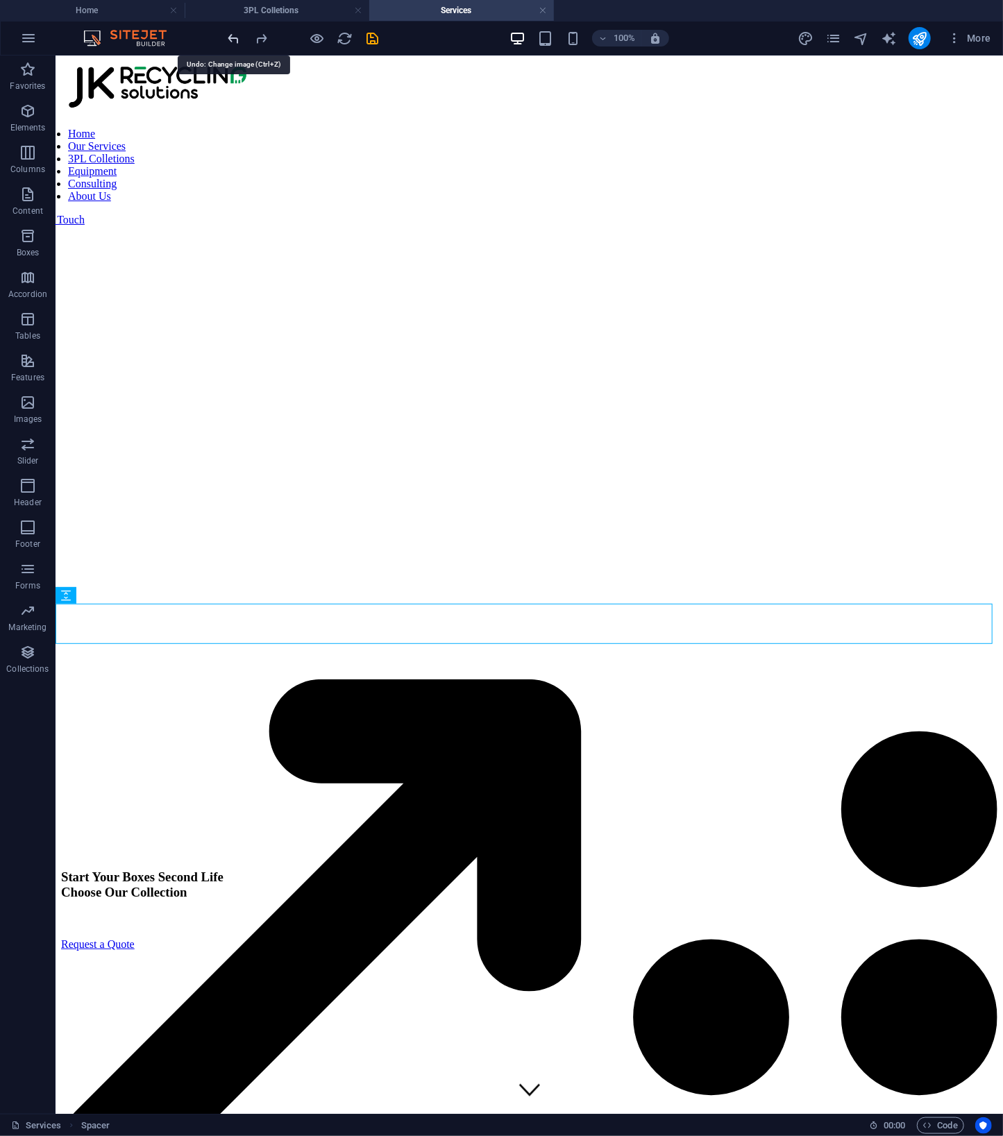
click at [237, 35] on icon "undo" at bounding box center [234, 39] width 16 height 16
drag, startPoint x: 292, startPoint y: 90, endPoint x: 327, endPoint y: 120, distance: 45.8
click at [65, 110] on icon at bounding box center [65, 109] width 9 height 17
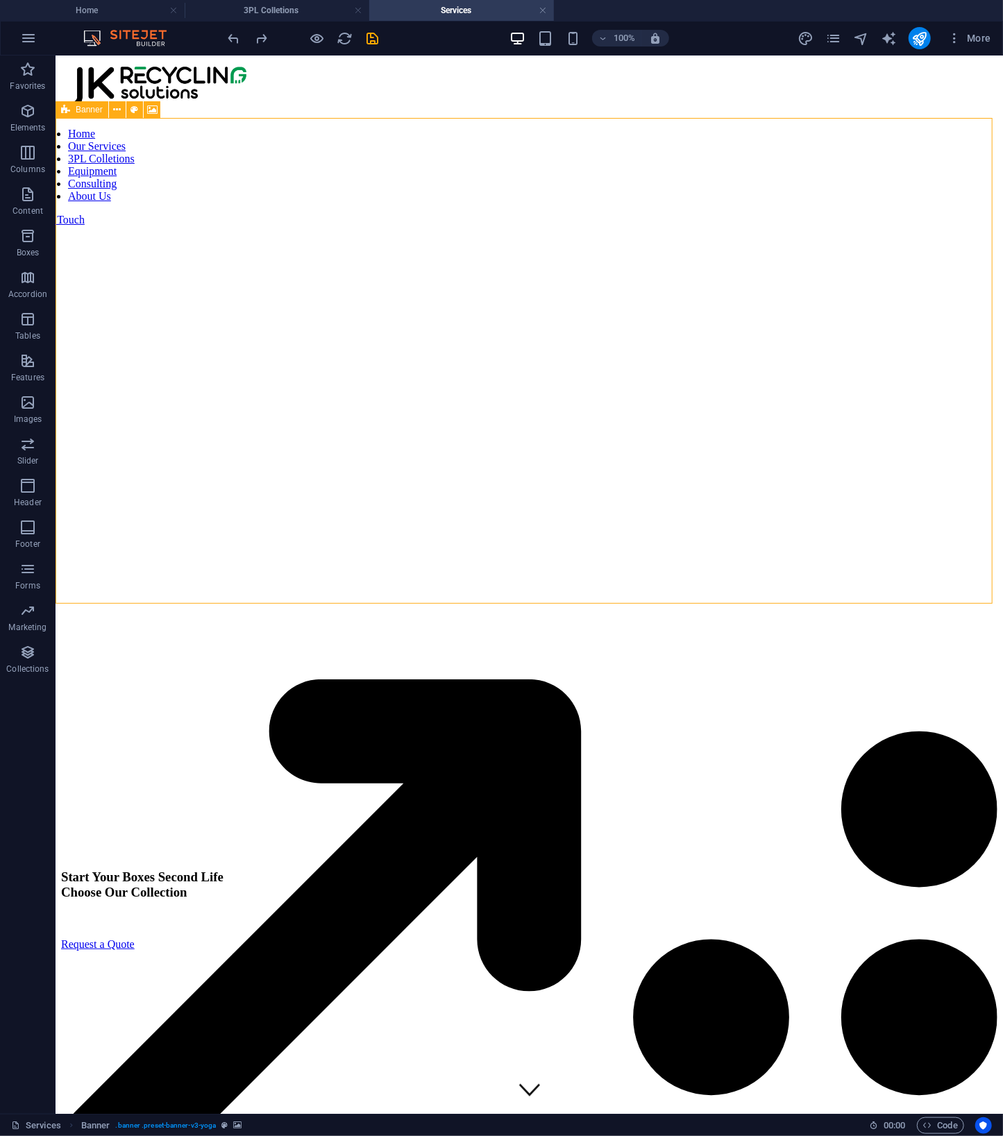
click at [65, 110] on icon at bounding box center [65, 109] width 9 height 17
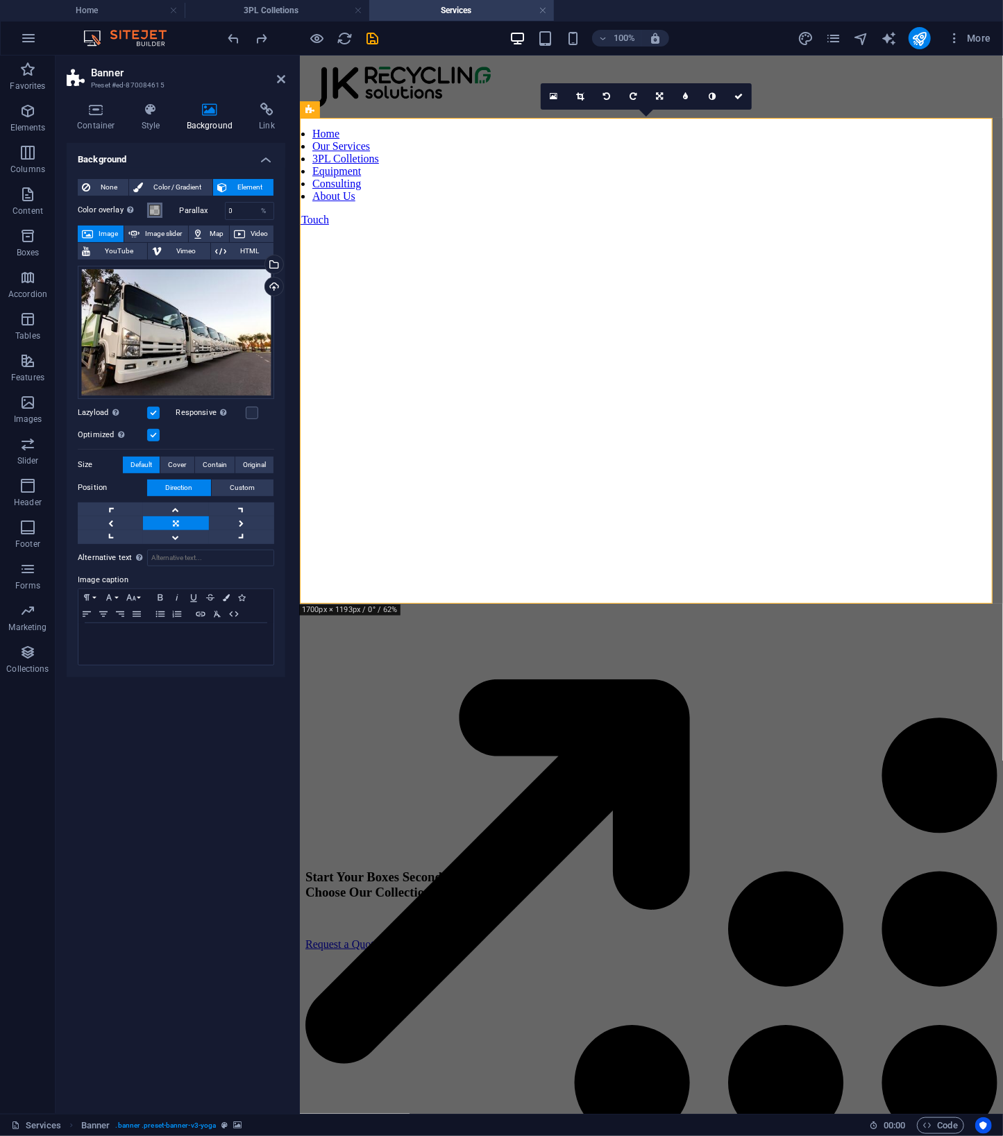
click at [157, 212] on span at bounding box center [154, 210] width 11 height 11
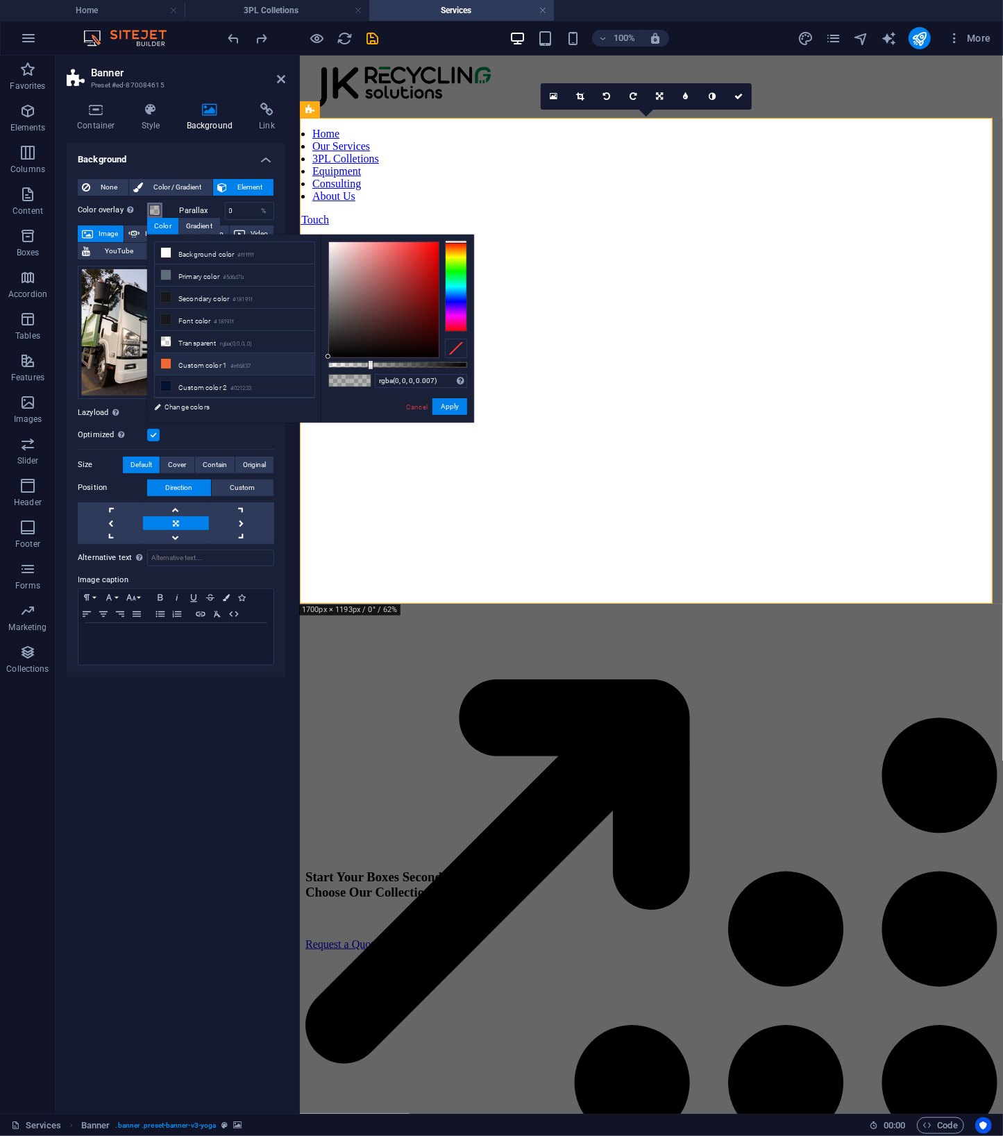
type input "rgba(0, 0, 0, 0)"
drag, startPoint x: 372, startPoint y: 366, endPoint x: 300, endPoint y: 359, distance: 72.4
click at [300, 359] on div "less Background color #ffffff Primary color #5d6d7b Secondary color #18191f Fon…" at bounding box center [310, 329] width 327 height 188
drag, startPoint x: 418, startPoint y: 406, endPoint x: 294, endPoint y: 452, distance: 132.4
click at [418, 406] on link "Cancel" at bounding box center [417, 407] width 24 height 10
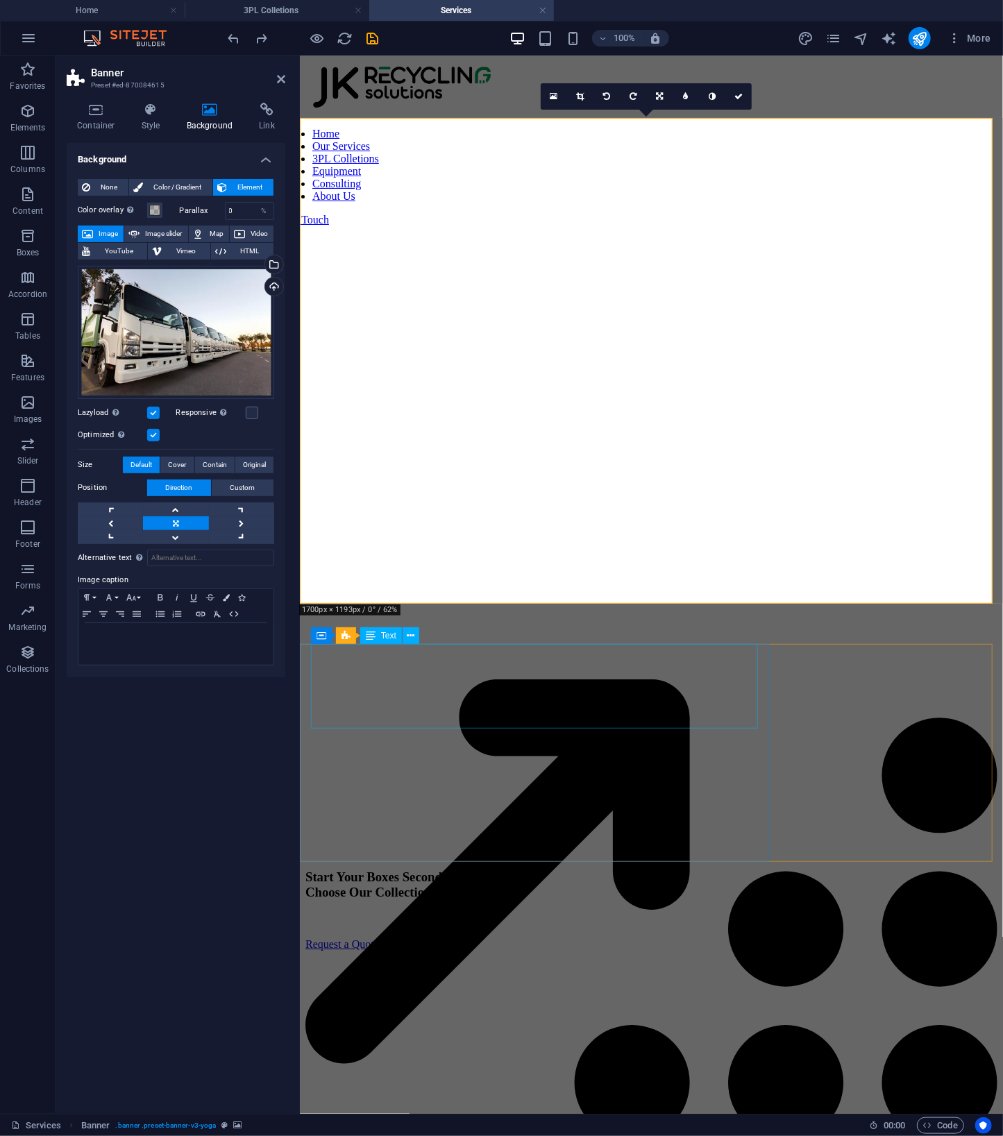
click at [584, 687] on div "JK Recycling Is Your Trusted Parner For End-End Recycling Solutions" at bounding box center [651, 1015] width 692 height 710
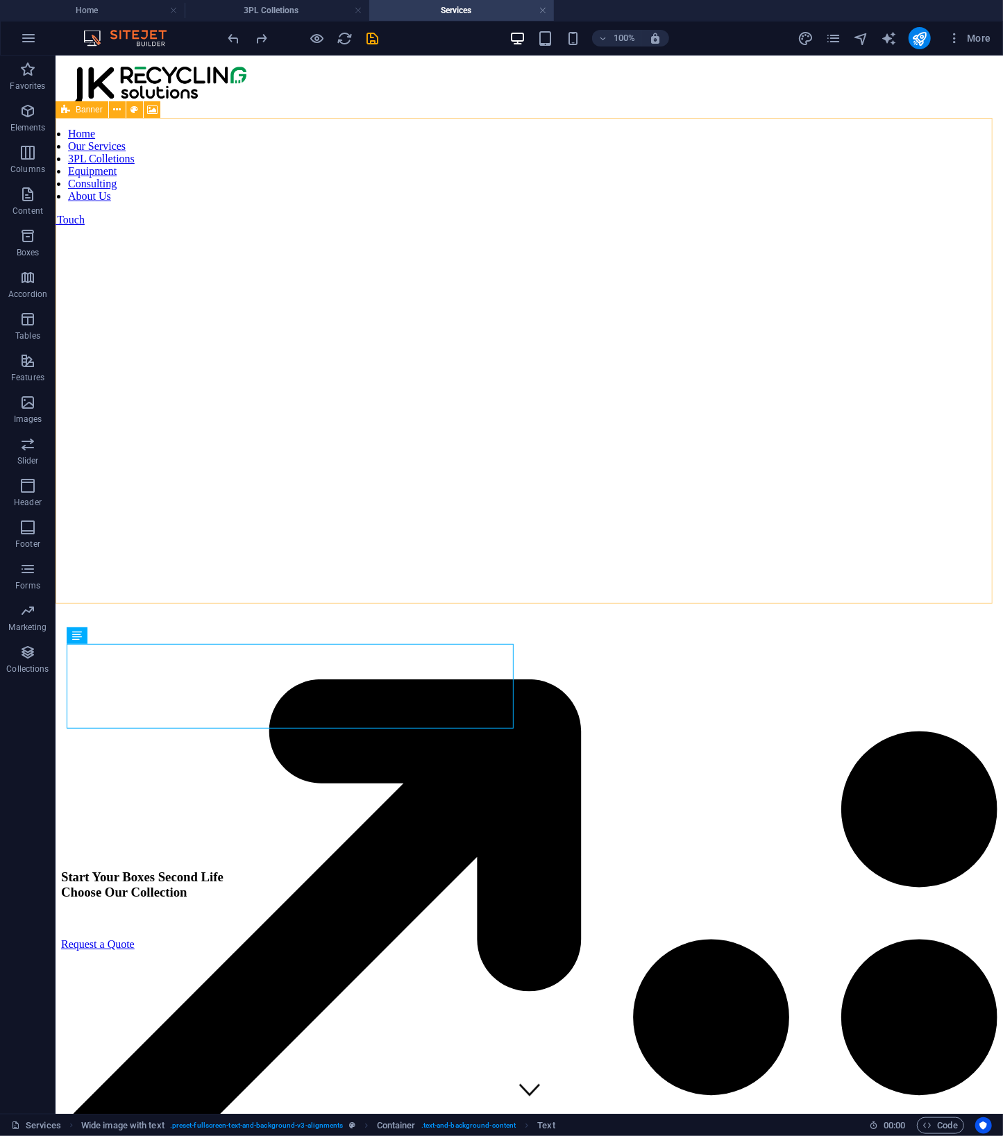
click at [71, 109] on div "Banner" at bounding box center [82, 109] width 53 height 17
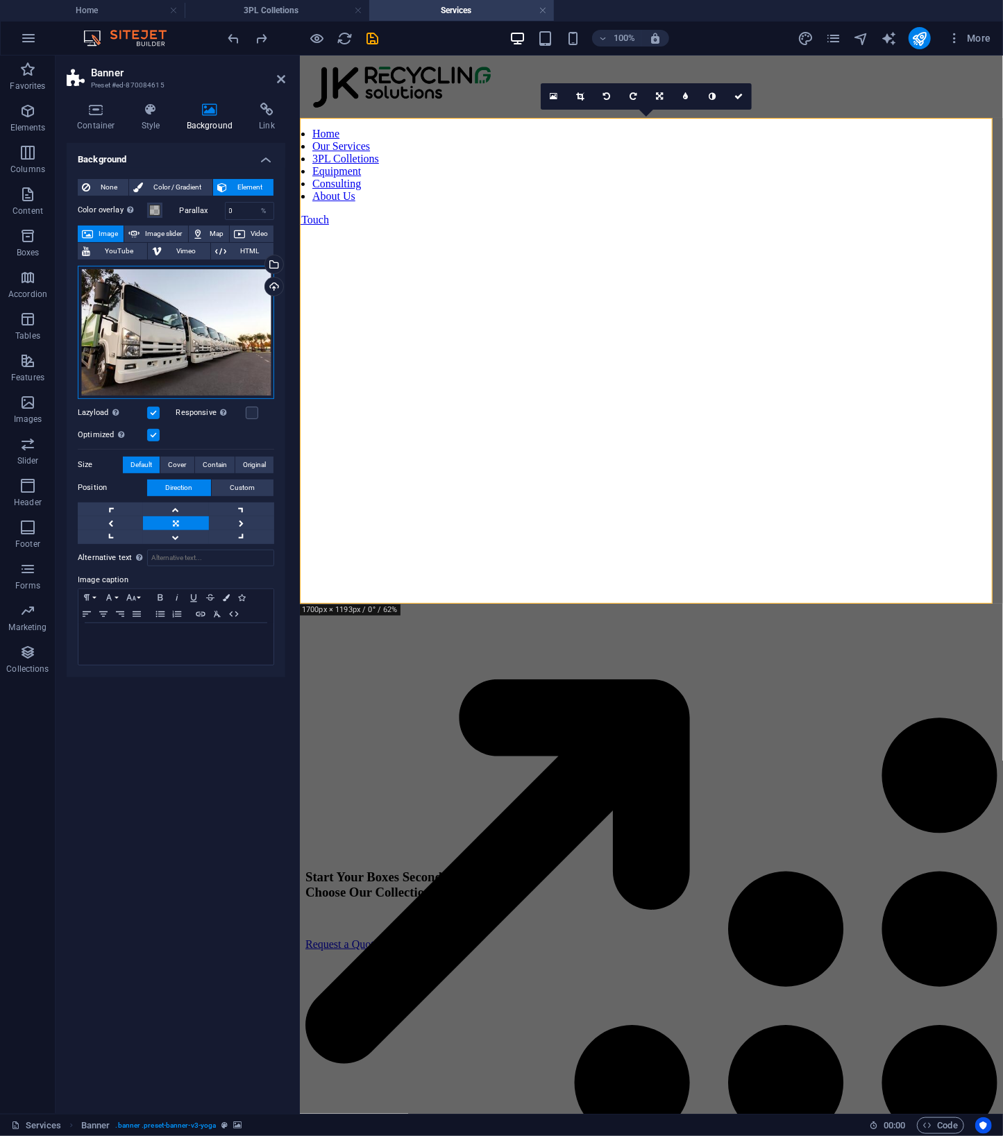
click at [242, 353] on div "Drag files here, click to choose files or select files from Files or our free s…" at bounding box center [176, 332] width 196 height 133
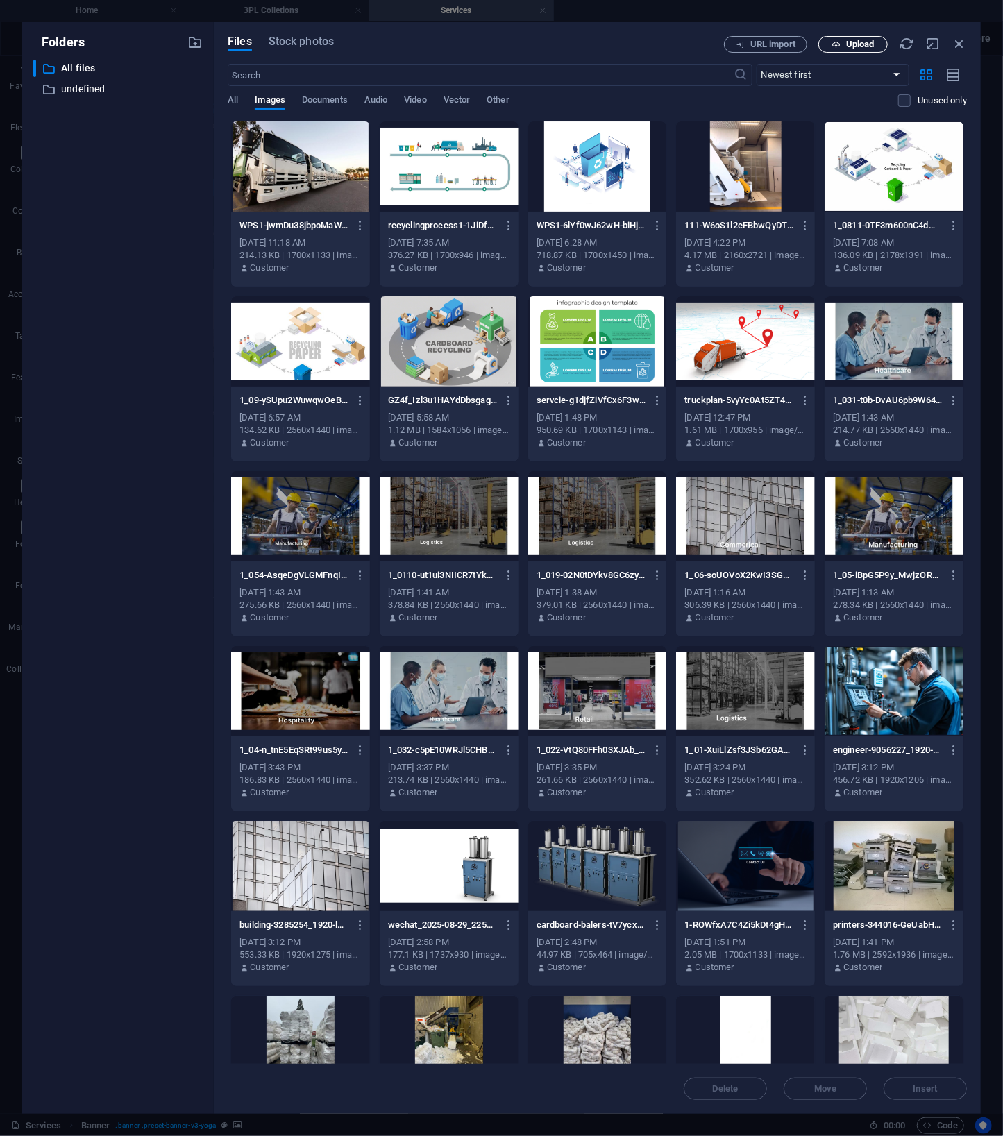
click at [866, 51] on button "Upload" at bounding box center [852, 44] width 69 height 17
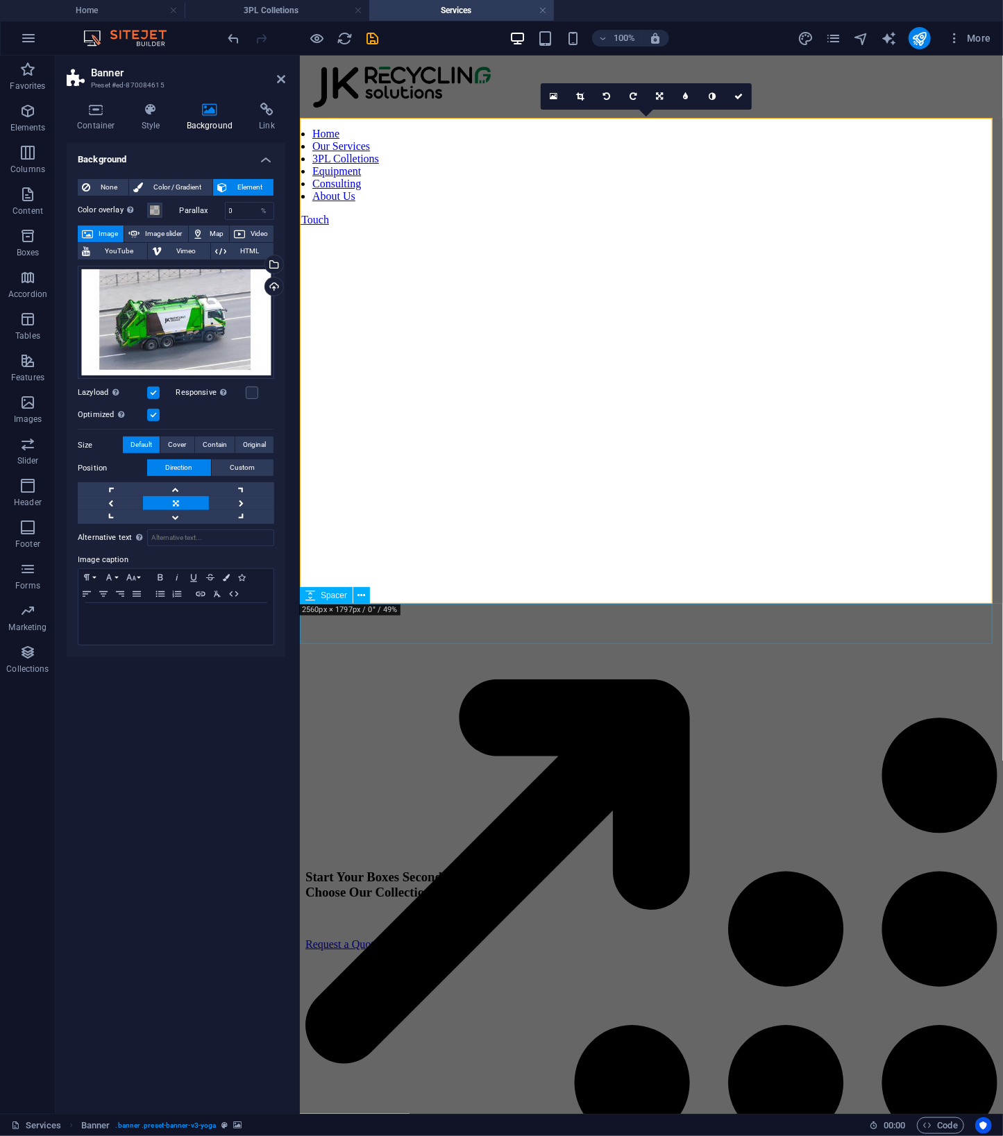
click at [759, 619] on div at bounding box center [651, 629] width 692 height 40
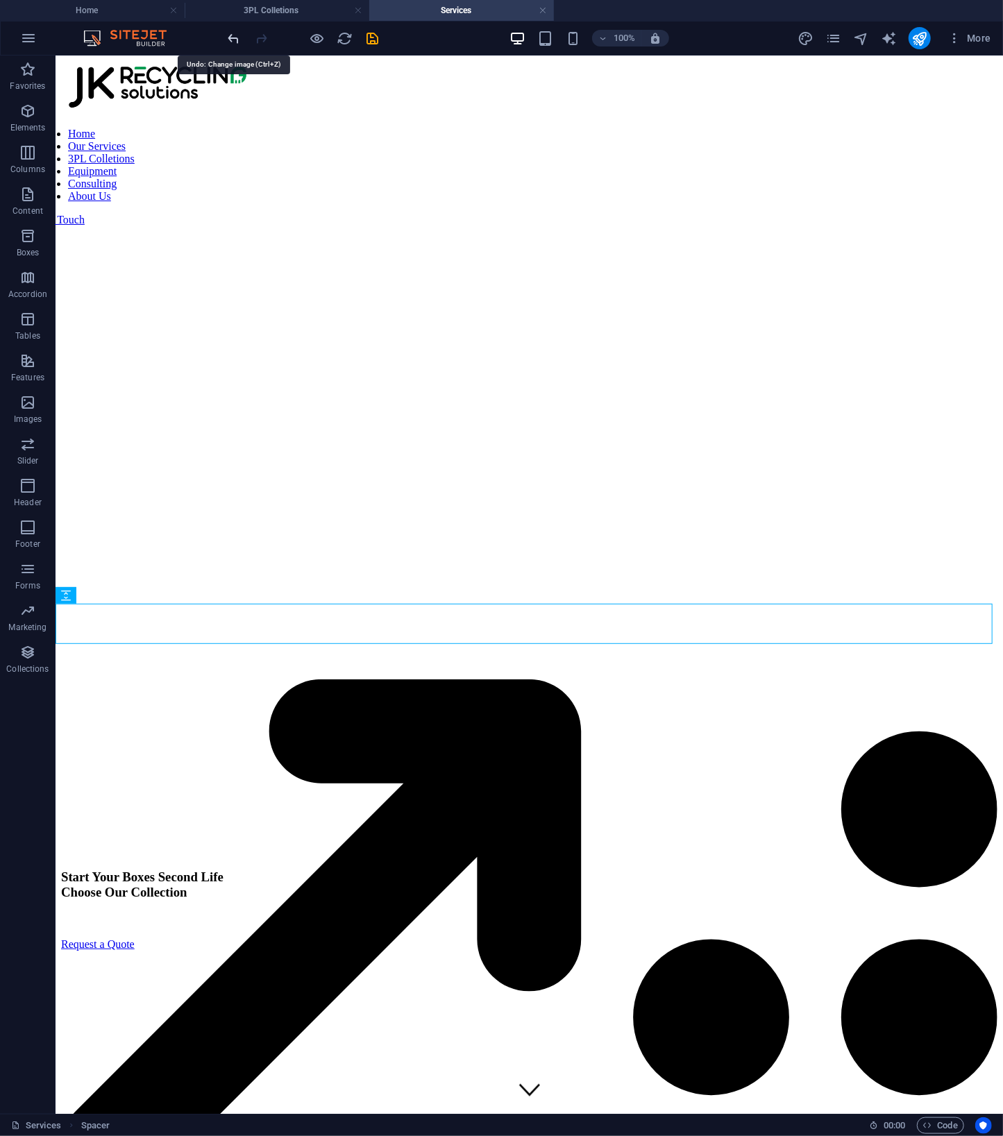
click at [232, 40] on icon "undo" at bounding box center [234, 39] width 16 height 16
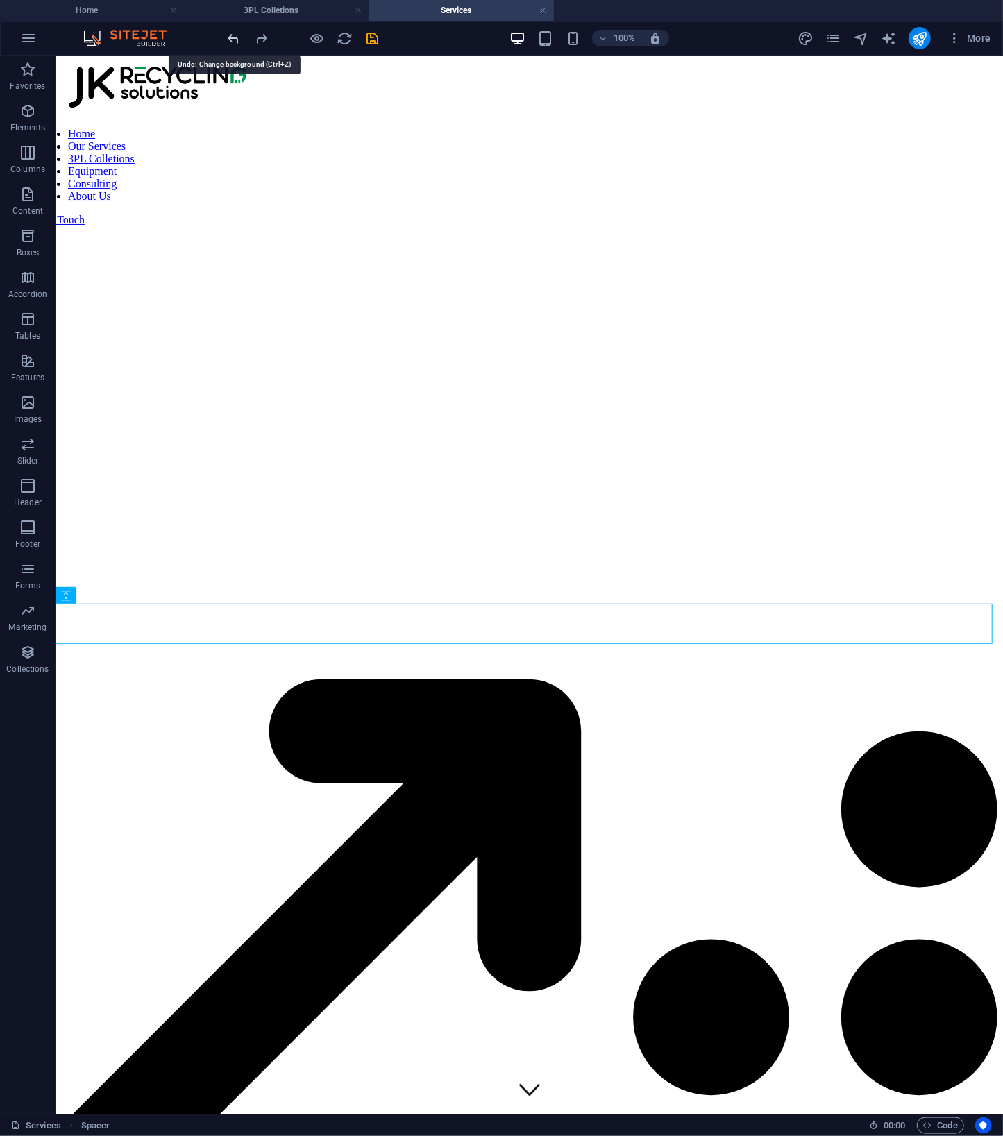
click at [232, 40] on icon "undo" at bounding box center [234, 39] width 16 height 16
click at [232, 40] on div at bounding box center [303, 38] width 155 height 22
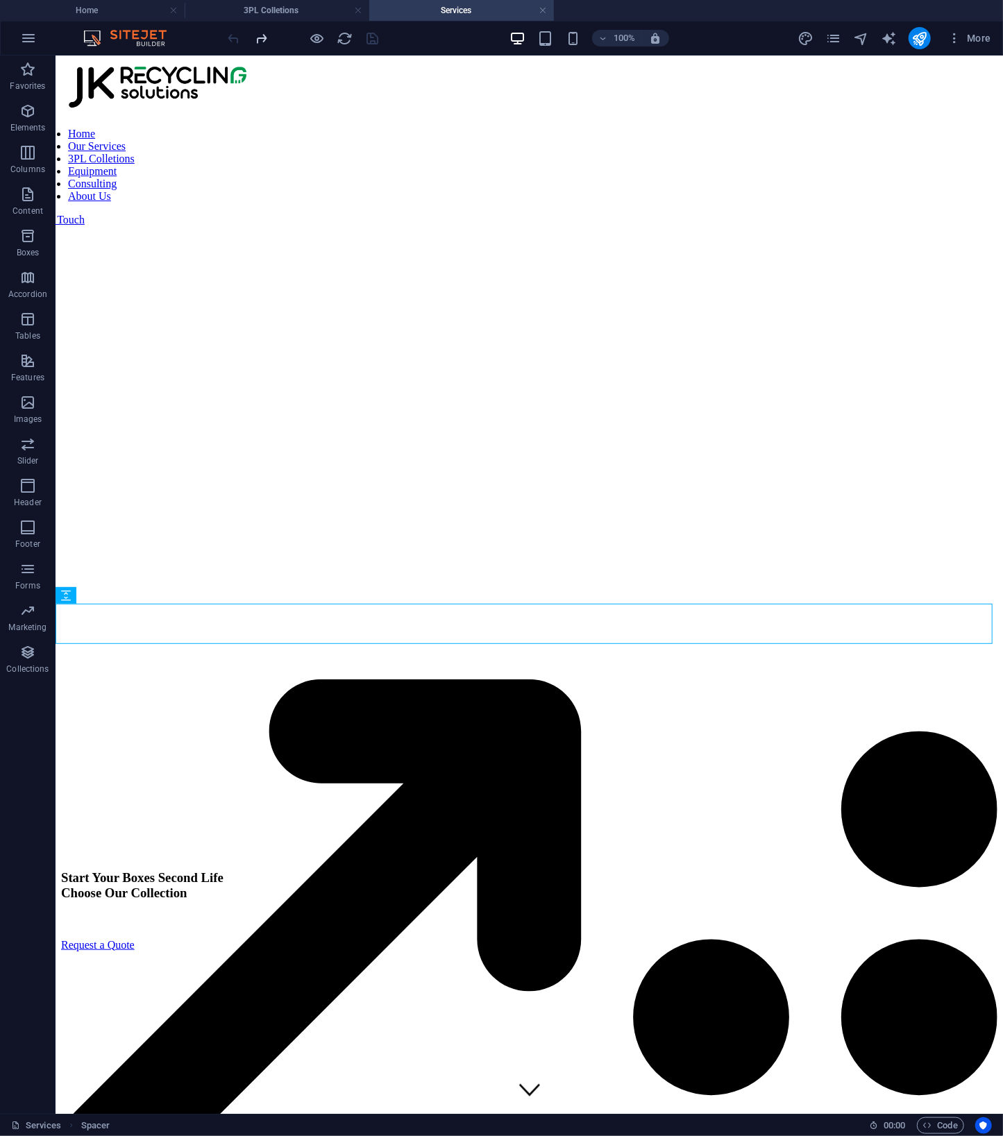
click at [265, 41] on icon "redo" at bounding box center [262, 39] width 16 height 16
